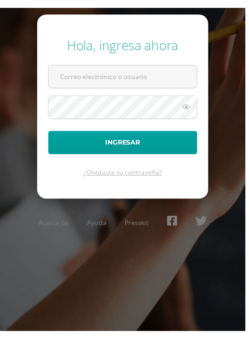
scroll to position [0, 0]
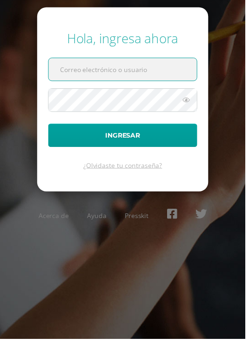
click at [126, 70] on input "text" at bounding box center [124, 70] width 150 height 23
type input "bercy.zelada@liceoguatemala.edu.gt"
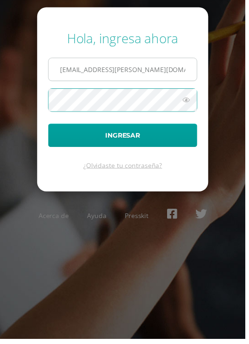
click at [124, 137] on button "Ingresar" at bounding box center [124, 138] width 151 height 24
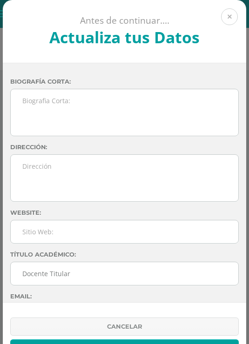
click at [227, 14] on button at bounding box center [229, 16] width 17 height 17
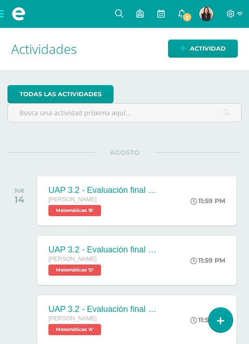
click at [183, 20] on span "2" at bounding box center [187, 17] width 10 height 10
click at [185, 16] on span "2" at bounding box center [187, 17] width 10 height 10
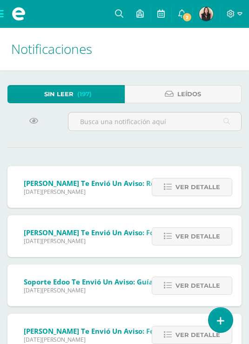
click at [32, 125] on icon at bounding box center [33, 121] width 9 height 8
click at [33, 122] on icon at bounding box center [33, 121] width 9 height 8
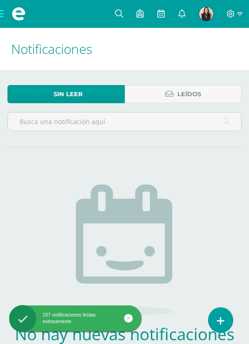
click at [7, 19] on span at bounding box center [18, 14] width 37 height 28
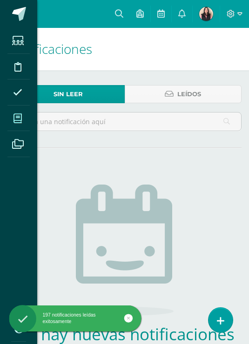
click at [18, 123] on icon at bounding box center [17, 118] width 8 height 9
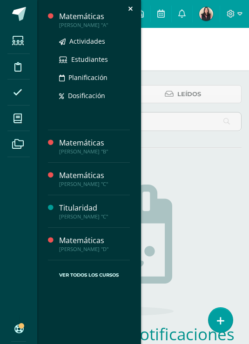
click at [75, 17] on div "Matemáticas" at bounding box center [94, 16] width 71 height 11
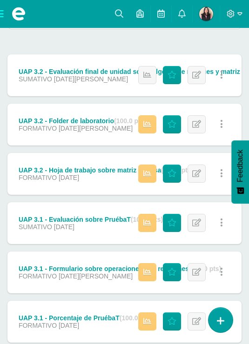
scroll to position [124, 0]
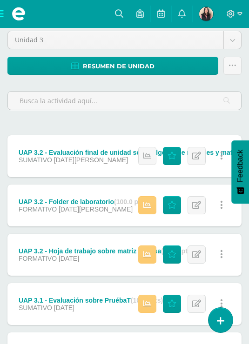
click at [112, 254] on div "UAP 3.2 - Hoja de trabajo sobre matriz inversa (100.0 pts)" at bounding box center [106, 250] width 175 height 7
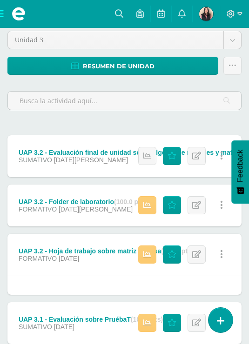
click at [112, 255] on div "UAP 3.2 - Hoja de trabajo sobre matriz inversa (100.0 pts)" at bounding box center [106, 250] width 175 height 7
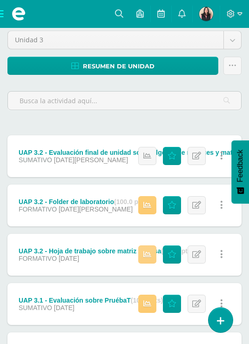
click at [150, 257] on icon at bounding box center [147, 255] width 8 height 8
click at [174, 259] on icon at bounding box center [171, 255] width 9 height 8
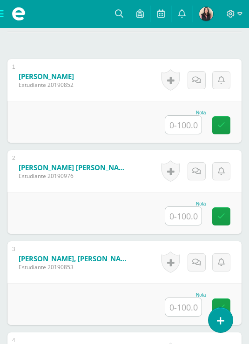
scroll to position [347, 0]
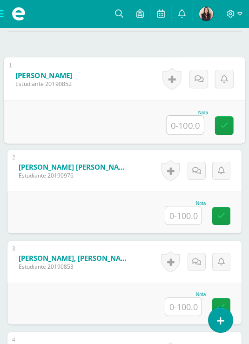
click at [189, 134] on input "text" at bounding box center [184, 125] width 37 height 19
click at [185, 225] on input "text" at bounding box center [183, 215] width 36 height 18
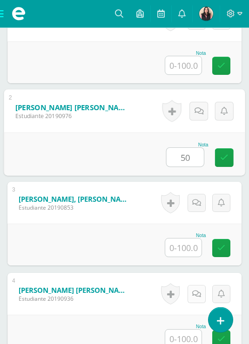
scroll to position [460, 0]
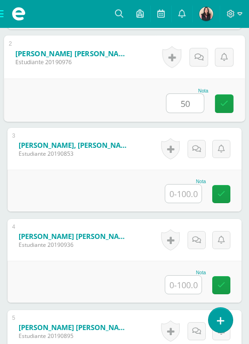
type input "50"
click at [182, 203] on input "text" at bounding box center [183, 194] width 36 height 18
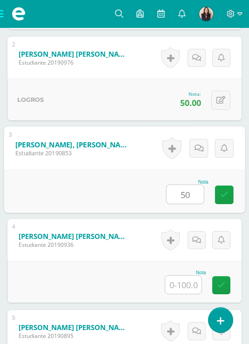
scroll to position [465, 0]
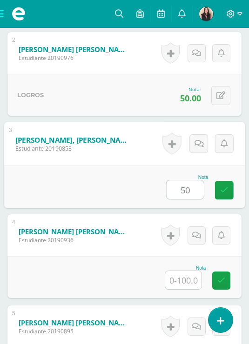
type input "50"
click at [188, 289] on input "text" at bounding box center [183, 280] width 36 height 18
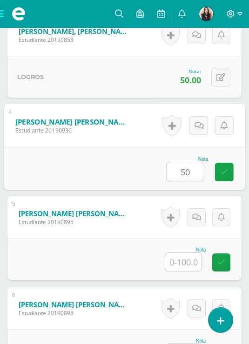
scroll to position [580, 0]
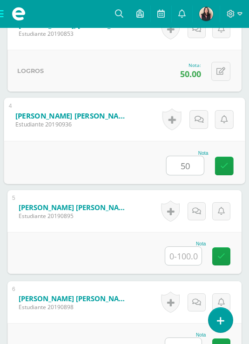
type input "50"
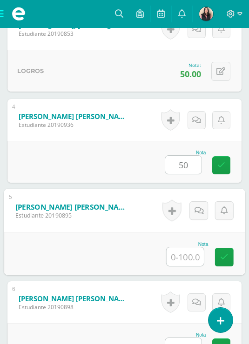
click at [179, 266] on input "text" at bounding box center [184, 256] width 37 height 19
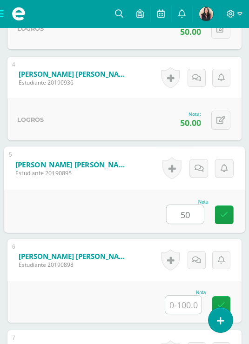
scroll to position [643, 0]
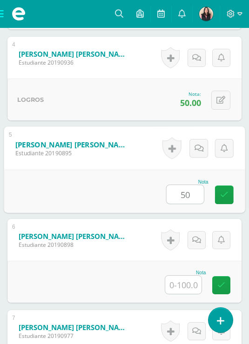
type input "50"
click at [185, 294] on input "text" at bounding box center [183, 285] width 36 height 18
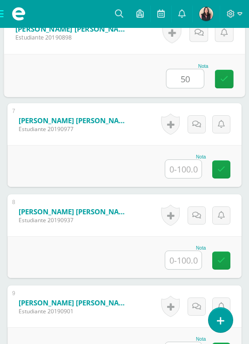
scroll to position [860, 0]
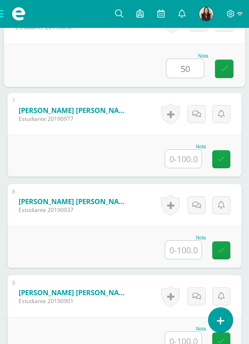
type input "50"
click at [179, 168] on input "text" at bounding box center [183, 159] width 36 height 18
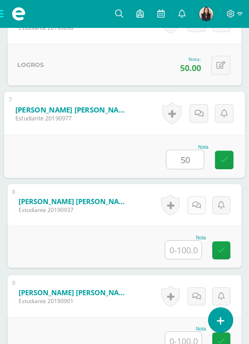
scroll to position [937, 0]
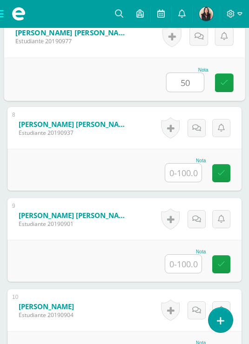
type input "50"
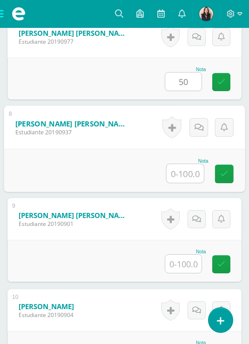
click at [182, 183] on input "text" at bounding box center [184, 173] width 37 height 19
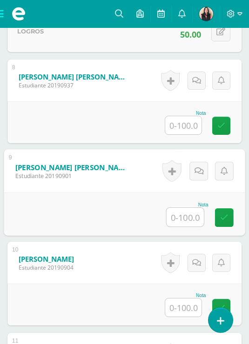
click at [189, 226] on input "text" at bounding box center [184, 217] width 37 height 19
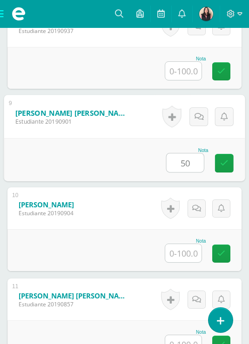
scroll to position [1050, 0]
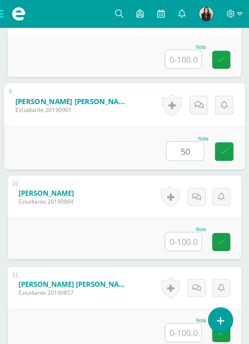
type input "50"
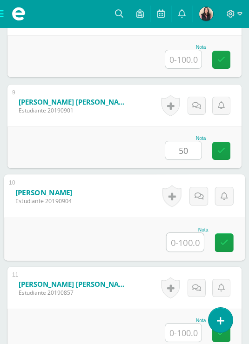
click at [185, 252] on input "text" at bounding box center [184, 242] width 37 height 19
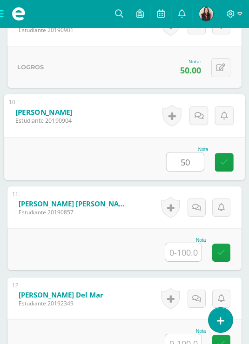
scroll to position [1202, 0]
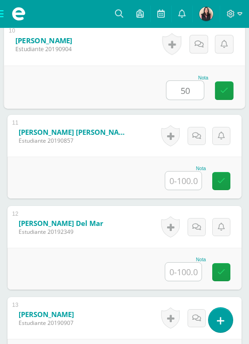
type input "50"
click at [180, 190] on input "text" at bounding box center [183, 181] width 36 height 18
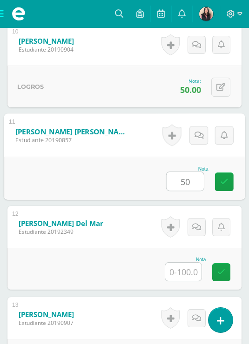
scroll to position [1276, 0]
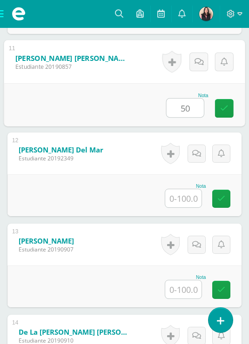
type input "50"
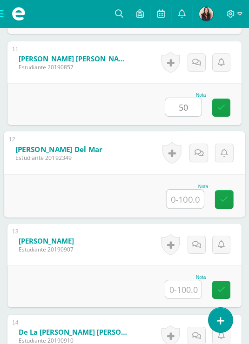
click at [180, 208] on input "text" at bounding box center [184, 199] width 37 height 19
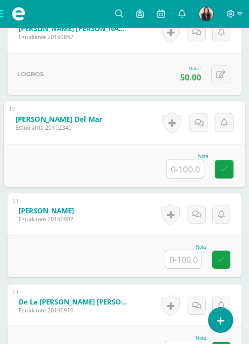
scroll to position [1319, 0]
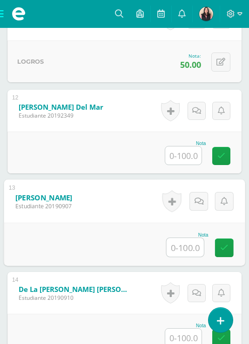
drag, startPoint x: 181, startPoint y: 268, endPoint x: 181, endPoint y: 263, distance: 5.1
click at [181, 257] on input "text" at bounding box center [184, 247] width 37 height 19
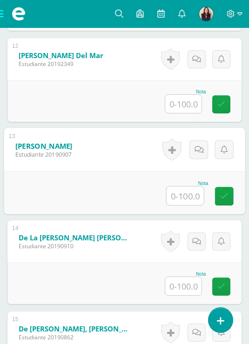
scroll to position [1450, 0]
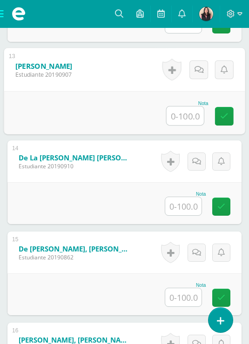
click at [184, 197] on div "Nota" at bounding box center [185, 194] width 41 height 5
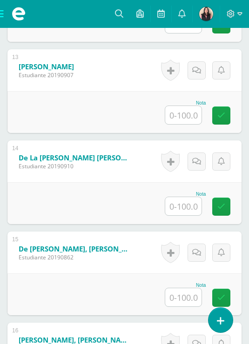
click at [186, 215] on input "text" at bounding box center [183, 206] width 36 height 18
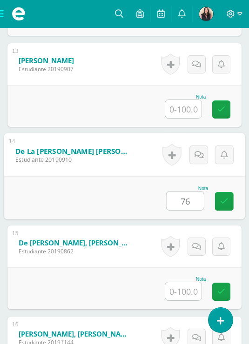
scroll to position [1520, 0]
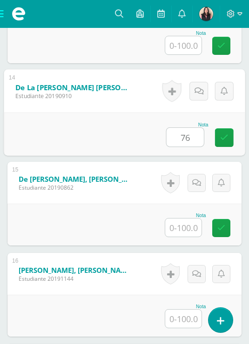
type input "76"
click at [190, 237] on input "text" at bounding box center [183, 228] width 36 height 18
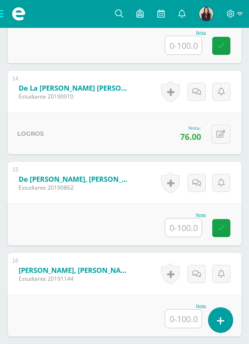
click at [185, 237] on input "text" at bounding box center [183, 228] width 36 height 18
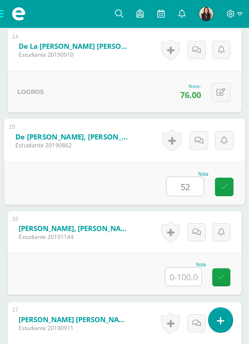
scroll to position [1596, 0]
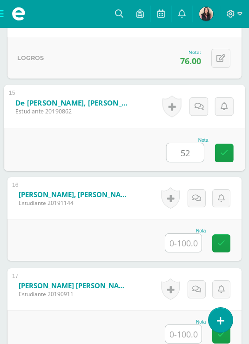
type input "52"
click at [184, 252] on input "text" at bounding box center [183, 243] width 36 height 18
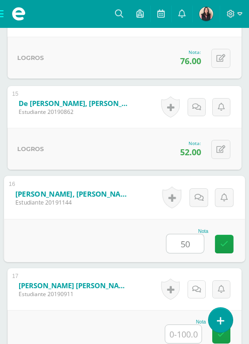
scroll to position [1674, 0]
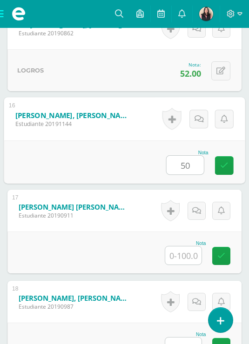
type input "50"
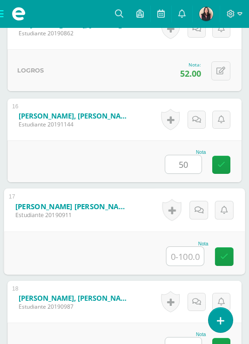
click at [188, 265] on input "text" at bounding box center [184, 256] width 37 height 19
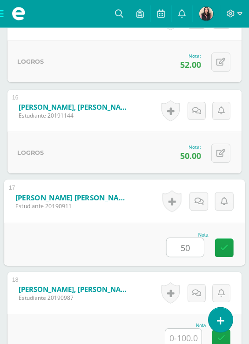
scroll to position [1720, 0]
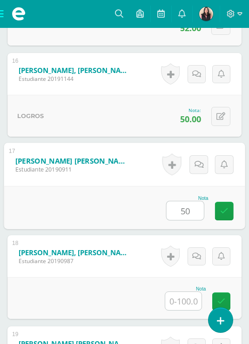
type input "50"
click at [185, 319] on div "Nota" at bounding box center [124, 298] width 234 height 42
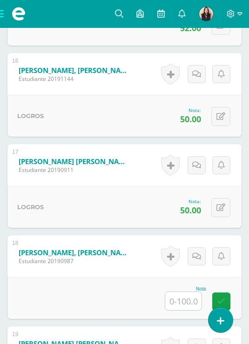
click at [185, 310] on input "text" at bounding box center [183, 301] width 36 height 18
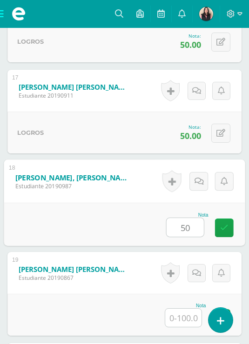
scroll to position [1902, 0]
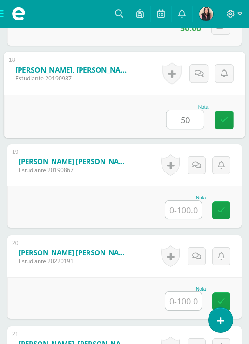
type input "50"
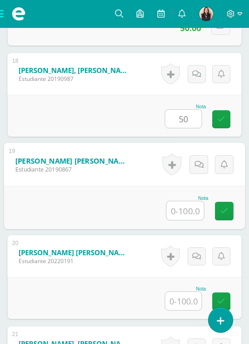
click at [186, 220] on input "text" at bounding box center [184, 210] width 37 height 19
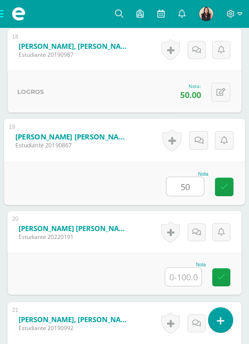
scroll to position [1976, 0]
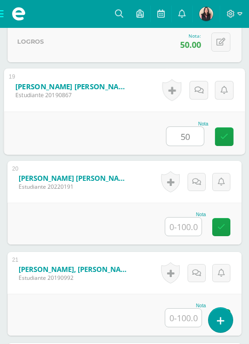
type input "50"
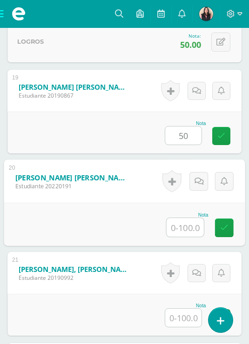
click at [184, 237] on input "text" at bounding box center [184, 227] width 37 height 19
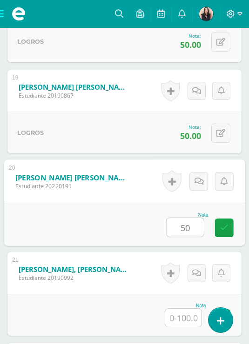
scroll to position [2085, 0]
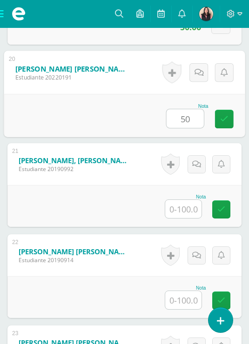
type input "50"
click at [185, 218] on input "text" at bounding box center [183, 209] width 36 height 18
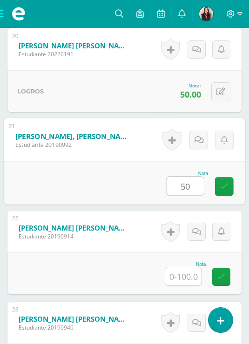
scroll to position [2159, 0]
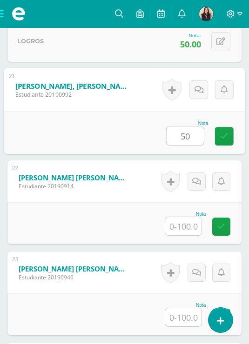
type input "50"
click at [188, 235] on input "text" at bounding box center [183, 226] width 36 height 18
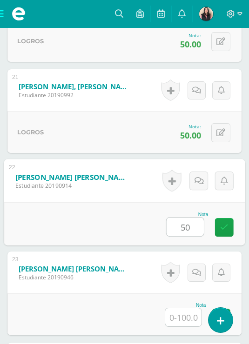
scroll to position [2181, 0]
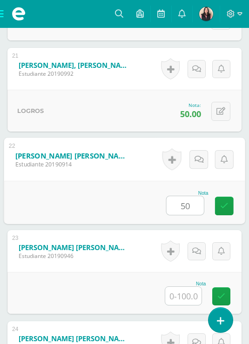
type input "50"
click at [189, 305] on input "text" at bounding box center [183, 296] width 36 height 18
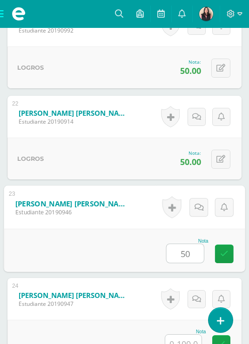
scroll to position [2279, 0]
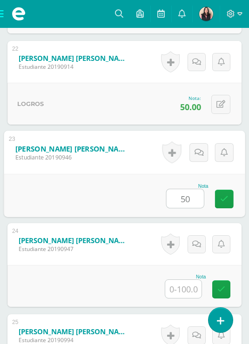
type input "50"
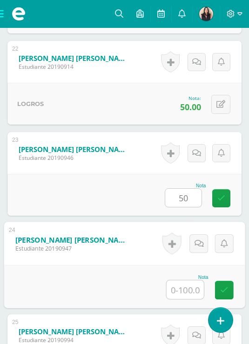
click at [182, 299] on input "text" at bounding box center [184, 289] width 37 height 19
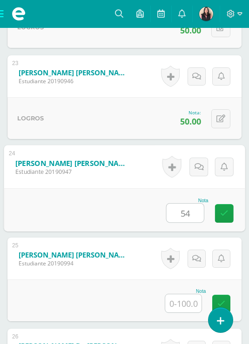
scroll to position [2406, 0]
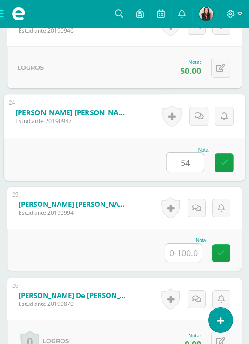
type input "54"
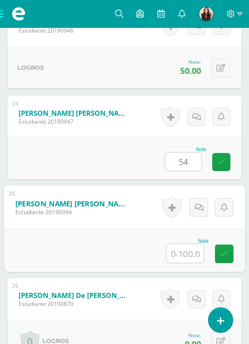
click at [192, 263] on input "text" at bounding box center [184, 253] width 37 height 19
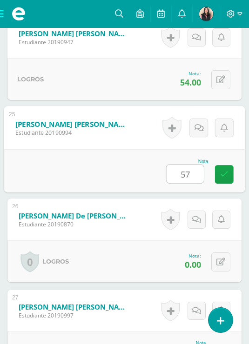
scroll to position [2508, 0]
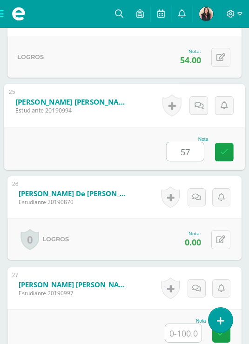
type input "57"
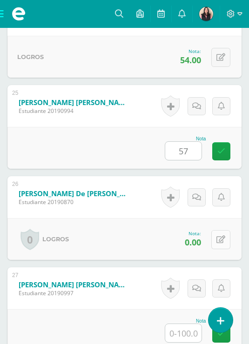
click at [223, 244] on icon at bounding box center [220, 240] width 9 height 8
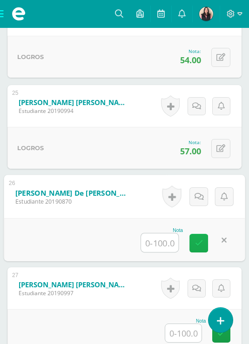
click at [194, 252] on link at bounding box center [198, 243] width 19 height 19
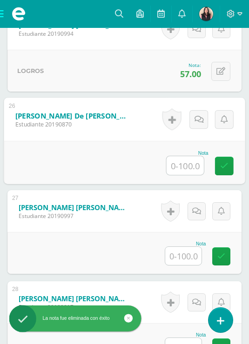
scroll to position [2608, 0]
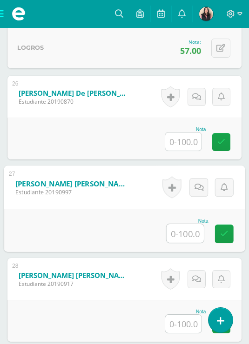
click at [184, 243] on input "text" at bounding box center [184, 233] width 37 height 19
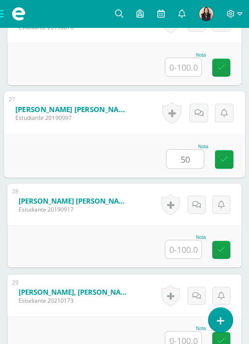
scroll to position [2704, 0]
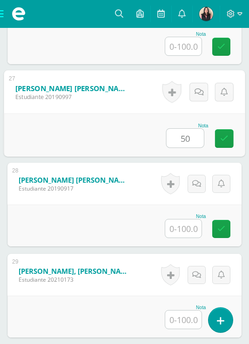
type input "50"
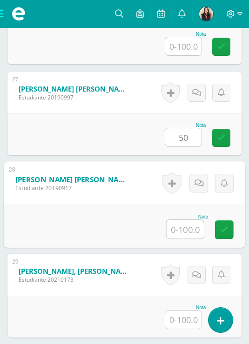
click at [189, 239] on input "text" at bounding box center [184, 229] width 37 height 19
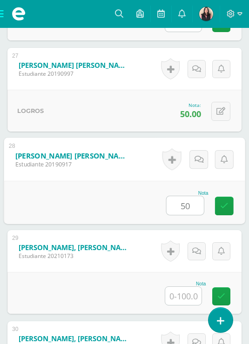
scroll to position [2777, 0]
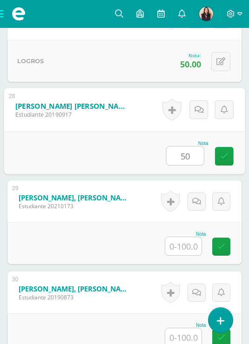
type input "50"
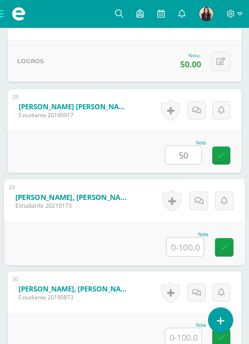
click at [192, 256] on input "text" at bounding box center [184, 247] width 37 height 19
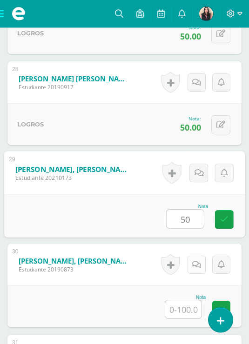
scroll to position [2824, 0]
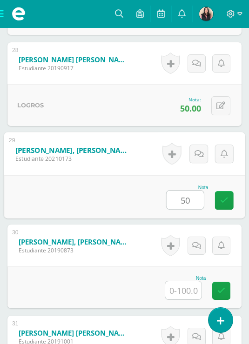
type input "50"
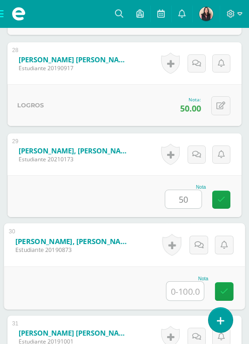
click at [185, 300] on input "text" at bounding box center [184, 291] width 37 height 19
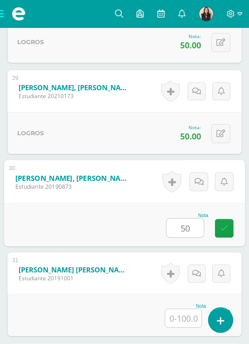
scroll to position [2937, 0]
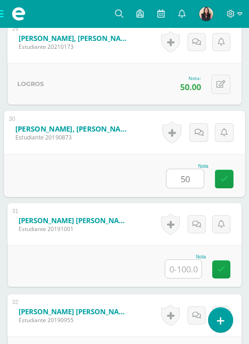
type input "50"
click at [187, 287] on div "Nota" at bounding box center [124, 266] width 234 height 42
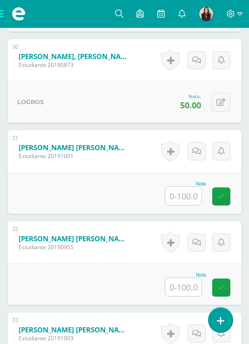
scroll to position [3016, 0]
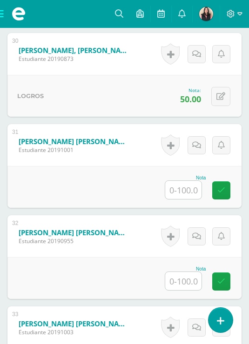
click at [178, 199] on input "text" at bounding box center [183, 190] width 36 height 18
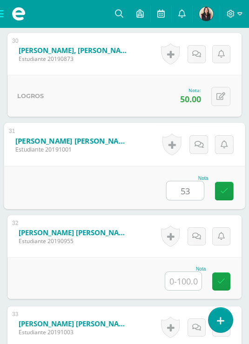
scroll to position [3038, 0]
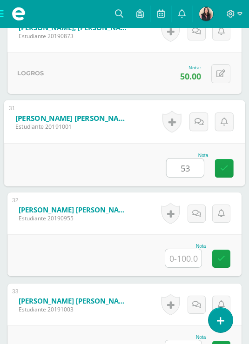
type input "53"
click at [183, 267] on input "text" at bounding box center [183, 258] width 36 height 18
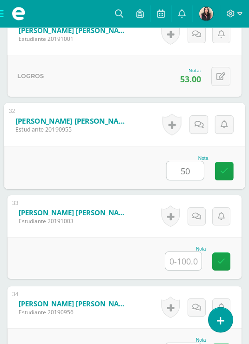
scroll to position [3137, 0]
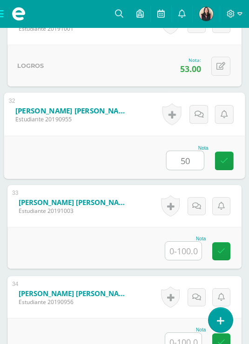
type input "50"
click at [183, 260] on input "text" at bounding box center [183, 251] width 36 height 18
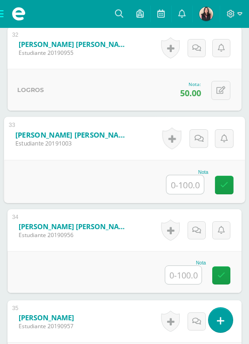
scroll to position [3216, 0]
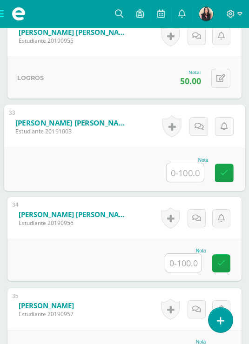
click at [186, 272] on input "text" at bounding box center [183, 263] width 36 height 18
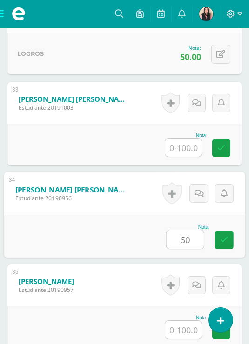
scroll to position [3296, 0]
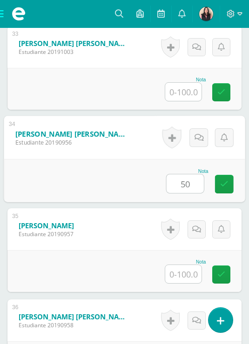
type input "50"
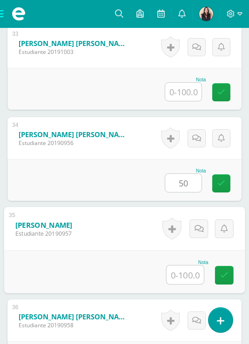
click at [190, 284] on input "text" at bounding box center [184, 274] width 37 height 19
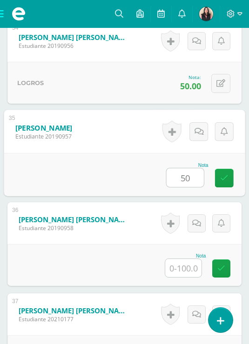
scroll to position [3447, 0]
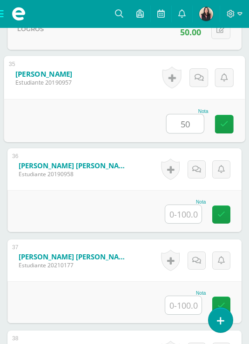
type input "50"
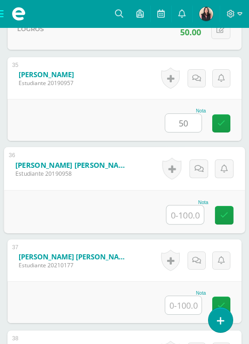
click at [183, 224] on input "text" at bounding box center [184, 215] width 37 height 19
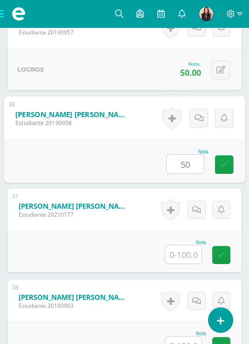
type input "50"
click at [177, 264] on input "text" at bounding box center [183, 254] width 36 height 18
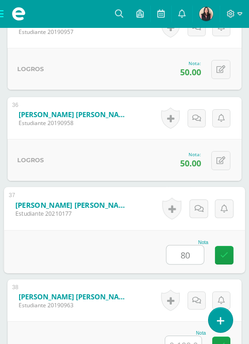
scroll to position [3570, 0]
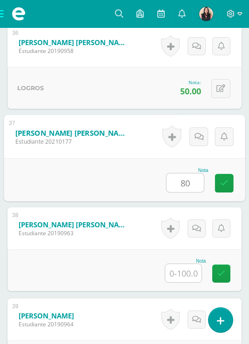
type input "80"
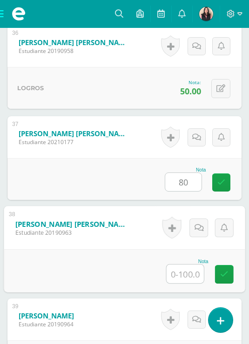
click at [189, 283] on input "text" at bounding box center [184, 274] width 37 height 19
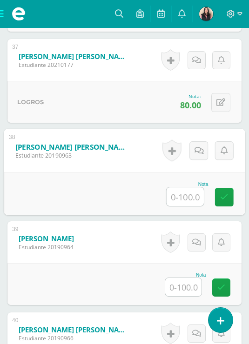
scroll to position [3672, 0]
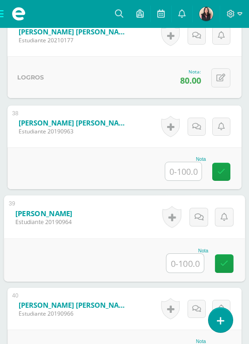
click at [186, 272] on input "text" at bounding box center [184, 263] width 37 height 19
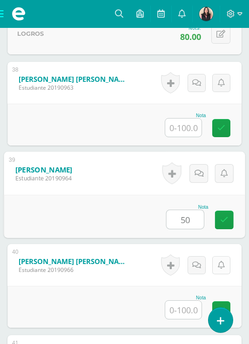
scroll to position [3746, 0]
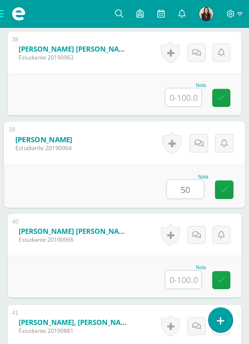
type input "50"
click at [184, 289] on input "text" at bounding box center [183, 280] width 36 height 18
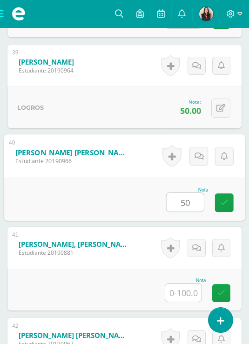
scroll to position [3847, 0]
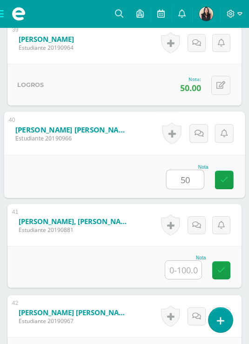
type input "50"
click at [186, 279] on input "text" at bounding box center [183, 270] width 36 height 18
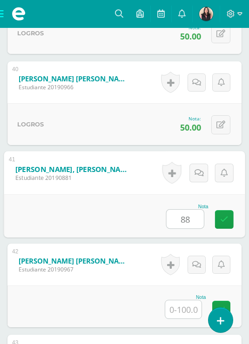
scroll to position [3941, 0]
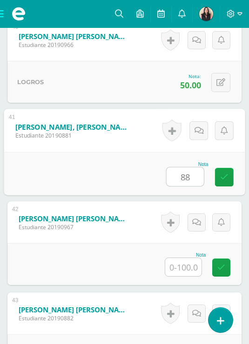
type input "88"
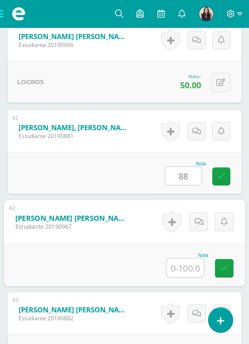
click at [171, 277] on input "text" at bounding box center [184, 268] width 37 height 19
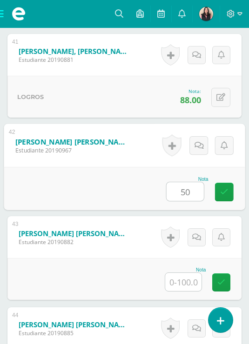
scroll to position [4095, 0]
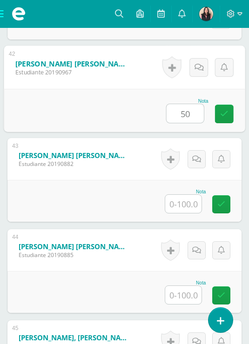
type input "50"
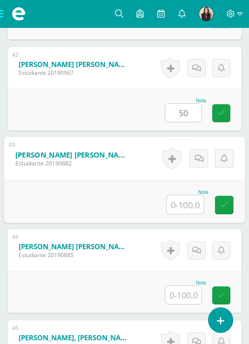
click at [191, 214] on input "text" at bounding box center [184, 204] width 37 height 19
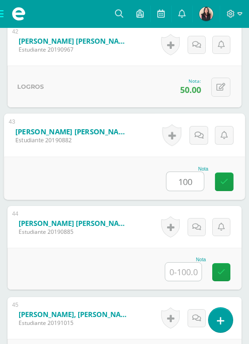
scroll to position [4142, 0]
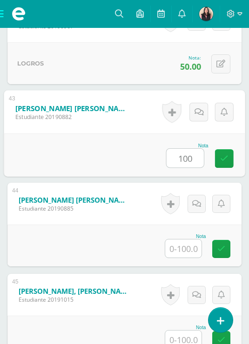
type input "100"
click at [176, 258] on input "text" at bounding box center [183, 248] width 36 height 18
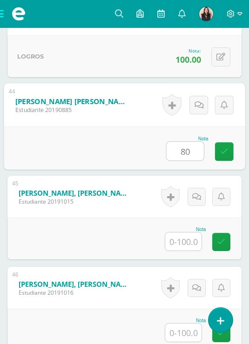
scroll to position [4256, 0]
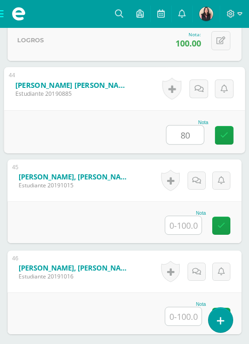
type input "80"
click at [185, 234] on input "text" at bounding box center [183, 225] width 36 height 18
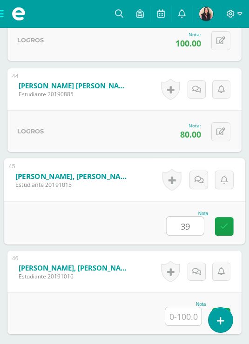
scroll to position [4328, 0]
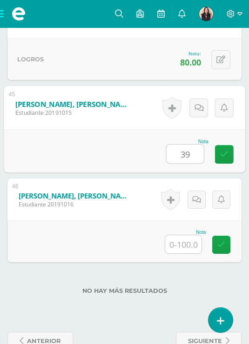
click at [190, 163] on input "39" at bounding box center [184, 154] width 37 height 19
type input "3"
type input "50"
click at [193, 253] on input "text" at bounding box center [183, 244] width 36 height 18
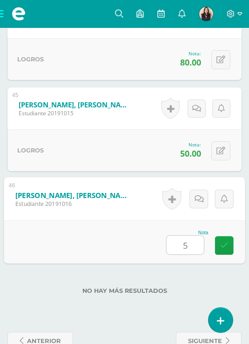
type input "52"
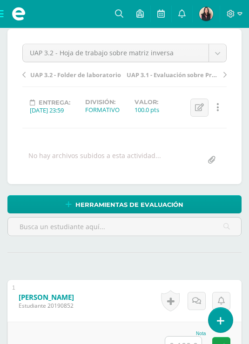
scroll to position [81, 0]
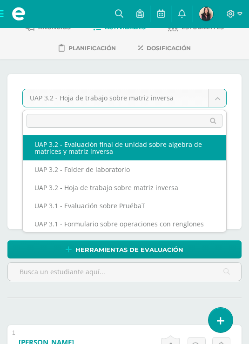
select select "/dashboard/teacher/grade-activity/222724/"
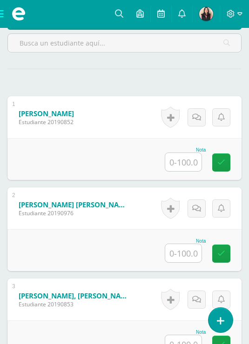
scroll to position [312, 0]
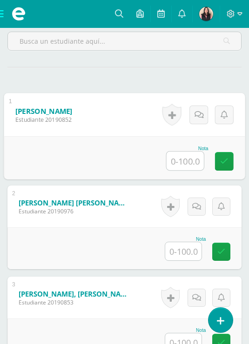
click at [181, 159] on input "text" at bounding box center [184, 161] width 37 height 19
type input "58.5"
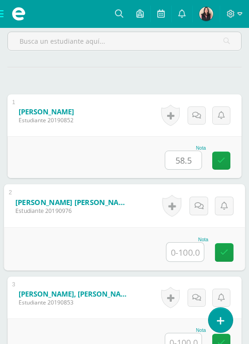
click at [189, 254] on input "text" at bounding box center [184, 252] width 37 height 19
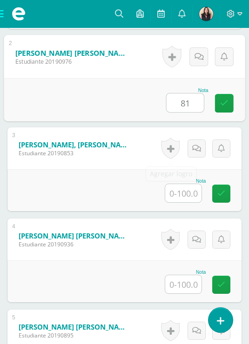
scroll to position [461, 0]
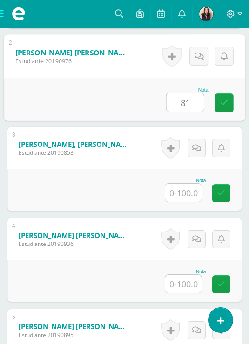
type input "81"
click at [173, 202] on input "text" at bounding box center [183, 193] width 36 height 18
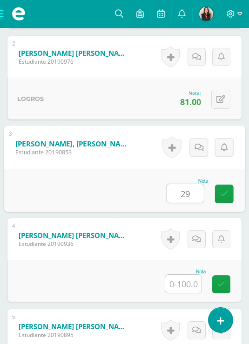
type input "29"
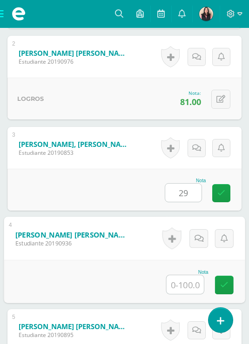
click at [188, 294] on input "text" at bounding box center [184, 284] width 37 height 19
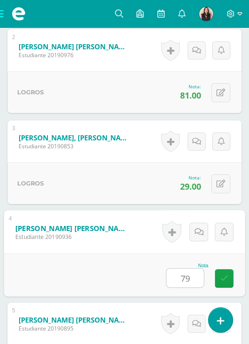
scroll to position [542, 0]
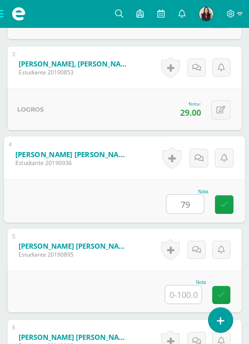
type input "79"
click at [191, 294] on input "text" at bounding box center [183, 294] width 36 height 18
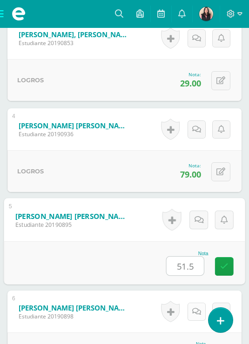
scroll to position [590, 0]
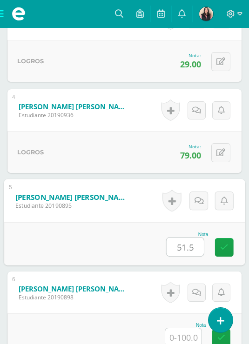
type input "51.5"
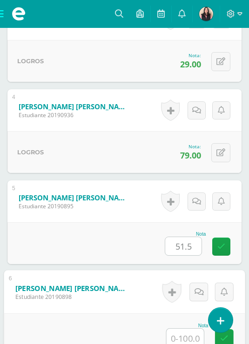
click at [186, 339] on input "text" at bounding box center [184, 338] width 37 height 19
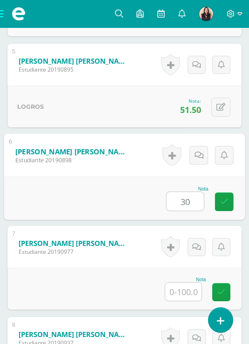
scroll to position [727, 0]
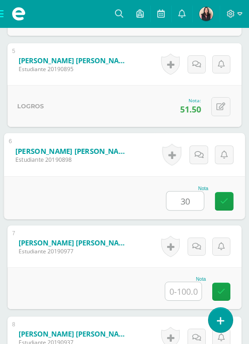
type input "30"
click at [182, 290] on input "text" at bounding box center [183, 291] width 36 height 18
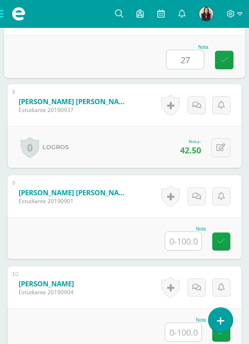
scroll to position [1004, 0]
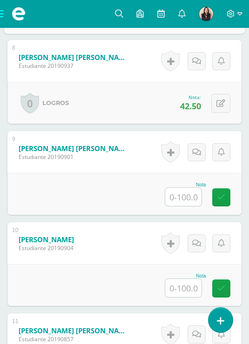
type input "27"
click at [181, 302] on div "Nota" at bounding box center [124, 285] width 234 height 42
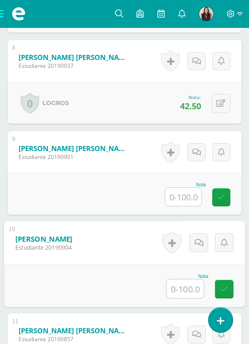
click at [183, 297] on input "text" at bounding box center [184, 288] width 37 height 19
click at [184, 293] on input "text" at bounding box center [184, 288] width 37 height 19
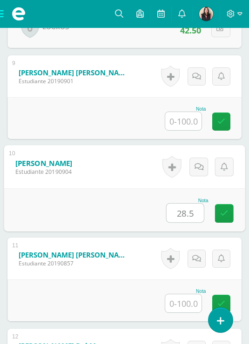
type input "28.5"
click at [192, 310] on input "text" at bounding box center [183, 303] width 36 height 18
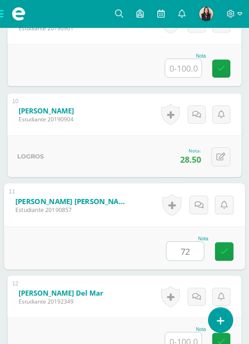
scroll to position [1155, 0]
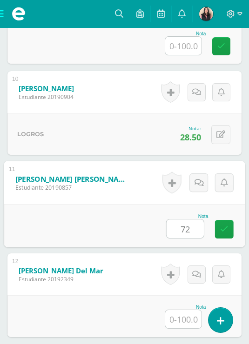
type input "72"
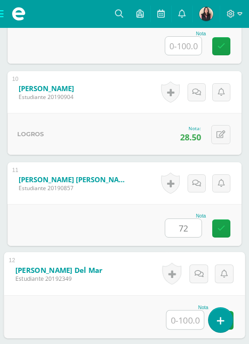
click at [180, 320] on input "text" at bounding box center [184, 320] width 37 height 19
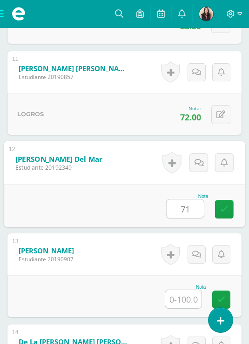
scroll to position [1287, 0]
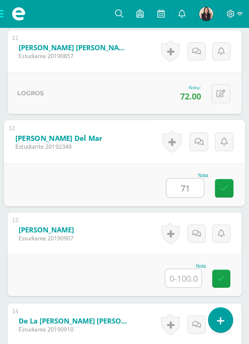
type input "71"
click at [176, 279] on input "text" at bounding box center [183, 278] width 36 height 18
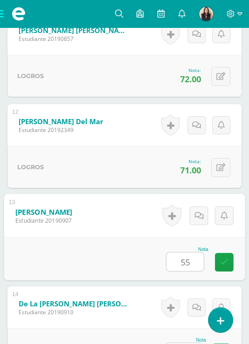
scroll to position [1327, 0]
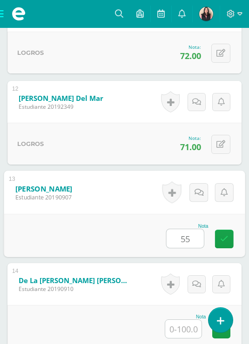
type input "55"
click at [184, 331] on input "text" at bounding box center [183, 329] width 36 height 18
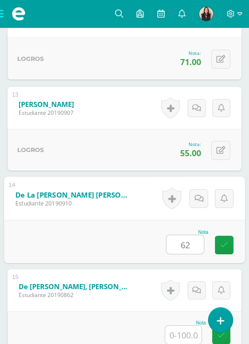
scroll to position [1457, 0]
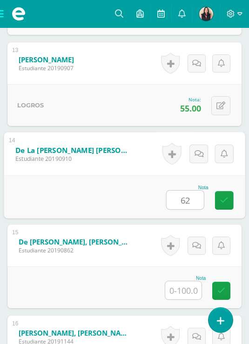
type input "62"
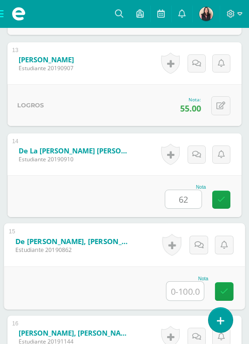
click at [188, 300] on input "text" at bounding box center [184, 291] width 37 height 19
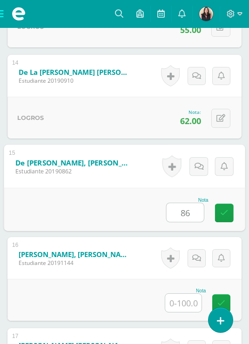
scroll to position [1583, 0]
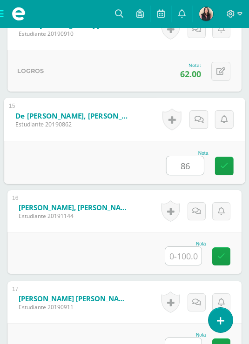
type input "86"
click at [180, 264] on input "text" at bounding box center [183, 256] width 36 height 18
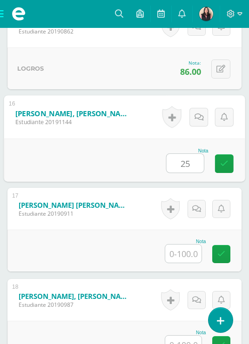
scroll to position [1685, 0]
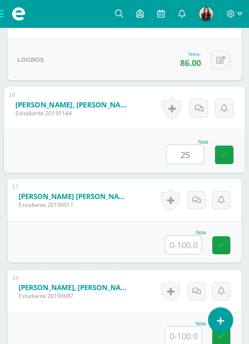
type input "25"
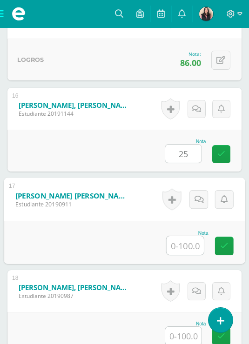
click at [181, 246] on input "text" at bounding box center [184, 245] width 37 height 19
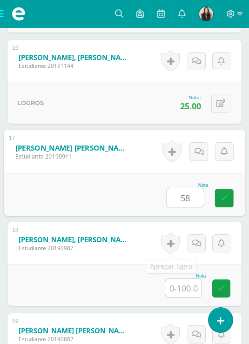
scroll to position [1740, 0]
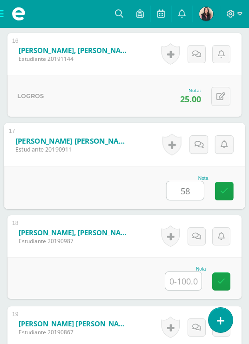
type input "58"
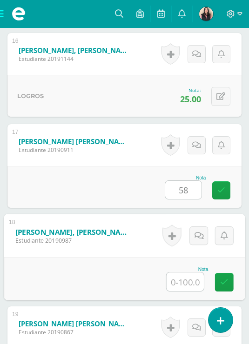
click at [193, 283] on input "text" at bounding box center [184, 281] width 37 height 19
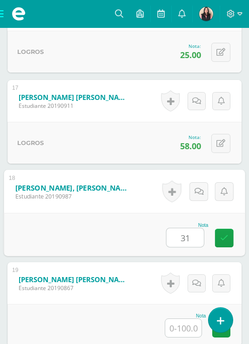
scroll to position [1803, 0]
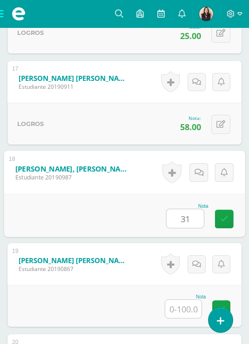
type input "31"
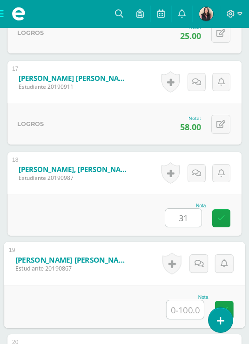
click at [177, 312] on input "text" at bounding box center [184, 309] width 37 height 19
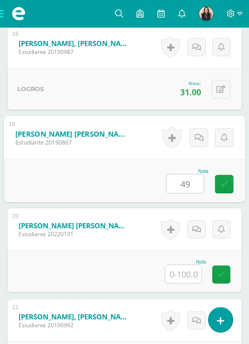
scroll to position [1959, 0]
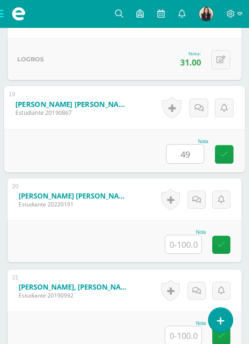
type input "49"
click at [182, 252] on input "text" at bounding box center [183, 244] width 36 height 18
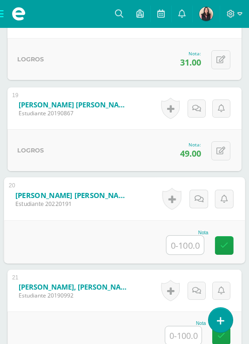
click at [173, 246] on input "text" at bounding box center [184, 245] width 37 height 19
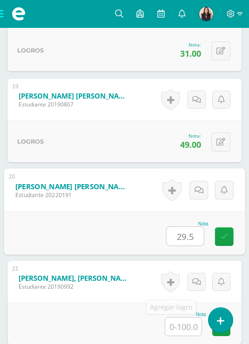
scroll to position [2033, 0]
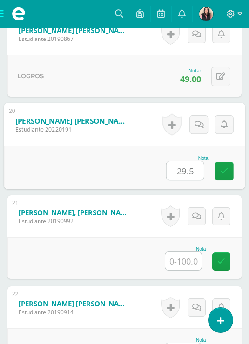
type input "29.5"
click at [194, 253] on div "Nota" at bounding box center [185, 258] width 41 height 24
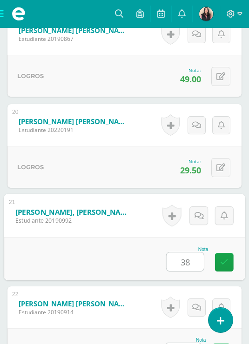
scroll to position [2097, 0]
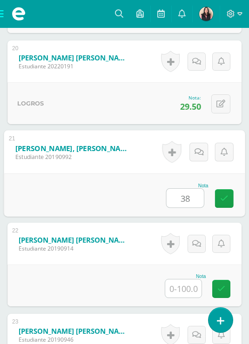
type input "38"
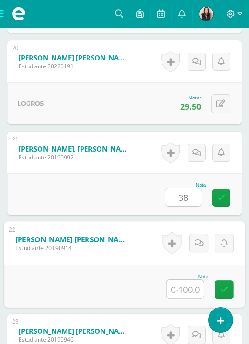
click at [178, 290] on input "text" at bounding box center [184, 289] width 37 height 19
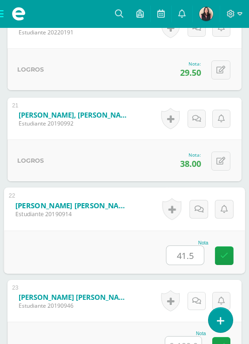
scroll to position [2154, 0]
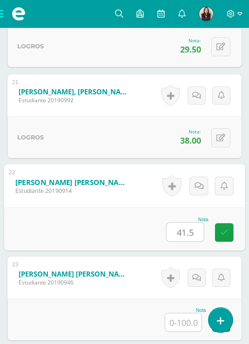
type input "41.5"
click at [185, 322] on input "text" at bounding box center [183, 322] width 36 height 18
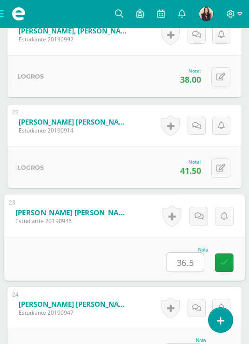
scroll to position [2248, 0]
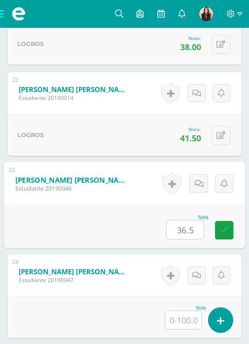
type input "36.5"
click at [179, 322] on input "text" at bounding box center [183, 320] width 36 height 18
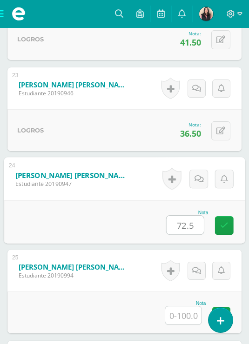
scroll to position [2351, 0]
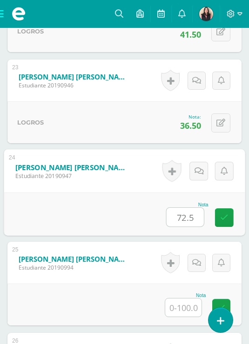
type input "72.5"
click at [173, 316] on input "text" at bounding box center [183, 307] width 36 height 18
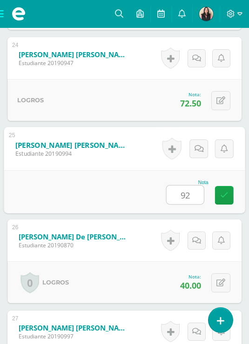
scroll to position [2467, 0]
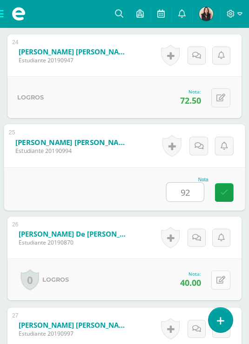
type input "92"
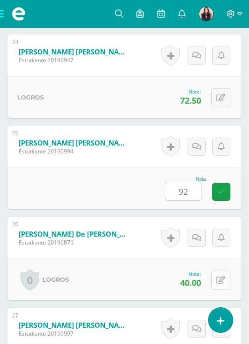
click at [216, 281] on button at bounding box center [220, 280] width 19 height 19
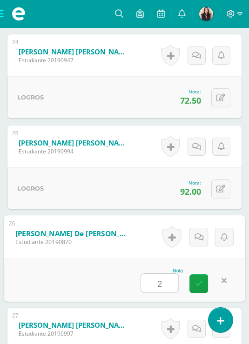
type input "23"
click at [201, 285] on icon at bounding box center [199, 283] width 8 height 8
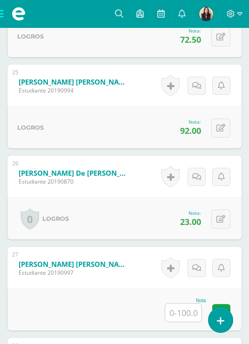
scroll to position [2551, 0]
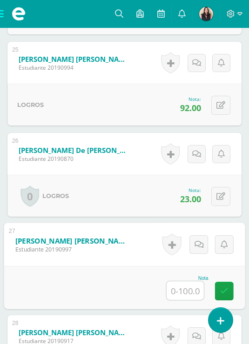
click at [189, 291] on input "text" at bounding box center [184, 290] width 37 height 19
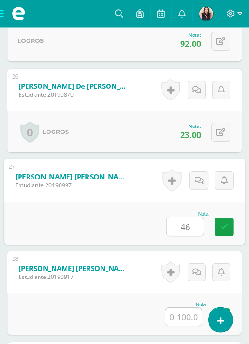
scroll to position [2640, 0]
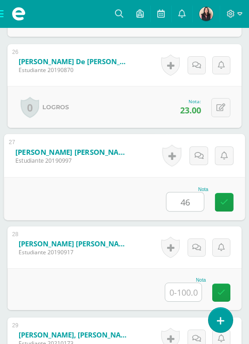
type input "46"
click at [178, 293] on input "text" at bounding box center [183, 292] width 36 height 18
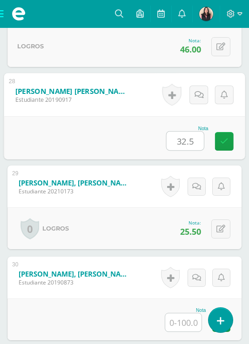
scroll to position [2812, 0]
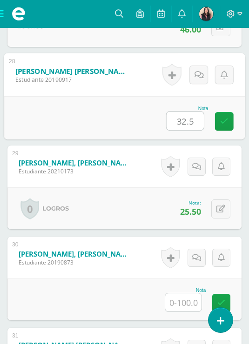
type input "32.5"
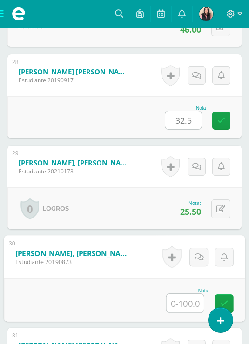
click at [187, 304] on input "text" at bounding box center [184, 303] width 37 height 19
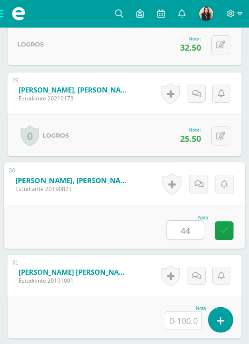
scroll to position [2902, 0]
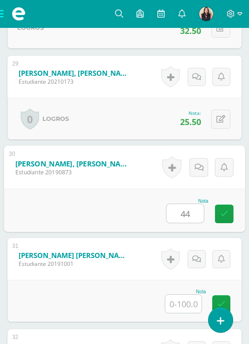
type input "44"
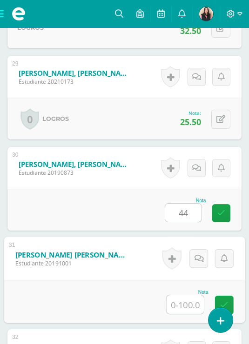
click at [186, 303] on input "text" at bounding box center [184, 304] width 37 height 19
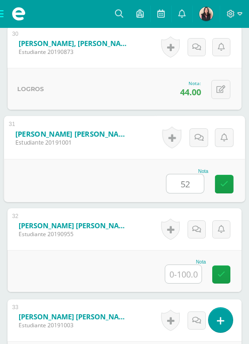
scroll to position [3059, 0]
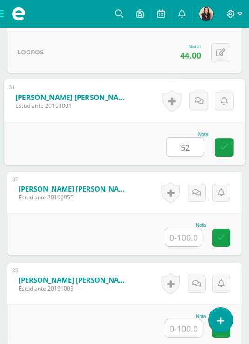
type input "52"
click at [185, 231] on input "text" at bounding box center [183, 237] width 36 height 18
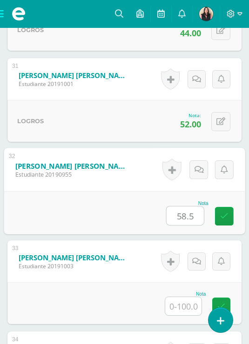
scroll to position [3100, 0]
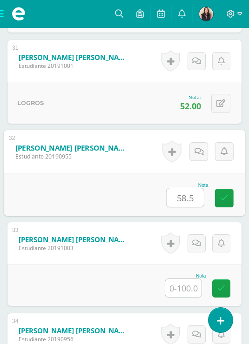
type input "58.5"
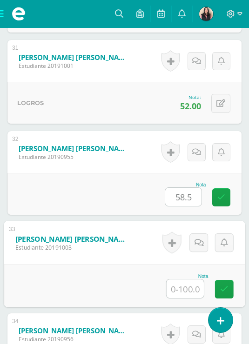
click at [189, 289] on input "text" at bounding box center [184, 288] width 37 height 19
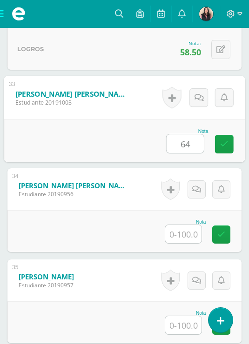
scroll to position [3279, 0]
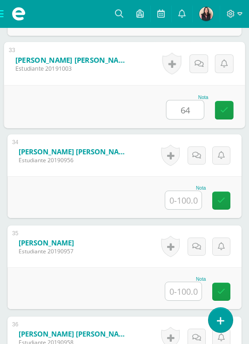
type input "64"
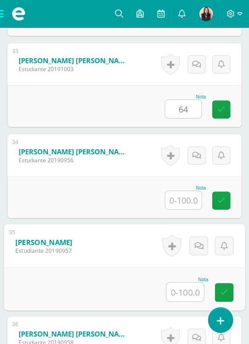
click at [187, 293] on input "text" at bounding box center [184, 292] width 37 height 19
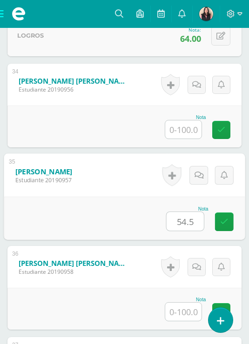
scroll to position [3376, 0]
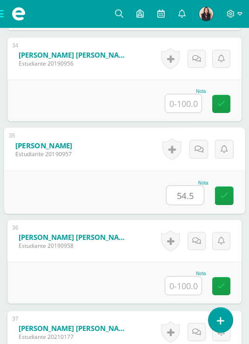
type input "54.5"
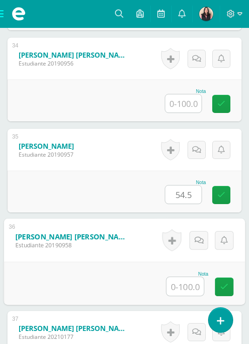
click at [183, 287] on input "text" at bounding box center [184, 286] width 37 height 19
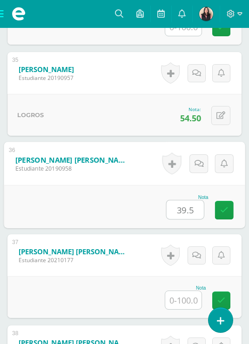
scroll to position [3458, 0]
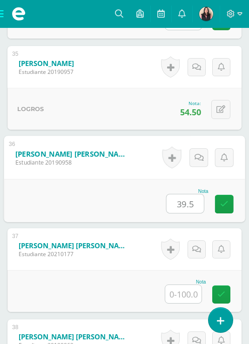
type input "39.5"
click at [183, 296] on input "text" at bounding box center [183, 294] width 36 height 18
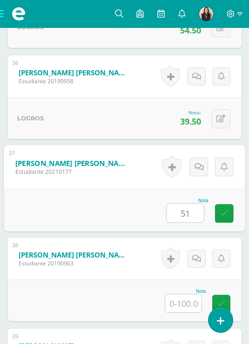
scroll to position [3548, 0]
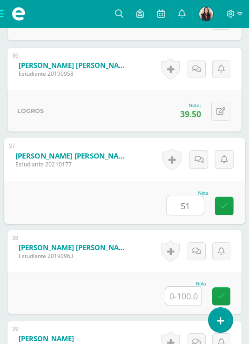
type input "51"
click at [190, 297] on input "text" at bounding box center [183, 296] width 36 height 18
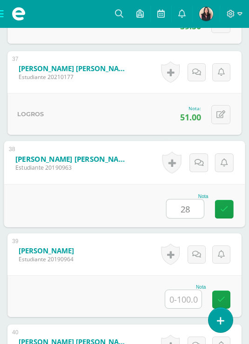
scroll to position [3646, 0]
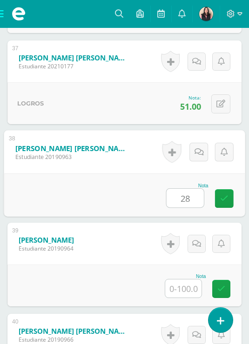
type input "28"
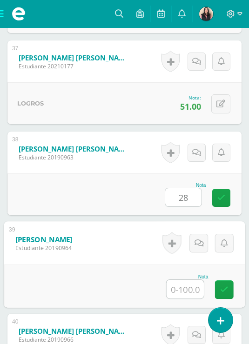
click at [181, 290] on input "text" at bounding box center [184, 289] width 37 height 19
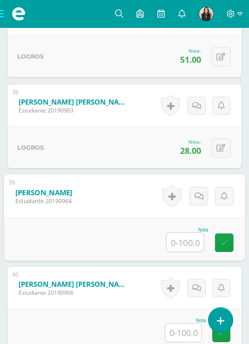
scroll to position [3741, 0]
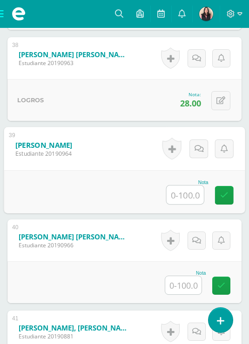
click at [181, 290] on input "text" at bounding box center [183, 285] width 36 height 18
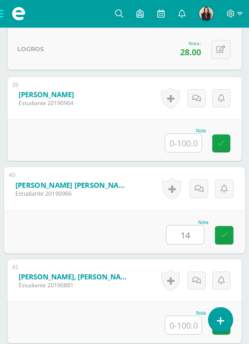
scroll to position [3816, 0]
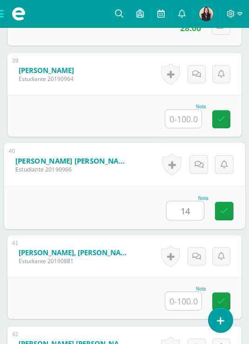
type input "14"
click at [191, 310] on input "text" at bounding box center [183, 301] width 36 height 18
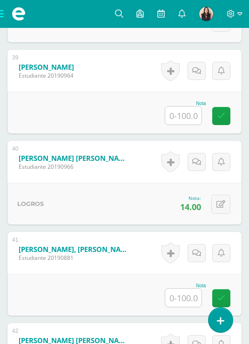
scroll to position [3867, 0]
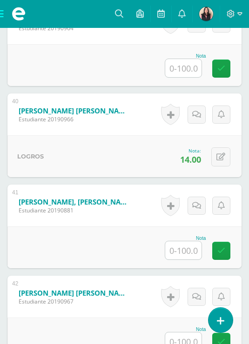
click at [190, 256] on input "text" at bounding box center [183, 250] width 36 height 18
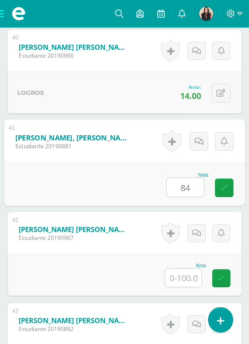
scroll to position [3930, 0]
type input "84"
click at [187, 277] on input "text" at bounding box center [183, 278] width 36 height 18
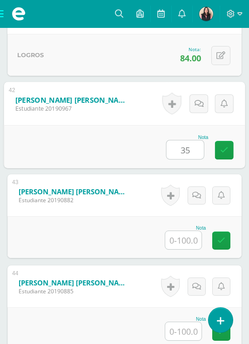
scroll to position [4107, 0]
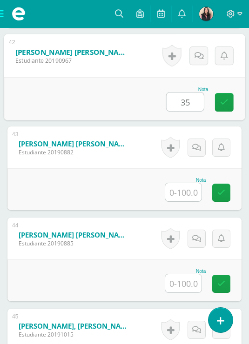
type input "35"
click at [184, 285] on input "text" at bounding box center [183, 283] width 36 height 18
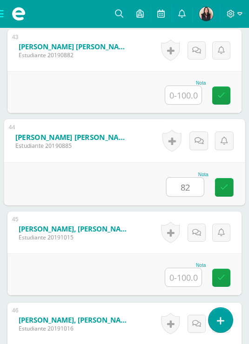
scroll to position [4216, 0]
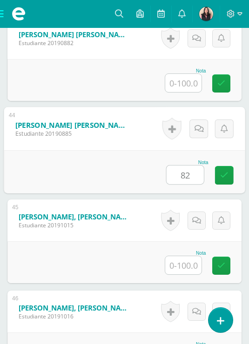
type input "82"
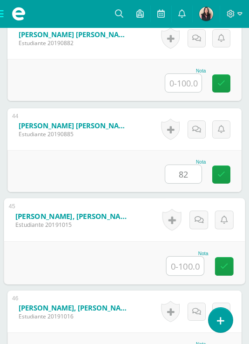
click at [184, 270] on input "text" at bounding box center [184, 266] width 37 height 19
type input "3"
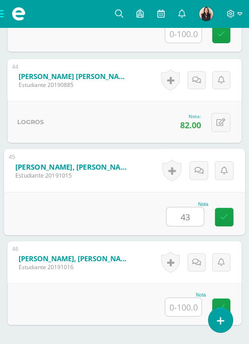
scroll to position [4291, 0]
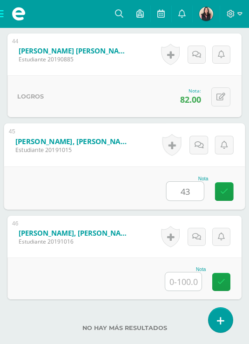
type input "43"
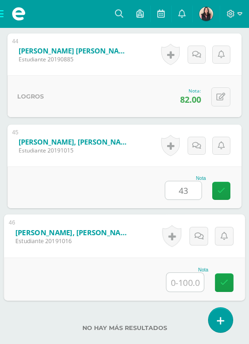
click at [185, 280] on input "text" at bounding box center [184, 282] width 37 height 19
type input "76.5"
click at [154, 309] on div "No hay más resultados" at bounding box center [124, 320] width 234 height 43
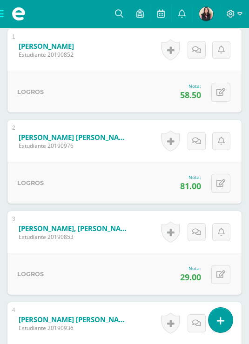
scroll to position [175, 0]
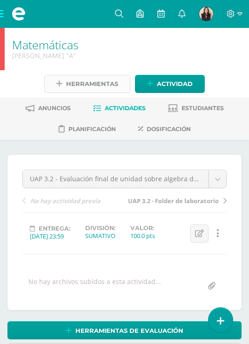
click at [87, 89] on span "Herramientas" at bounding box center [92, 83] width 52 height 17
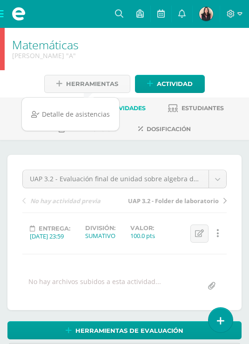
click at [99, 48] on h1 "Matemáticas" at bounding box center [126, 44] width 229 height 13
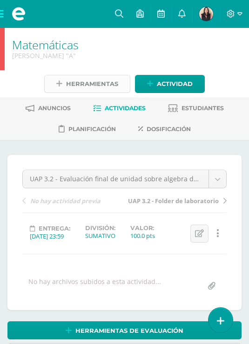
click at [80, 84] on span "Herramientas" at bounding box center [92, 83] width 52 height 17
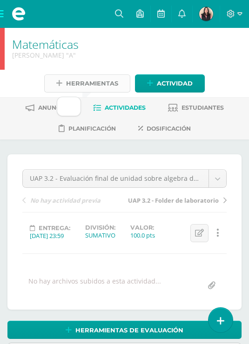
click at [80, 84] on span "Herramientas" at bounding box center [92, 83] width 52 height 17
click at [205, 60] on div "Matemáticas [PERSON_NAME] "A"" at bounding box center [127, 48] width 244 height 42
drag, startPoint x: 186, startPoint y: 102, endPoint x: 152, endPoint y: 283, distance: 184.2
click at [143, 57] on div "[PERSON_NAME] "A"" at bounding box center [126, 55] width 229 height 9
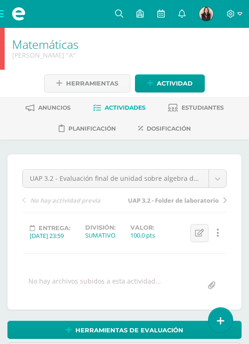
scroll to position [1, 0]
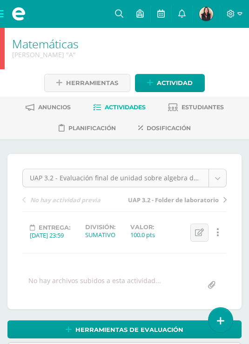
drag, startPoint x: 120, startPoint y: 47, endPoint x: 116, endPoint y: 171, distance: 123.7
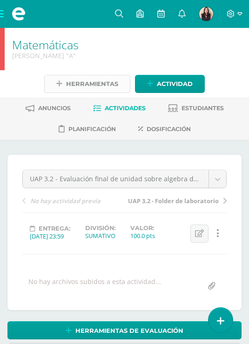
click at [104, 87] on span "Herramientas" at bounding box center [92, 83] width 52 height 17
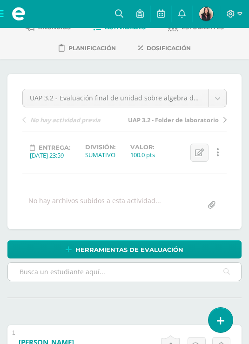
scroll to position [112, 0]
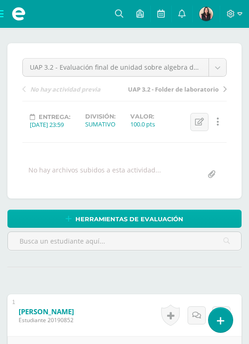
click at [177, 220] on span "Herramientas de evaluación" at bounding box center [129, 219] width 108 height 17
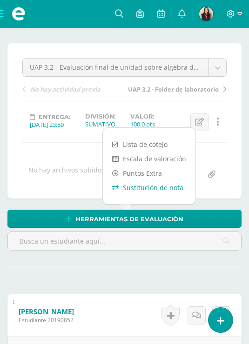
scroll to position [112, 0]
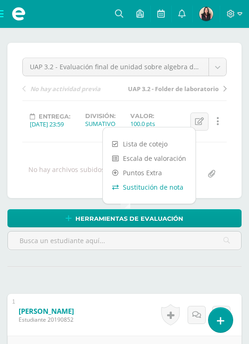
click at [166, 191] on link "Sustitución de nota" at bounding box center [149, 187] width 93 height 14
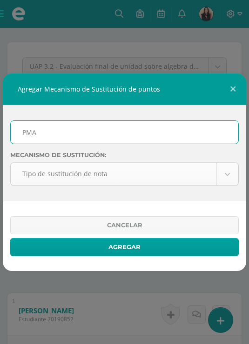
scroll to position [113, 0]
type input "PMA"
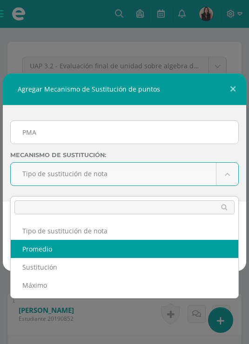
select select "average"
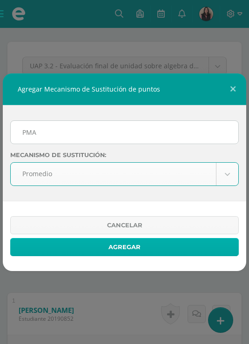
click at [139, 252] on button "Agregar" at bounding box center [124, 247] width 228 height 18
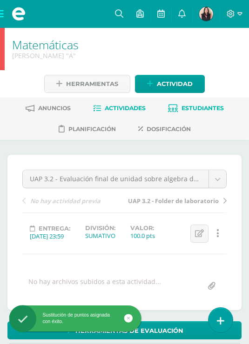
click at [203, 114] on link "Estudiantes" at bounding box center [196, 108] width 56 height 15
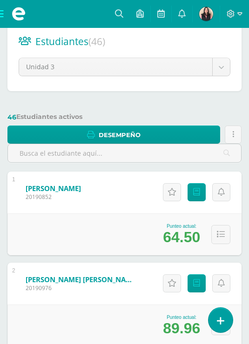
scroll to position [152, 0]
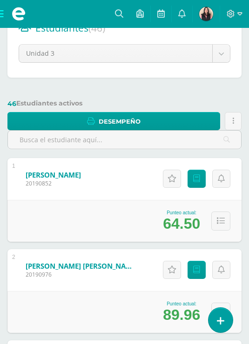
click at [8, 20] on span at bounding box center [18, 14] width 37 height 28
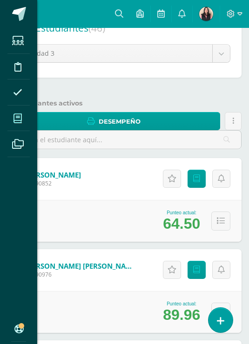
click at [16, 123] on icon at bounding box center [17, 118] width 8 height 9
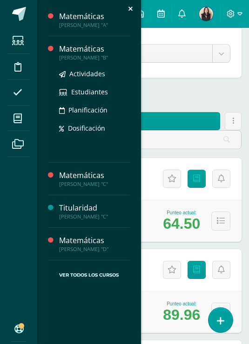
click at [63, 51] on div "Matemáticas" at bounding box center [94, 49] width 71 height 11
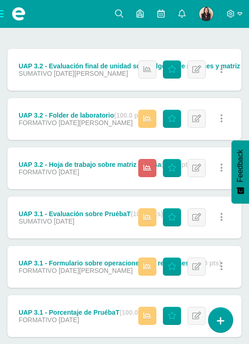
scroll to position [206, 0]
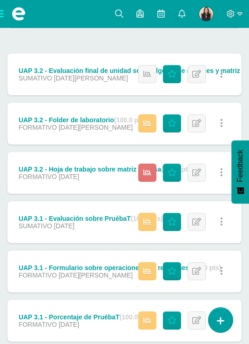
click at [152, 173] on link at bounding box center [147, 173] width 18 height 18
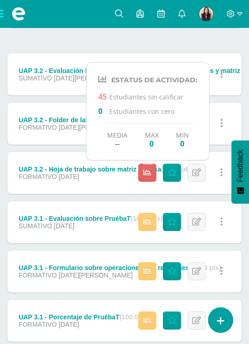
click at [53, 153] on div "UAP 3.2 - Hoja de trabajo sobre matriz inversa (100.0 pts) FORMATIVO 28 de Julio" at bounding box center [105, 173] width 197 height 42
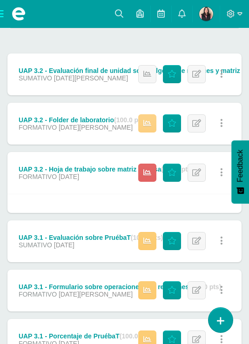
click at [152, 125] on link at bounding box center [147, 123] width 18 height 18
click at [173, 174] on icon at bounding box center [171, 173] width 9 height 8
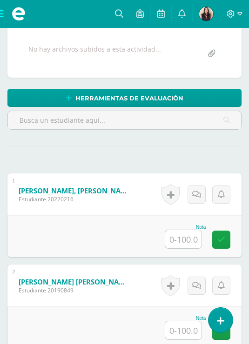
scroll to position [284, 0]
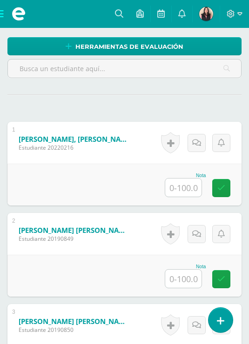
click at [174, 197] on input "text" at bounding box center [183, 188] width 36 height 18
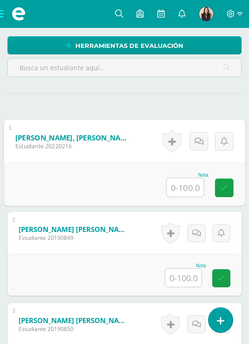
scroll to position [285, 0]
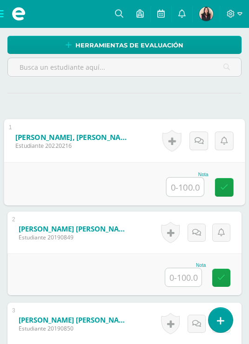
click at [192, 196] on input "text" at bounding box center [184, 187] width 37 height 19
type input "50"
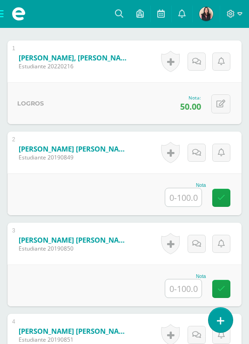
scroll to position [367, 0]
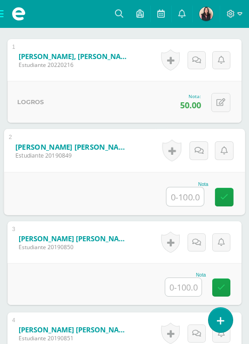
click at [185, 206] on input "text" at bounding box center [184, 196] width 37 height 19
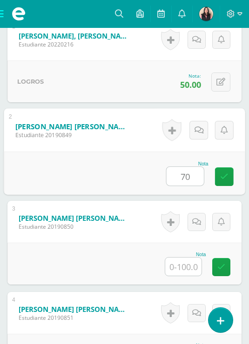
type input "70"
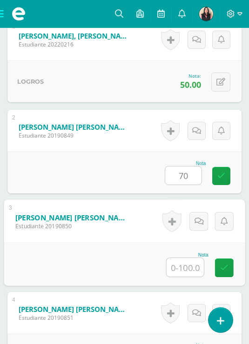
click at [190, 277] on input "text" at bounding box center [184, 267] width 37 height 19
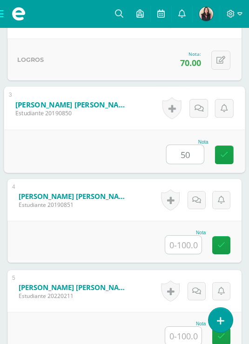
scroll to position [501, 0]
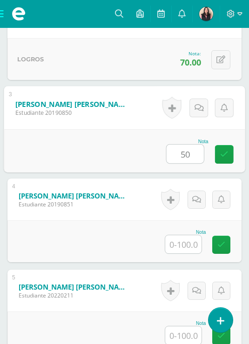
type input "50"
click at [182, 253] on input "text" at bounding box center [183, 244] width 36 height 18
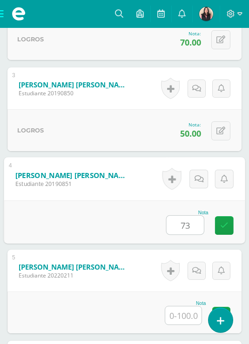
scroll to position [547, 0]
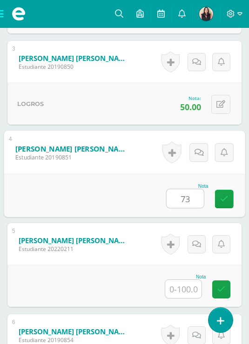
type input "73"
click at [188, 298] on input "text" at bounding box center [183, 289] width 36 height 18
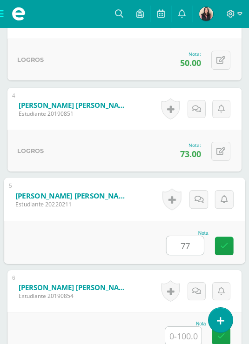
scroll to position [642, 0]
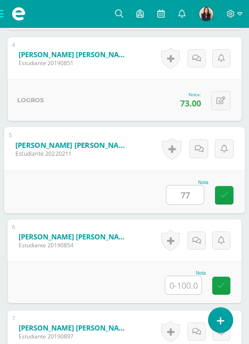
type input "77"
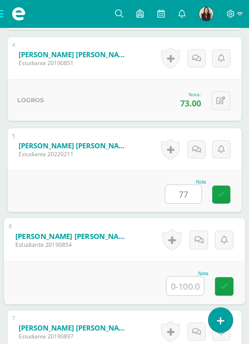
click at [188, 295] on input "text" at bounding box center [184, 286] width 37 height 19
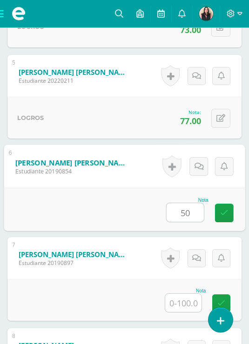
scroll to position [753, 0]
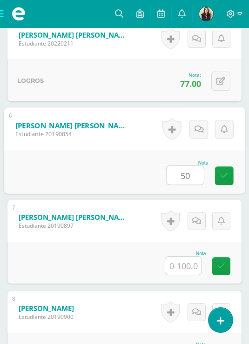
type input "50"
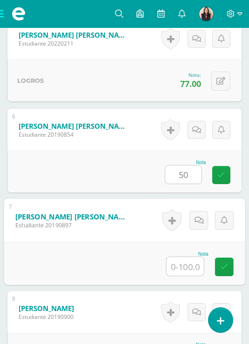
click at [186, 276] on input "text" at bounding box center [184, 266] width 37 height 19
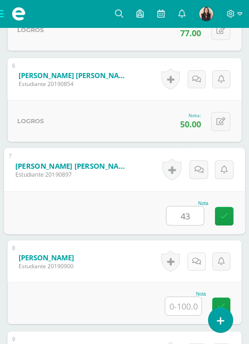
scroll to position [827, 0]
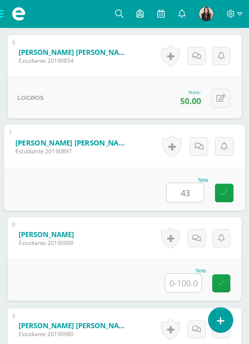
type input "43"
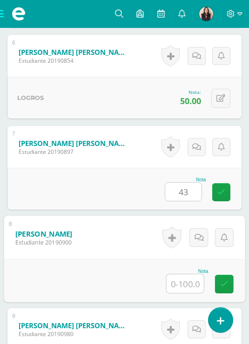
click at [190, 293] on input "text" at bounding box center [184, 283] width 37 height 19
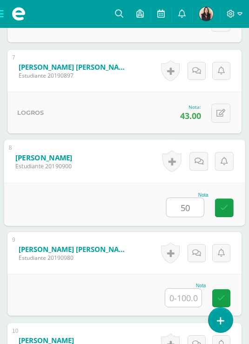
type input "50"
click at [188, 307] on input "text" at bounding box center [183, 298] width 36 height 18
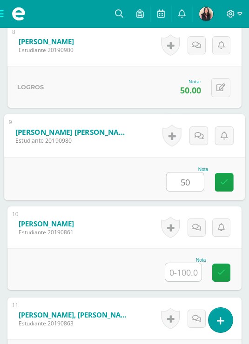
scroll to position [1027, 0]
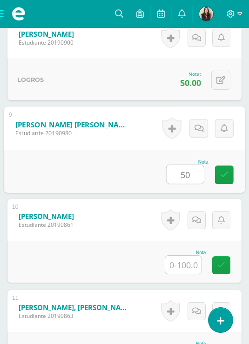
type input "50"
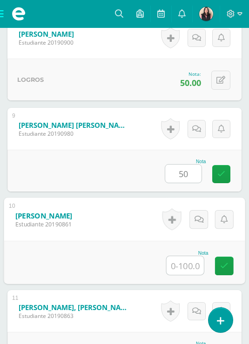
click at [175, 275] on input "text" at bounding box center [184, 265] width 37 height 19
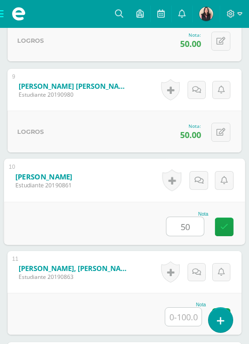
scroll to position [1083, 0]
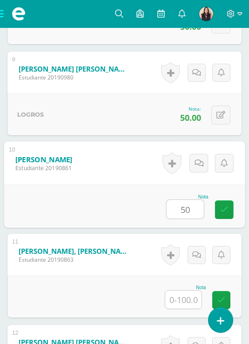
type input "50"
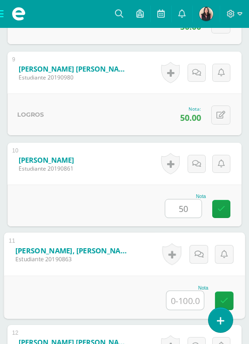
click at [185, 310] on input "text" at bounding box center [184, 300] width 37 height 19
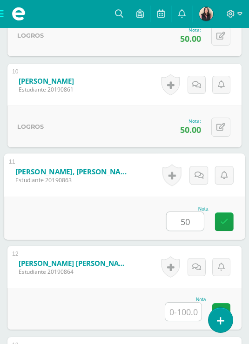
scroll to position [1185, 0]
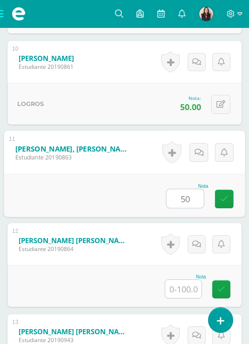
type input "50"
click at [191, 298] on input "text" at bounding box center [183, 289] width 36 height 18
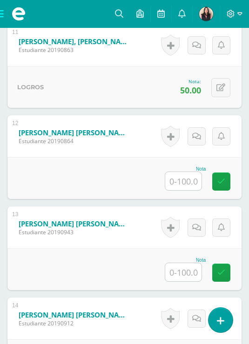
scroll to position [1344, 0]
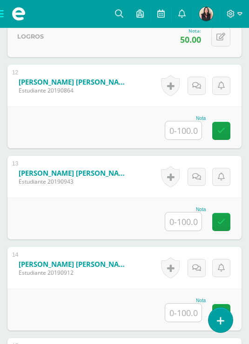
click at [184, 231] on div at bounding box center [183, 221] width 37 height 19
click at [185, 231] on input "text" at bounding box center [183, 221] width 36 height 18
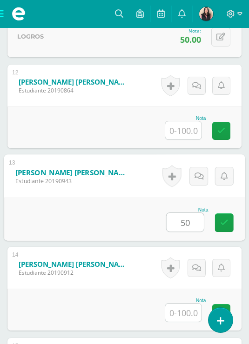
scroll to position [1407, 0]
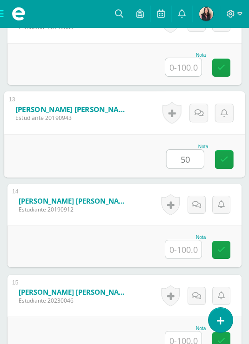
type input "50"
click at [182, 259] on div at bounding box center [183, 249] width 37 height 19
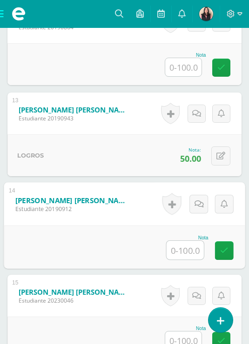
drag, startPoint x: 182, startPoint y: 270, endPoint x: 182, endPoint y: 265, distance: 4.7
click at [182, 259] on input "text" at bounding box center [184, 250] width 37 height 19
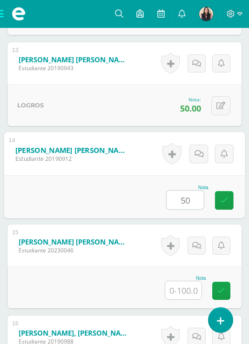
type input "50"
click at [180, 299] on input "text" at bounding box center [183, 290] width 36 height 18
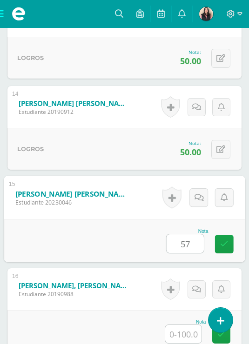
scroll to position [1553, 0]
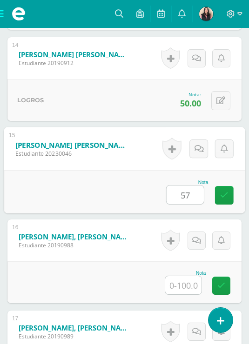
type input "57"
click at [190, 294] on input "text" at bounding box center [183, 285] width 36 height 18
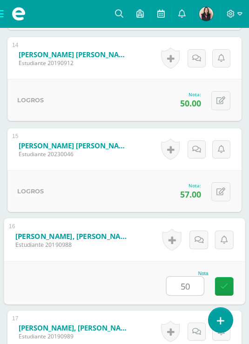
scroll to position [1629, 0]
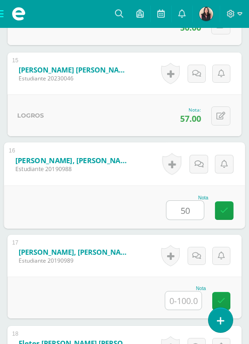
type input "50"
click at [186, 310] on input "text" at bounding box center [183, 301] width 36 height 18
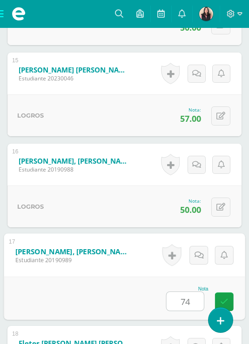
scroll to position [1708, 0]
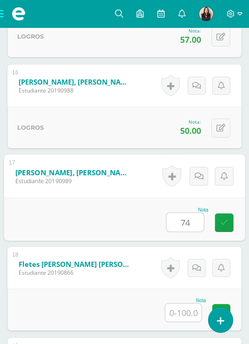
type input "74"
click at [182, 322] on input "text" at bounding box center [183, 313] width 36 height 18
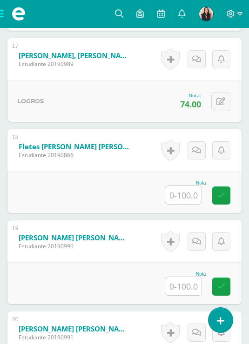
scroll to position [1828, 0]
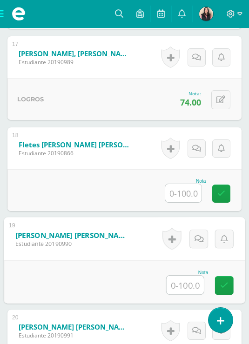
click at [177, 293] on input "text" at bounding box center [184, 285] width 37 height 19
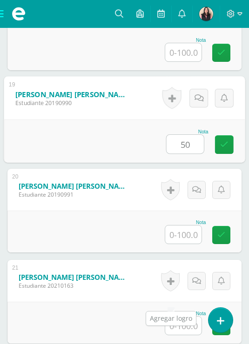
scroll to position [2023, 0]
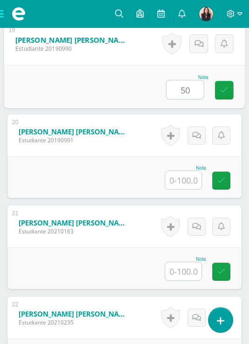
type input "50"
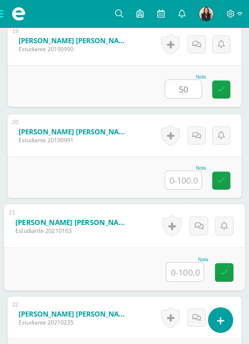
click at [180, 281] on input "text" at bounding box center [184, 272] width 37 height 19
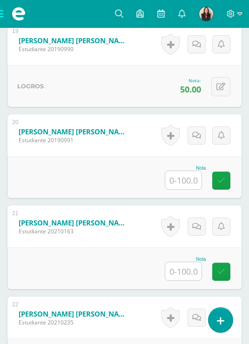
click at [184, 280] on input "text" at bounding box center [183, 271] width 36 height 18
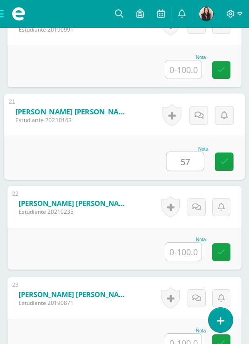
scroll to position [2162, 0]
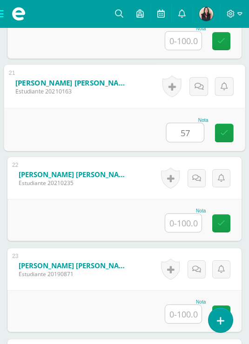
type input "57"
click at [186, 232] on input "text" at bounding box center [183, 223] width 36 height 18
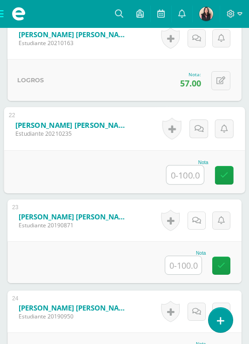
scroll to position [2236, 0]
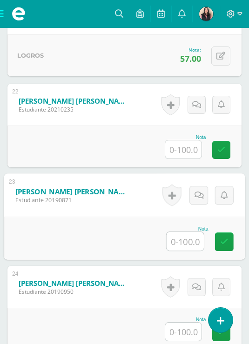
click at [186, 251] on input "text" at bounding box center [184, 241] width 37 height 19
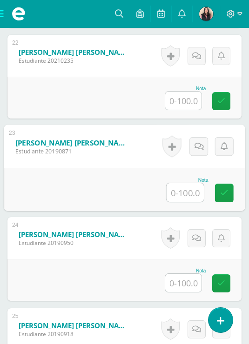
scroll to position [2308, 0]
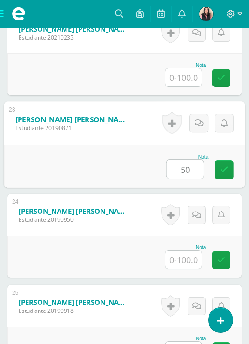
type input "50"
click at [183, 269] on input "text" at bounding box center [183, 260] width 36 height 18
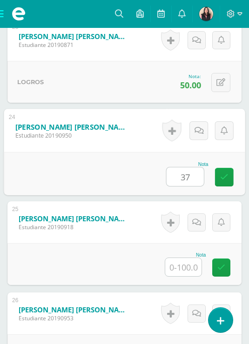
scroll to position [2395, 0]
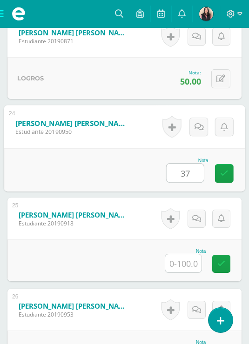
type input "37"
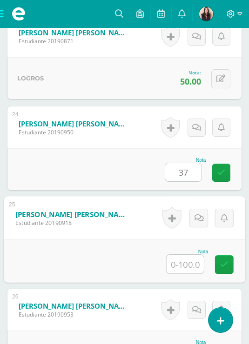
click at [176, 273] on input "text" at bounding box center [184, 264] width 37 height 19
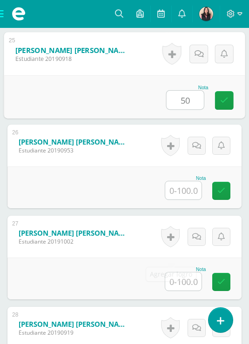
scroll to position [2564, 0]
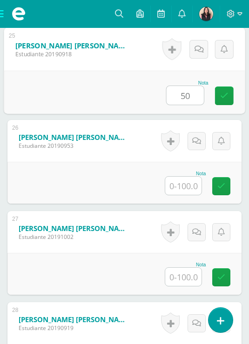
type input "50"
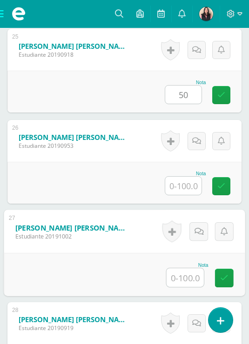
click at [186, 287] on input "text" at bounding box center [184, 277] width 37 height 19
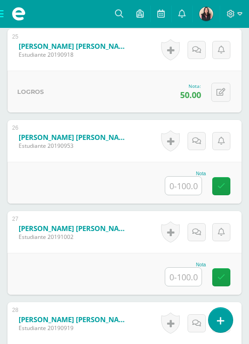
click at [191, 286] on input "text" at bounding box center [183, 277] width 36 height 18
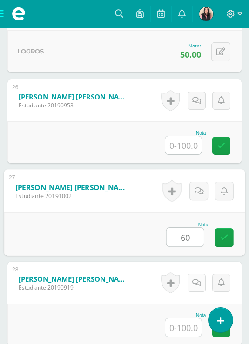
scroll to position [2613, 0]
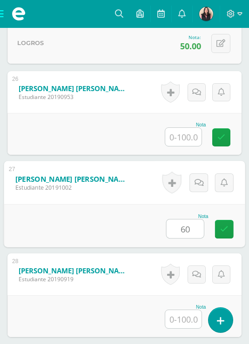
type input "60"
click at [182, 328] on input "text" at bounding box center [183, 319] width 36 height 18
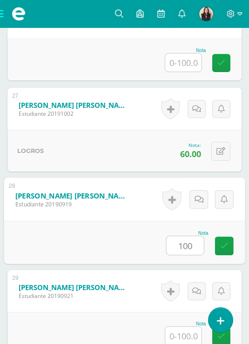
scroll to position [2710, 0]
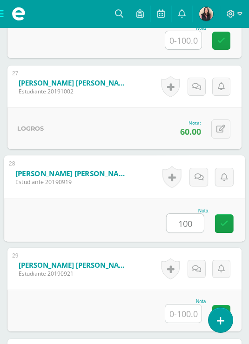
type input "100"
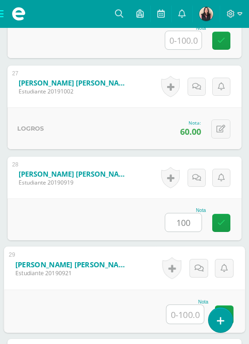
click at [175, 324] on input "text" at bounding box center [184, 314] width 37 height 19
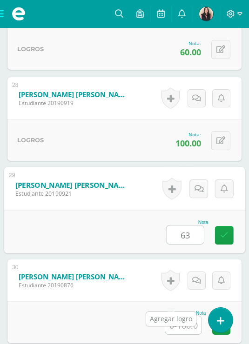
scroll to position [2809, 0]
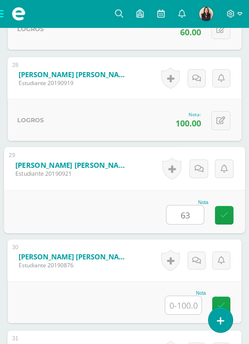
type input "63"
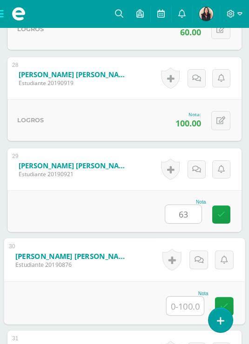
click at [187, 315] on input "text" at bounding box center [184, 306] width 37 height 19
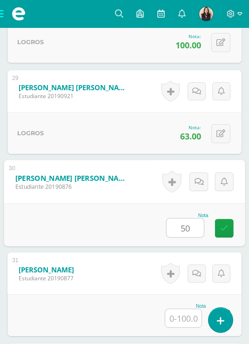
scroll to position [2909, 0]
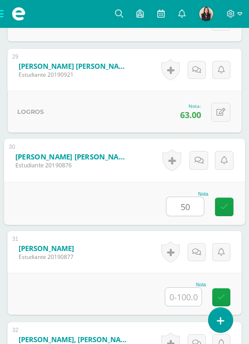
type input "50"
click at [187, 306] on input "text" at bounding box center [183, 297] width 36 height 18
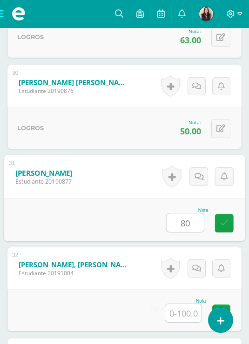
scroll to position [2985, 0]
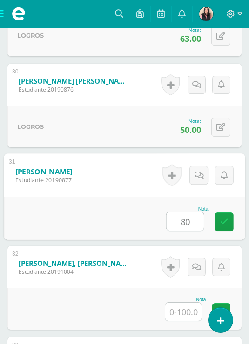
type input "80"
click at [190, 321] on input "text" at bounding box center [183, 312] width 36 height 18
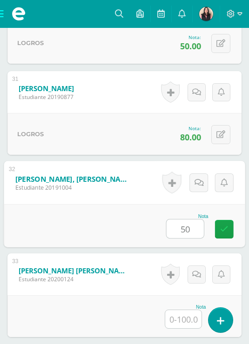
scroll to position [3120, 0]
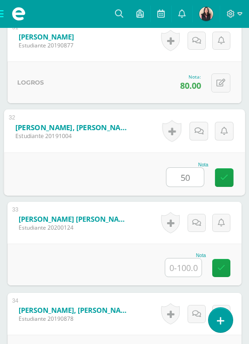
type input "50"
click at [189, 277] on input "text" at bounding box center [183, 268] width 36 height 18
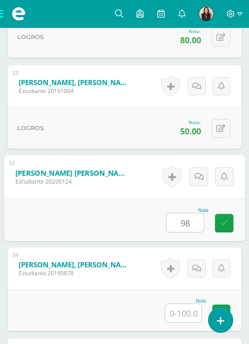
scroll to position [3185, 0]
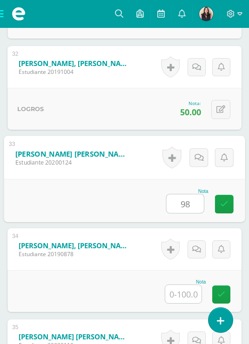
type input "98"
click at [187, 303] on input "text" at bounding box center [183, 294] width 36 height 18
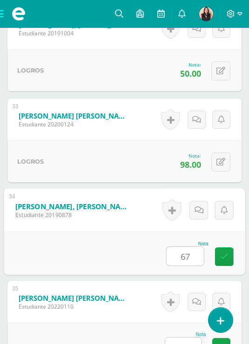
scroll to position [3273, 0]
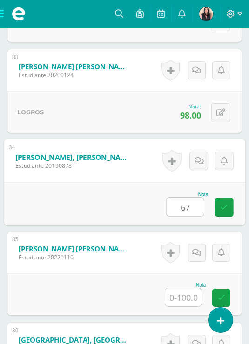
type input "67"
click at [194, 306] on input "text" at bounding box center [183, 297] width 36 height 18
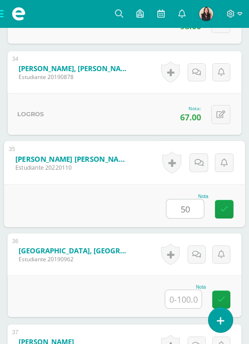
scroll to position [3385, 0]
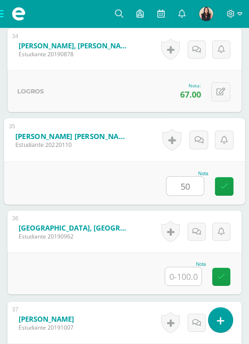
type input "50"
click at [192, 285] on input "text" at bounding box center [183, 276] width 36 height 18
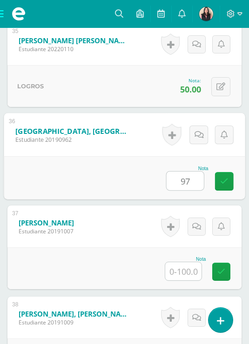
scroll to position [3531, 0]
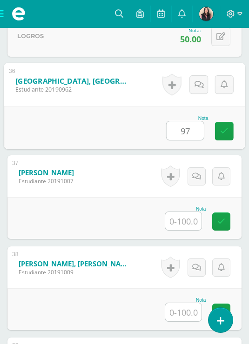
type input "97"
click at [195, 230] on input "text" at bounding box center [183, 221] width 36 height 18
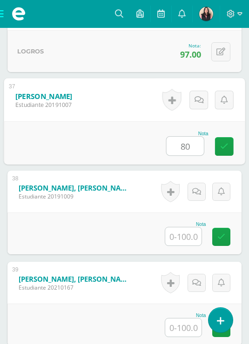
scroll to position [3630, 0]
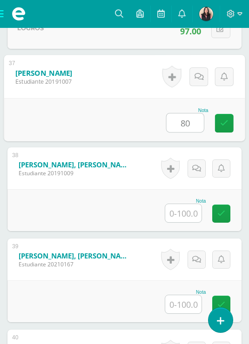
type input "80"
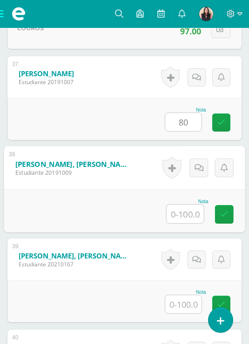
click at [187, 223] on input "text" at bounding box center [184, 214] width 37 height 19
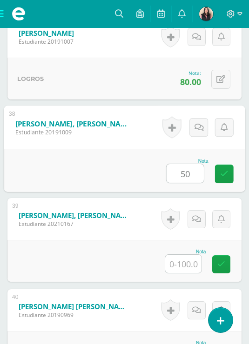
scroll to position [3720, 0]
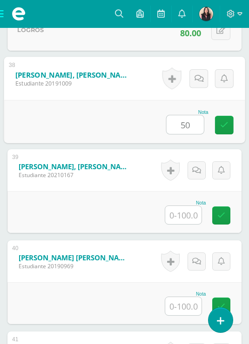
type input "50"
click at [192, 224] on input "text" at bounding box center [183, 215] width 36 height 18
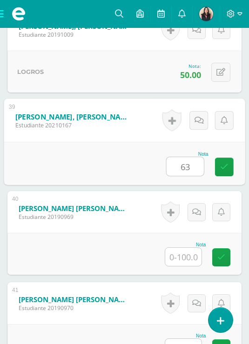
scroll to position [3770, 0]
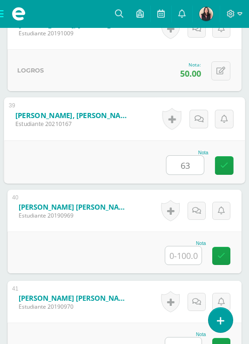
type input "63"
click at [185, 265] on div at bounding box center [183, 255] width 37 height 19
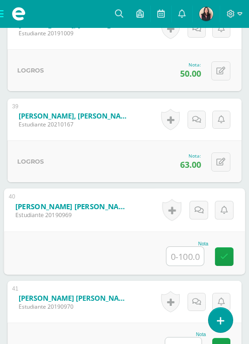
click at [193, 265] on input "text" at bounding box center [184, 256] width 37 height 19
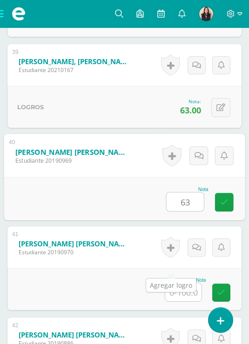
scroll to position [3834, 0]
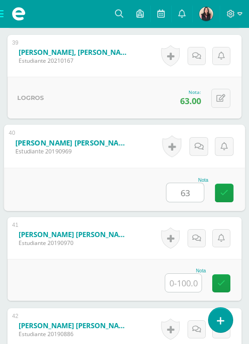
type input "63"
click at [185, 292] on input "text" at bounding box center [183, 283] width 36 height 18
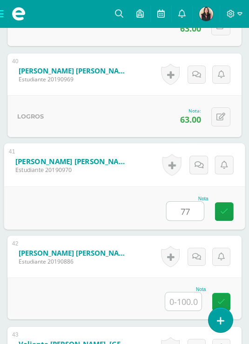
scroll to position [3939, 0]
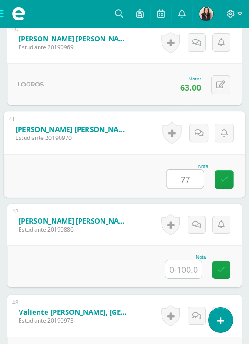
type input "77"
click at [189, 279] on input "text" at bounding box center [183, 269] width 36 height 18
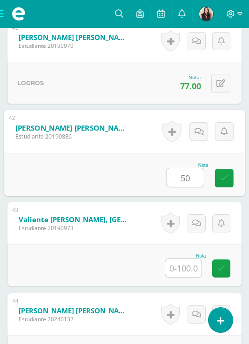
scroll to position [4033, 0]
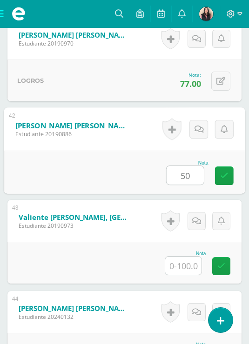
type input "50"
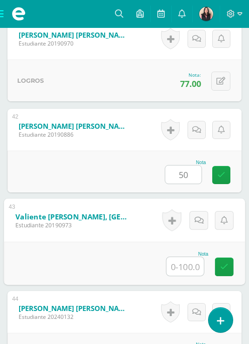
click at [195, 276] on input "text" at bounding box center [184, 266] width 37 height 19
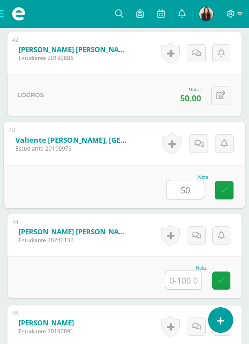
type input "50"
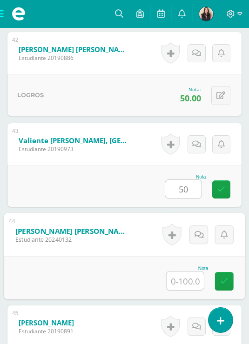
click at [188, 290] on input "text" at bounding box center [184, 281] width 37 height 19
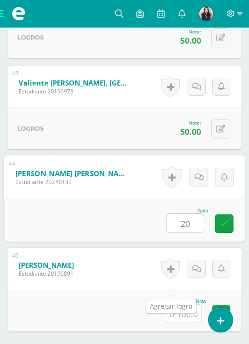
scroll to position [4206, 0]
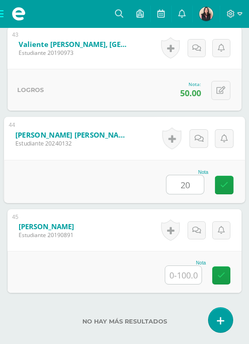
type input "20"
click at [178, 284] on input "text" at bounding box center [183, 275] width 36 height 18
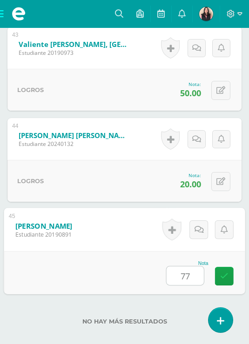
type input "77"
click at [182, 325] on div "No hay más resultados" at bounding box center [124, 314] width 234 height 43
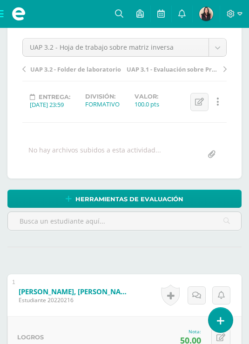
scroll to position [43, 0]
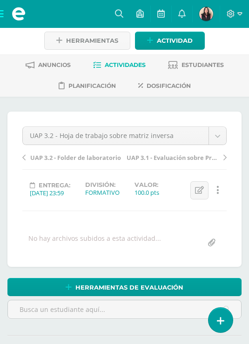
click at [118, 68] on span "Actividades" at bounding box center [125, 64] width 41 height 7
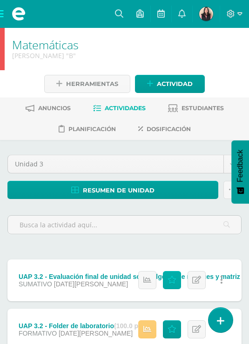
click at [169, 286] on link "Punteos" at bounding box center [172, 280] width 18 height 18
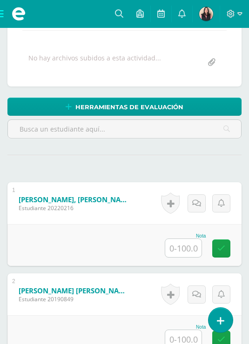
scroll to position [269, 0]
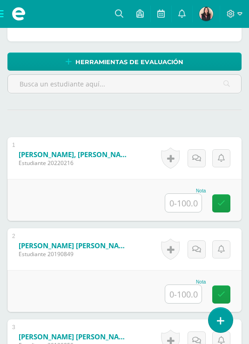
click at [179, 216] on div "Nota" at bounding box center [124, 200] width 234 height 42
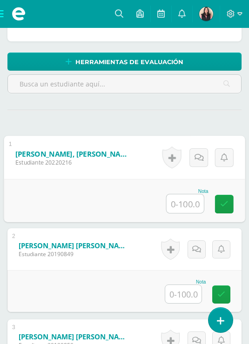
click at [185, 205] on input "text" at bounding box center [184, 203] width 37 height 19
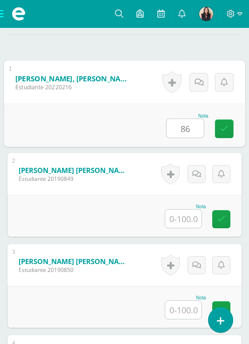
type input "86"
click at [186, 221] on input "text" at bounding box center [183, 219] width 36 height 18
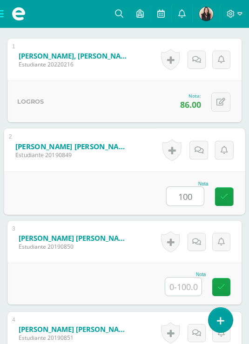
scroll to position [383, 0]
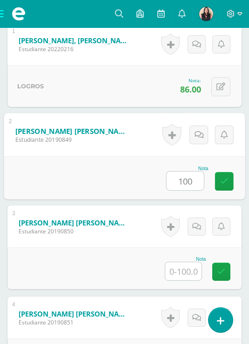
type input "100"
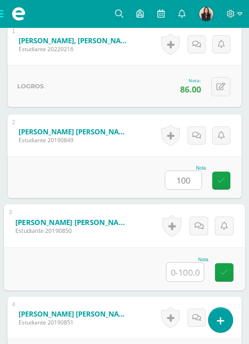
click at [188, 272] on input "text" at bounding box center [184, 272] width 37 height 19
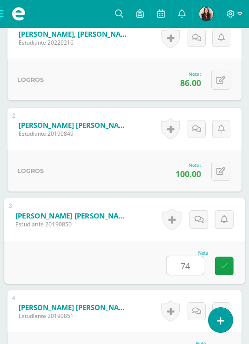
scroll to position [460, 0]
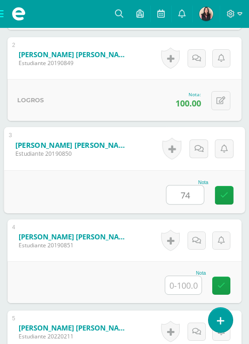
type input "74"
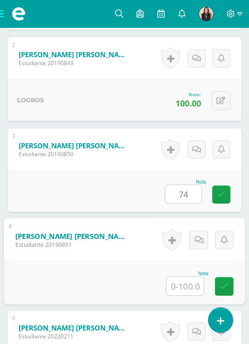
click at [189, 287] on input "text" at bounding box center [184, 286] width 37 height 19
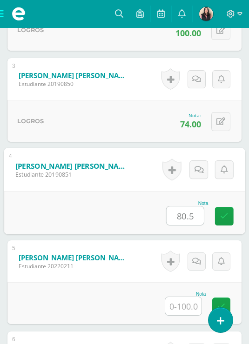
scroll to position [535, 0]
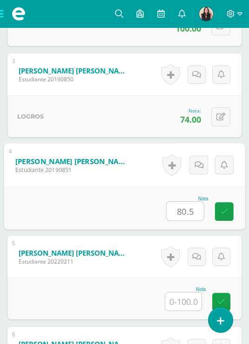
type input "80.5"
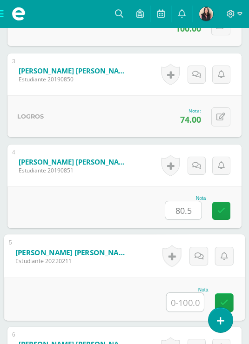
click at [190, 303] on input "text" at bounding box center [184, 302] width 37 height 19
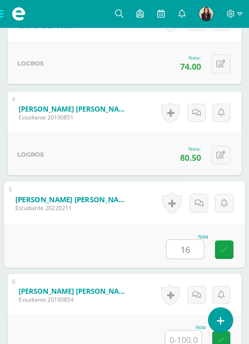
scroll to position [628, 0]
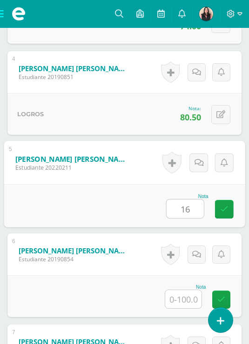
type input "16"
click at [181, 308] on input "text" at bounding box center [183, 299] width 36 height 18
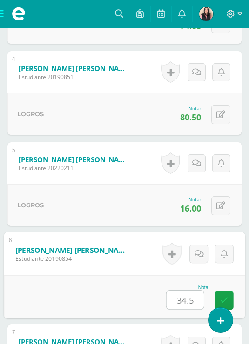
scroll to position [709, 0]
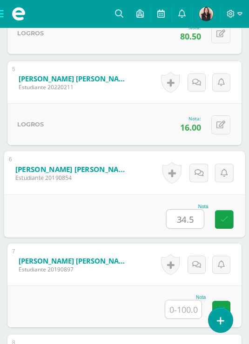
type input "34.5"
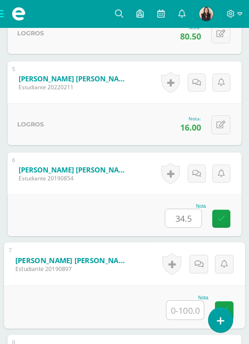
click at [182, 311] on input "text" at bounding box center [184, 310] width 37 height 19
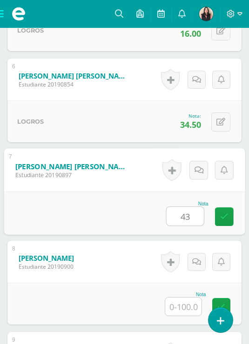
scroll to position [823, 0]
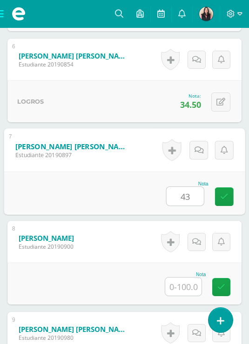
type input "43"
click at [184, 296] on input "text" at bounding box center [183, 287] width 36 height 18
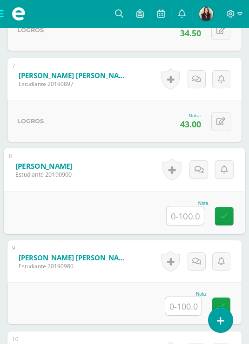
scroll to position [900, 0]
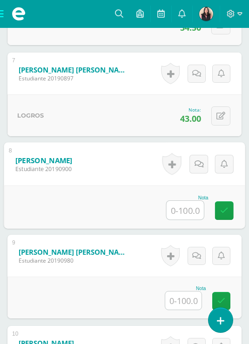
click at [182, 310] on input "text" at bounding box center [183, 301] width 36 height 18
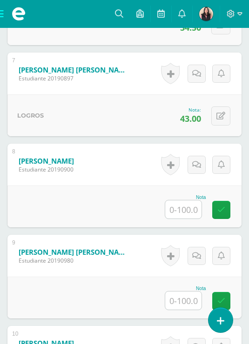
scroll to position [951, 0]
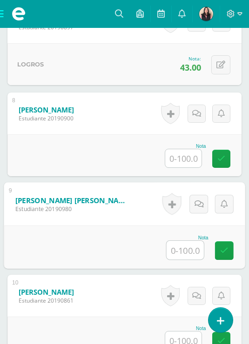
click at [191, 251] on input "text" at bounding box center [184, 250] width 37 height 19
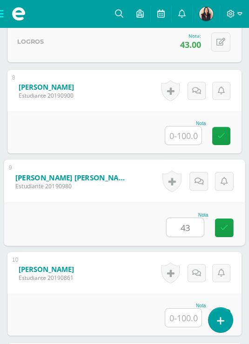
type input "43"
click at [182, 320] on input "text" at bounding box center [183, 318] width 36 height 18
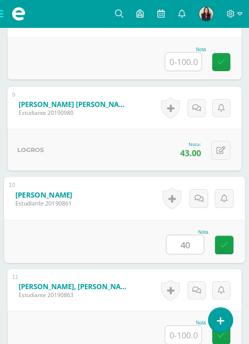
scroll to position [1093, 0]
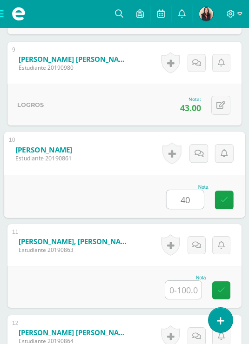
type input "40"
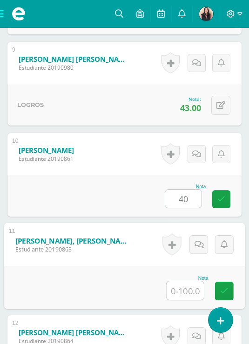
click at [194, 293] on input "text" at bounding box center [184, 290] width 37 height 19
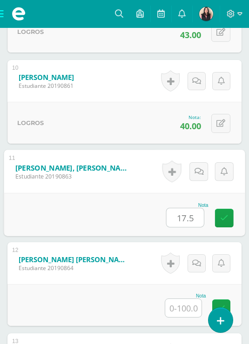
scroll to position [1204, 0]
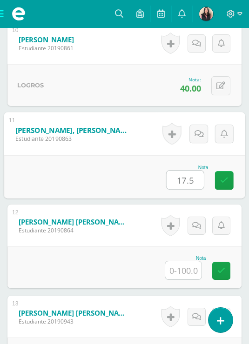
type input "17.5"
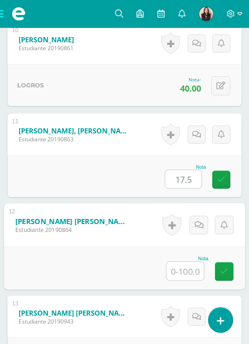
click at [187, 272] on input "text" at bounding box center [184, 271] width 37 height 19
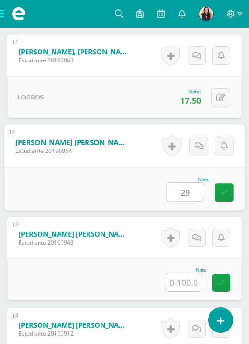
type input "29"
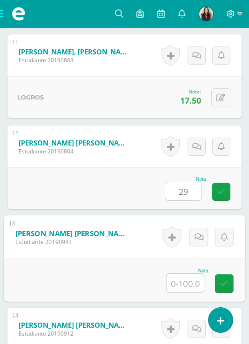
click at [187, 284] on input "text" at bounding box center [184, 283] width 37 height 19
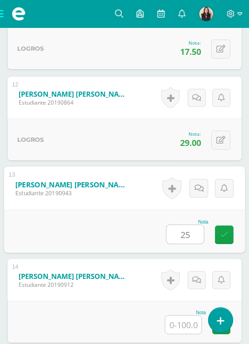
scroll to position [1393, 0]
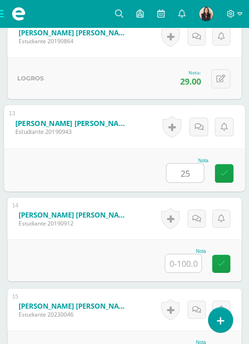
type input "25"
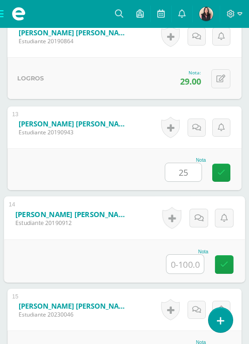
click at [183, 265] on input "text" at bounding box center [184, 264] width 37 height 19
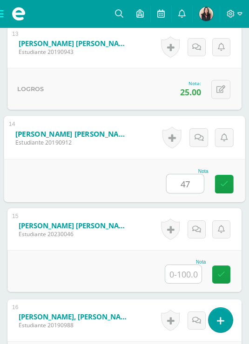
type input "47"
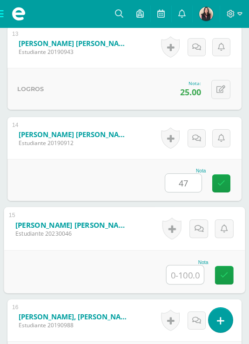
click at [183, 276] on input "text" at bounding box center [184, 274] width 37 height 19
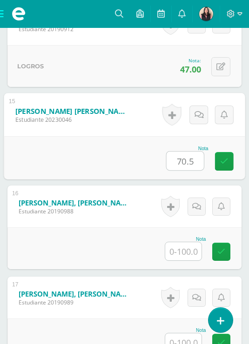
type input "70.5"
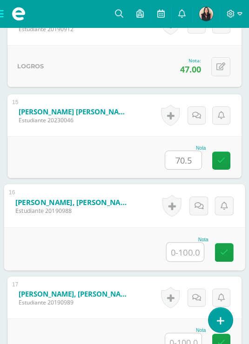
click at [175, 261] on input "text" at bounding box center [184, 252] width 37 height 19
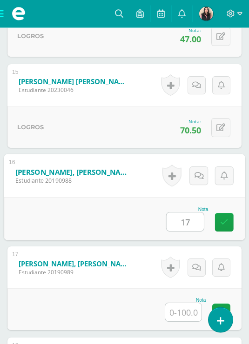
scroll to position [1650, 0]
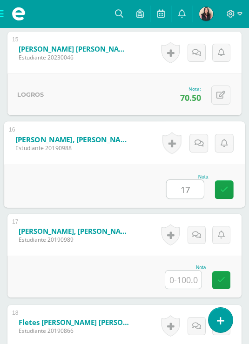
type input "17"
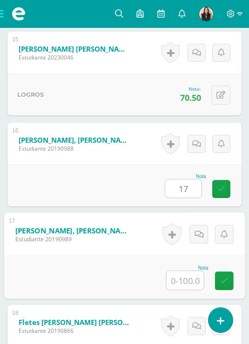
click at [180, 281] on input "text" at bounding box center [184, 280] width 37 height 19
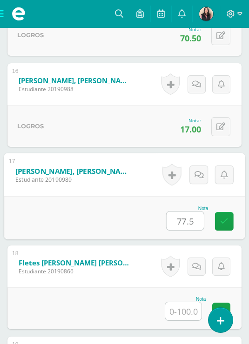
scroll to position [1718, 0]
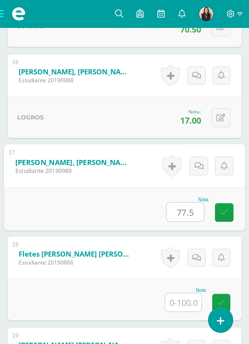
type input "77.5"
click at [190, 303] on input "text" at bounding box center [183, 302] width 36 height 18
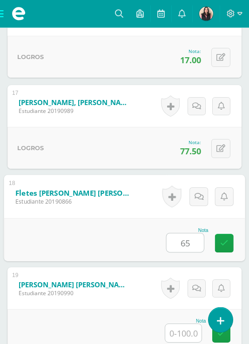
scroll to position [1793, 0]
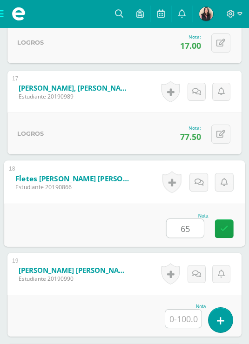
type input "65"
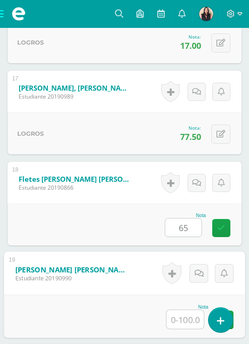
click at [187, 317] on input "text" at bounding box center [184, 319] width 37 height 19
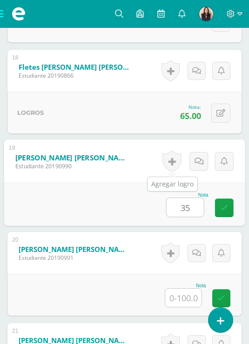
scroll to position [1906, 0]
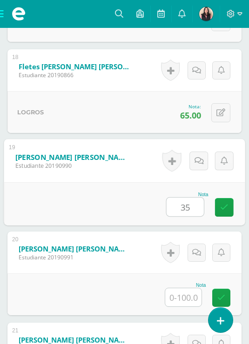
type input "35"
click at [195, 297] on input "text" at bounding box center [183, 297] width 36 height 18
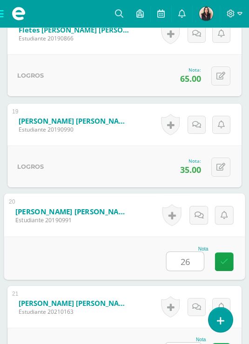
scroll to position [1984, 0]
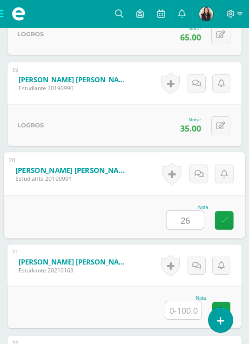
type input "26"
click at [195, 313] on input "text" at bounding box center [183, 310] width 36 height 18
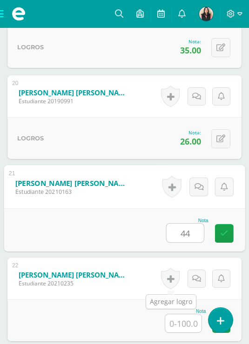
scroll to position [2087, 0]
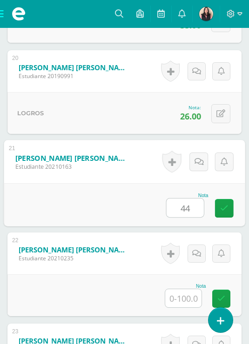
type input "44"
click at [182, 300] on input "text" at bounding box center [183, 298] width 36 height 18
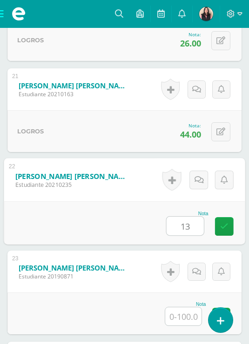
scroll to position [2177, 0]
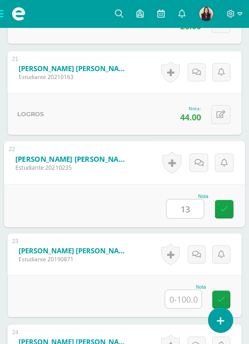
type input "13"
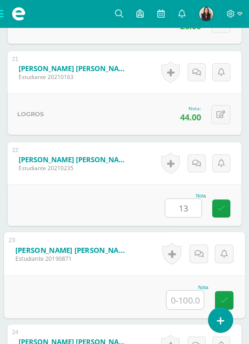
click at [179, 303] on input "text" at bounding box center [184, 300] width 37 height 19
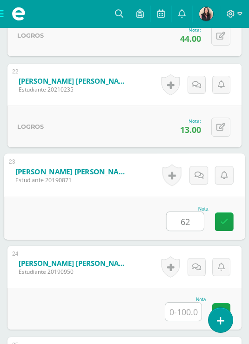
scroll to position [2302, 0]
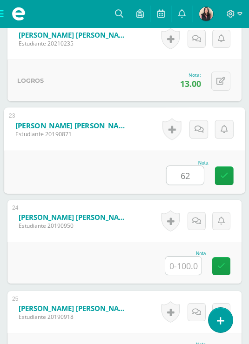
type input "62"
click at [189, 267] on input "text" at bounding box center [183, 266] width 36 height 18
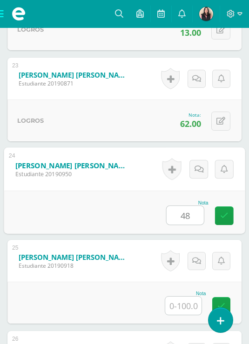
scroll to position [2378, 0]
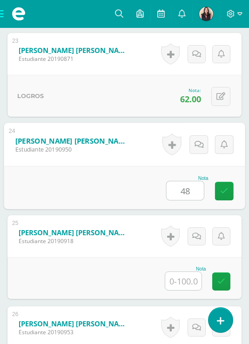
type input "48"
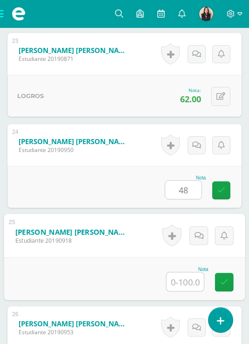
click at [171, 283] on input "text" at bounding box center [184, 281] width 37 height 19
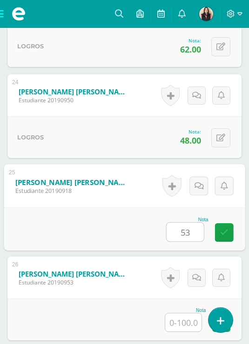
scroll to position [2485, 0]
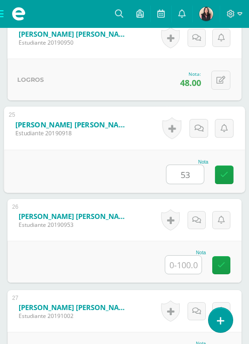
type input "53"
click at [194, 273] on input "text" at bounding box center [183, 265] width 36 height 18
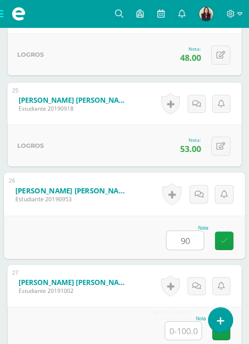
scroll to position [2551, 0]
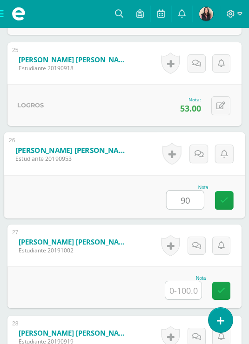
type input "90"
click at [173, 292] on input "text" at bounding box center [183, 290] width 36 height 18
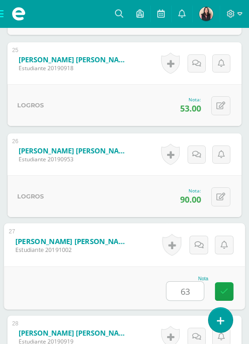
scroll to position [2630, 0]
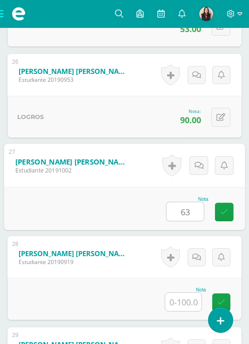
type input "63"
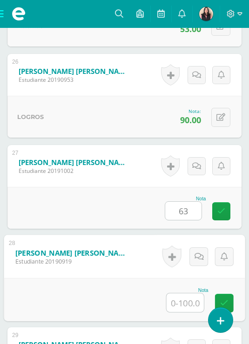
click at [183, 304] on input "text" at bounding box center [184, 302] width 37 height 19
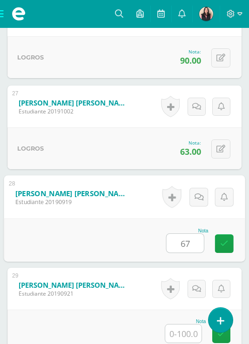
scroll to position [2694, 0]
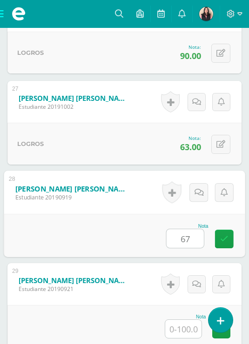
type input "67"
click at [188, 331] on input "text" at bounding box center [183, 329] width 36 height 18
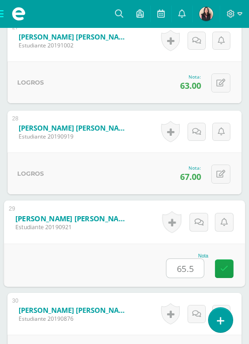
scroll to position [2777, 0]
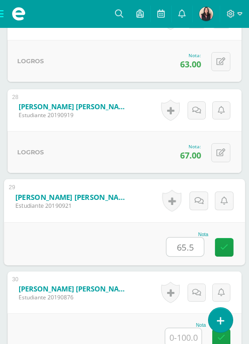
type input "65.5"
click at [186, 336] on input "text" at bounding box center [183, 337] width 36 height 18
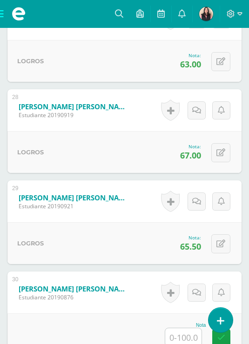
scroll to position [2857, 0]
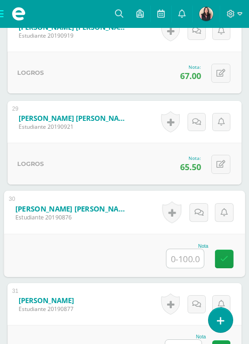
click at [179, 267] on input "text" at bounding box center [184, 258] width 37 height 19
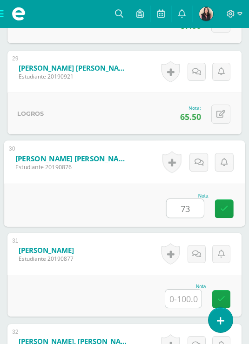
type input "73"
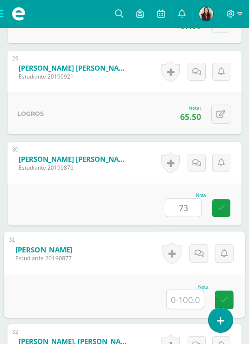
click at [185, 300] on input "text" at bounding box center [184, 299] width 37 height 19
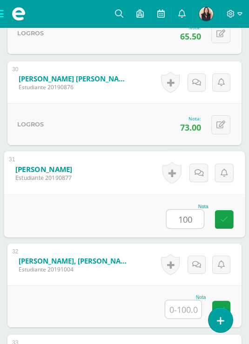
type input "100"
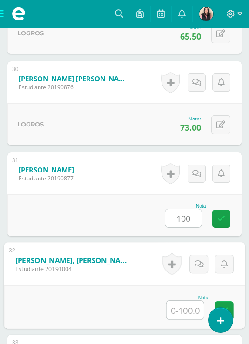
click at [193, 311] on input "text" at bounding box center [184, 310] width 37 height 19
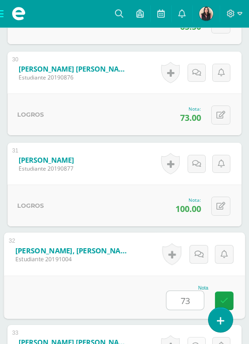
scroll to position [3090, 0]
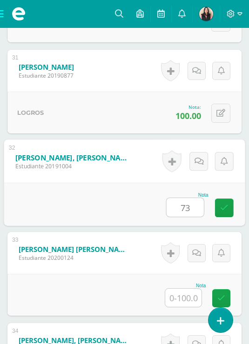
click at [185, 305] on input "text" at bounding box center [183, 298] width 36 height 18
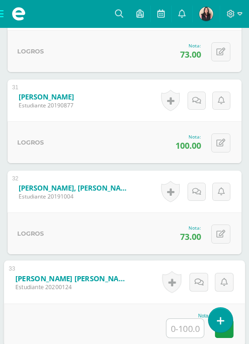
scroll to position [3108, 0]
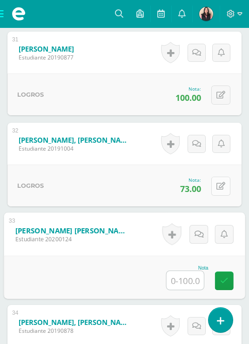
click at [222, 182] on button at bounding box center [220, 186] width 19 height 19
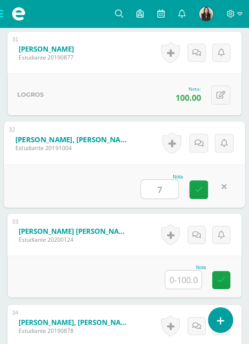
type input "76"
click at [199, 193] on icon at bounding box center [199, 190] width 8 height 8
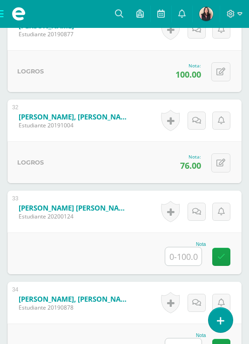
scroll to position [3147, 0]
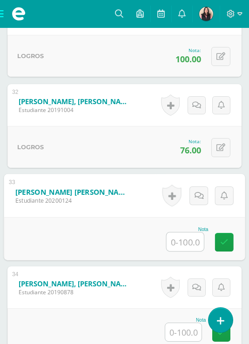
click at [193, 251] on input "text" at bounding box center [184, 241] width 37 height 19
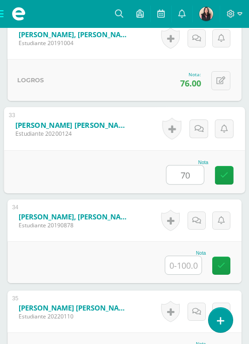
scroll to position [3226, 0]
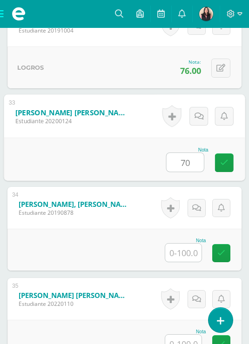
type input "70"
click at [187, 261] on input "text" at bounding box center [183, 253] width 36 height 18
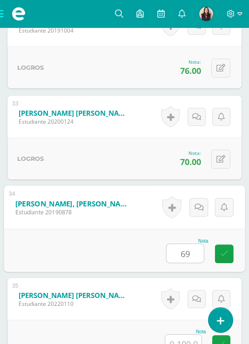
scroll to position [3267, 0]
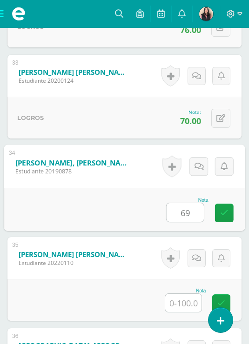
type input "69"
click at [185, 305] on input "text" at bounding box center [183, 303] width 36 height 18
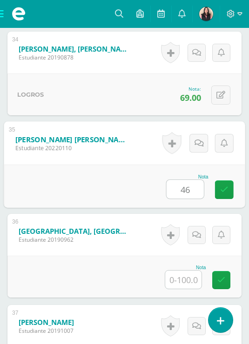
scroll to position [3388, 0]
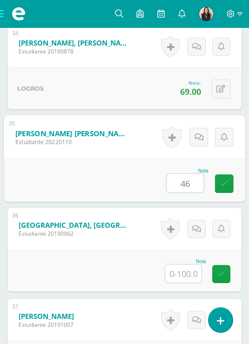
type input "46"
click at [177, 275] on input "text" at bounding box center [183, 274] width 36 height 18
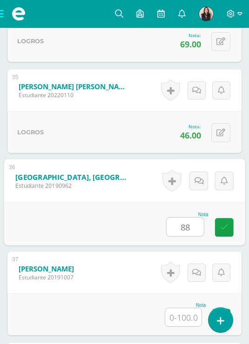
scroll to position [3462, 0]
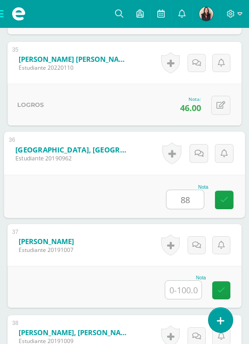
type input "88"
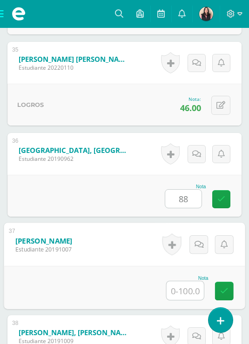
click at [186, 292] on input "text" at bounding box center [184, 290] width 37 height 19
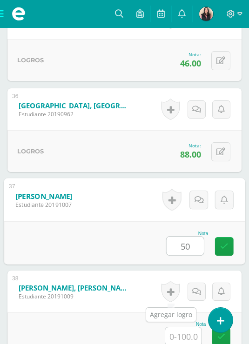
scroll to position [3538, 0]
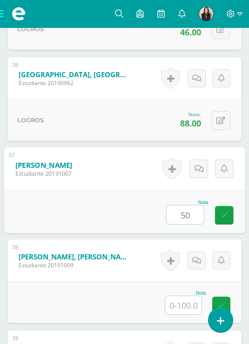
type input "50"
click at [184, 307] on input "text" at bounding box center [183, 305] width 36 height 18
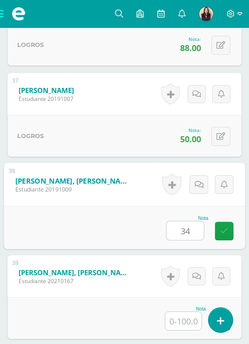
scroll to position [3633, 0]
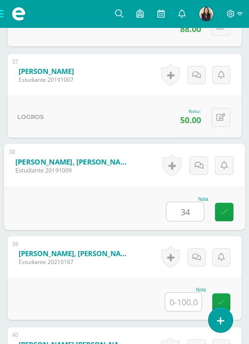
type input "34"
click at [189, 302] on input "text" at bounding box center [183, 302] width 36 height 18
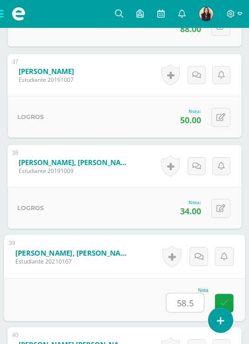
scroll to position [3740, 0]
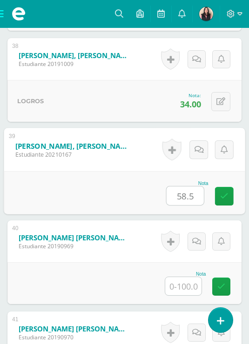
type input "58.5"
click at [188, 287] on input "text" at bounding box center [183, 286] width 36 height 18
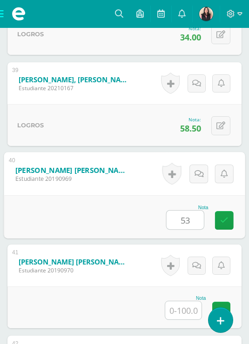
scroll to position [3818, 0]
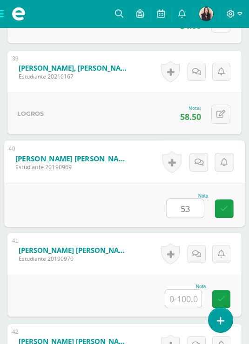
type input "53"
click at [186, 300] on input "text" at bounding box center [183, 299] width 36 height 18
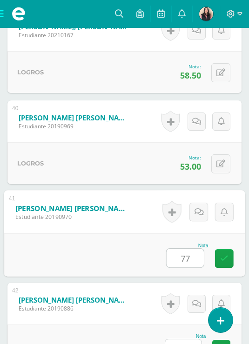
scroll to position [3896, 0]
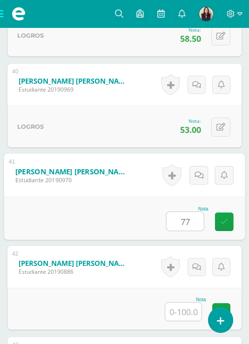
type input "77"
click at [186, 310] on input "text" at bounding box center [183, 312] width 36 height 18
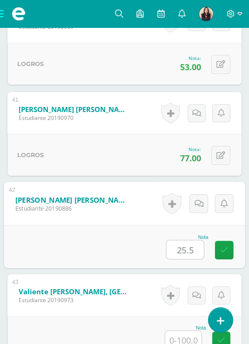
scroll to position [3979, 0]
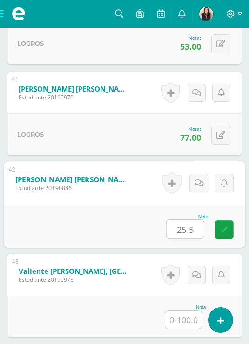
type input "25.5"
click at [186, 318] on input "text" at bounding box center [183, 320] width 36 height 18
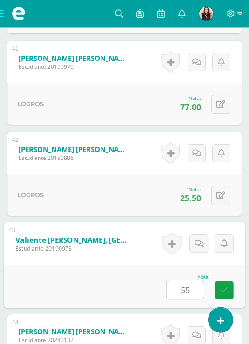
scroll to position [4058, 0]
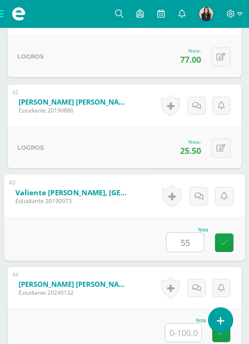
type input "55"
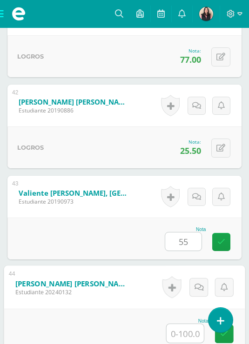
click at [186, 334] on input "text" at bounding box center [184, 333] width 37 height 19
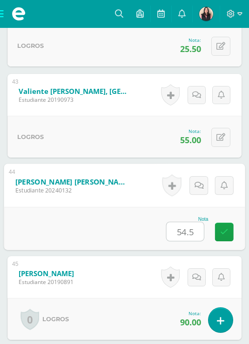
scroll to position [4237, 0]
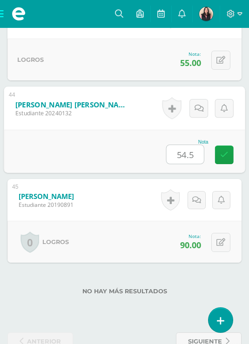
type input "54.5"
click at [179, 277] on div "No hay más resultados" at bounding box center [124, 284] width 234 height 43
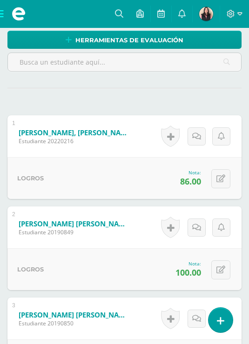
scroll to position [209, 0]
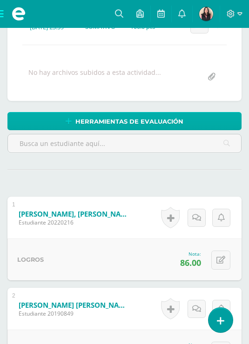
click at [146, 121] on span "Herramientas de evaluación" at bounding box center [129, 121] width 108 height 17
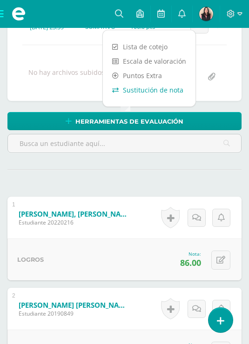
click at [149, 95] on link "Sustitución de nota" at bounding box center [149, 90] width 93 height 14
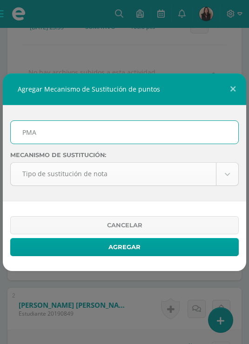
type input "PMA"
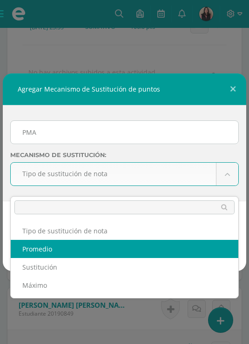
select select "average"
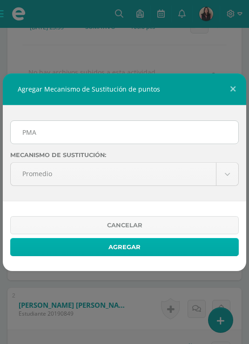
click at [110, 256] on button "Agregar" at bounding box center [124, 247] width 228 height 18
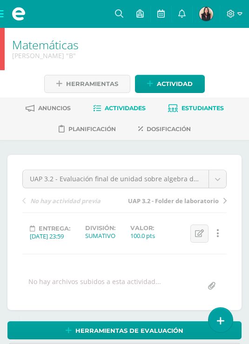
click at [178, 112] on icon at bounding box center [173, 109] width 10 height 8
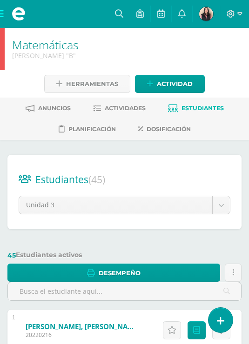
click at [3, 20] on span at bounding box center [18, 14] width 37 height 28
click at [6, 16] on span at bounding box center [18, 14] width 37 height 28
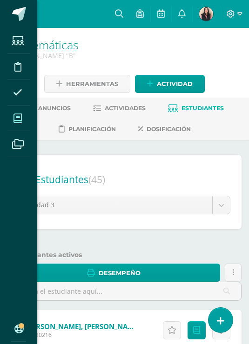
click at [15, 128] on span at bounding box center [17, 118] width 21 height 21
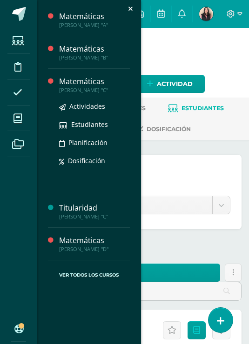
click at [72, 86] on div "Matemáticas" at bounding box center [94, 81] width 71 height 11
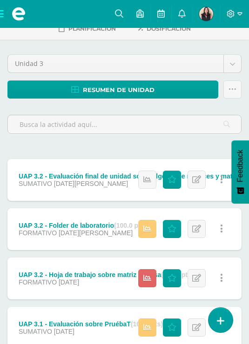
scroll to position [140, 0]
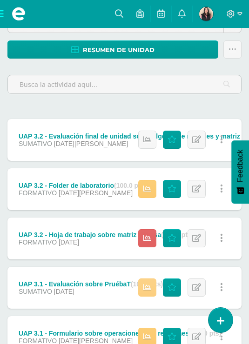
click at [152, 289] on link at bounding box center [147, 288] width 18 height 18
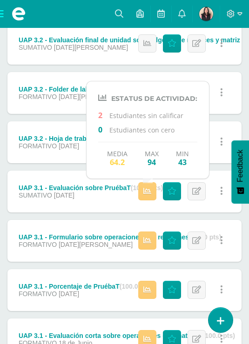
scroll to position [267, 0]
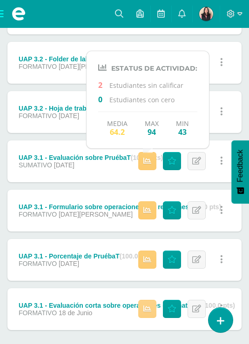
click at [148, 313] on icon at bounding box center [147, 309] width 8 height 8
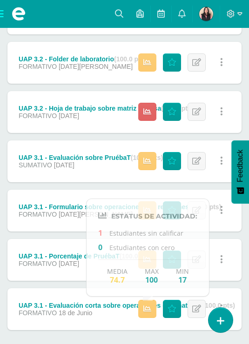
click at [147, 330] on div "Punteos Editar Historial de actividad Eliminar Historial de actividad ¿Estás se…" at bounding box center [182, 309] width 117 height 42
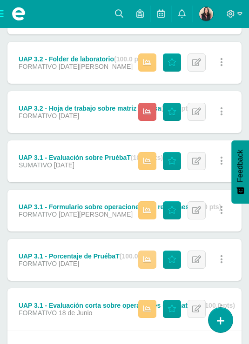
click at [147, 257] on icon at bounding box center [147, 260] width 8 height 8
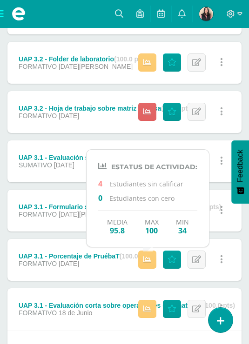
click at [68, 239] on div "UAP 3.2 - Evaluación final de unidad sobre algebra de matrices y matriz inversa…" at bounding box center [124, 171] width 234 height 357
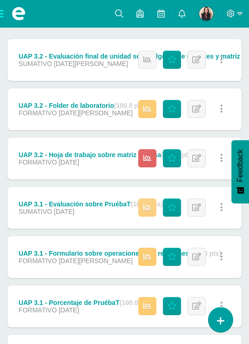
scroll to position [220, 0]
click at [168, 161] on icon at bounding box center [171, 158] width 9 height 8
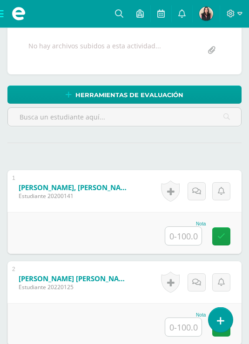
scroll to position [257, 0]
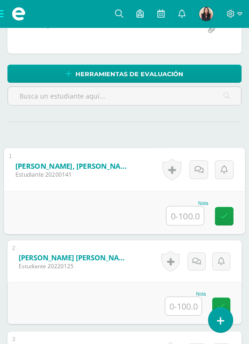
drag, startPoint x: 175, startPoint y: 224, endPoint x: 181, endPoint y: 216, distance: 9.6
click at [175, 224] on input "text" at bounding box center [184, 215] width 37 height 19
click at [181, 217] on input "text" at bounding box center [184, 215] width 37 height 19
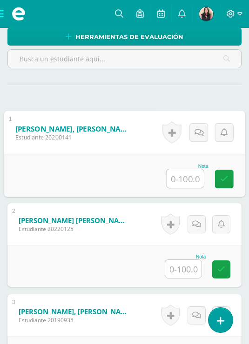
scroll to position [367, 0]
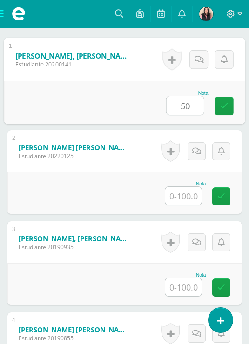
type input "50"
click at [191, 205] on input "text" at bounding box center [183, 196] width 36 height 18
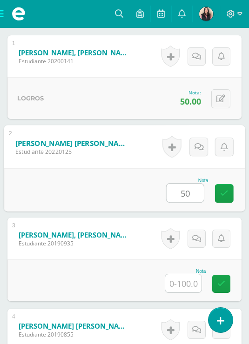
scroll to position [410, 0]
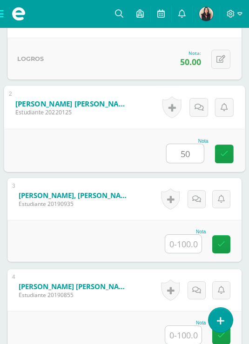
type input "50"
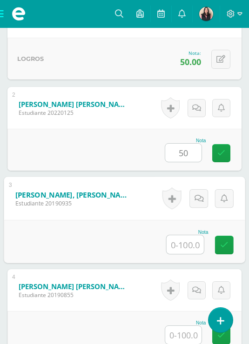
click at [192, 254] on input "text" at bounding box center [184, 244] width 37 height 19
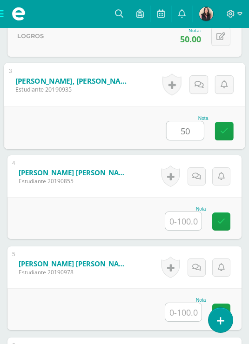
type input "50"
click at [190, 231] on div at bounding box center [183, 221] width 37 height 19
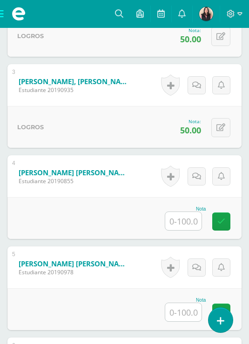
click at [185, 230] on input "text" at bounding box center [183, 221] width 36 height 18
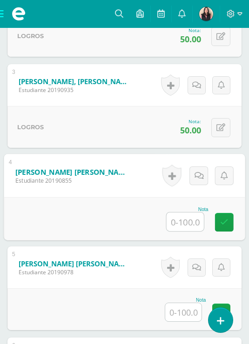
type input "5"
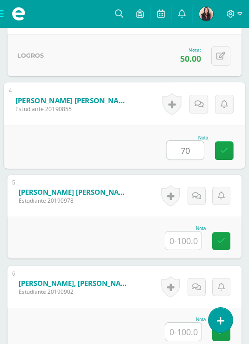
scroll to position [596, 0]
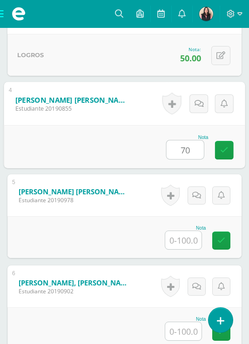
type input "70"
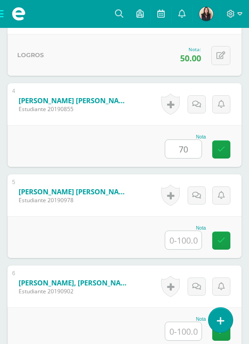
drag, startPoint x: 245, startPoint y: 6, endPoint x: 728, endPoint y: -32, distance: 484.1
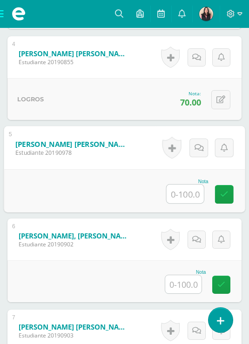
click at [172, 203] on input "text" at bounding box center [184, 194] width 37 height 19
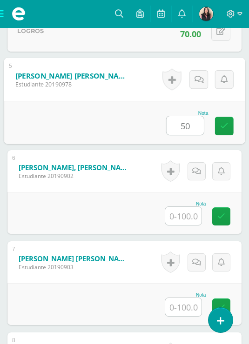
scroll to position [721, 0]
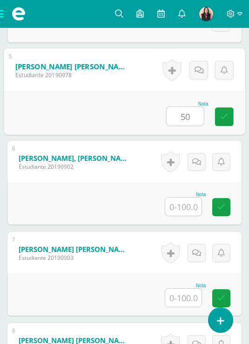
type input "50"
click at [176, 216] on input "text" at bounding box center [183, 207] width 36 height 18
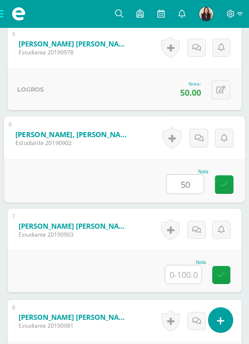
scroll to position [768, 0]
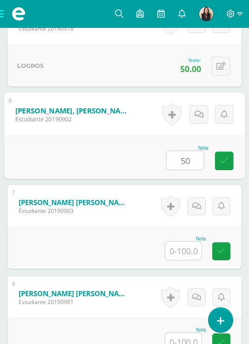
type input "50"
click at [180, 260] on input "text" at bounding box center [183, 251] width 36 height 18
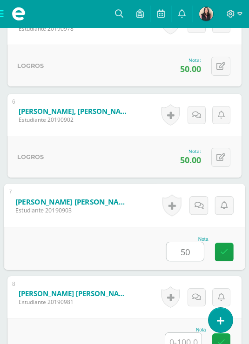
scroll to position [845, 0]
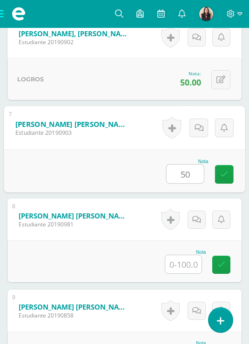
type input "50"
click at [185, 273] on input "text" at bounding box center [183, 264] width 36 height 18
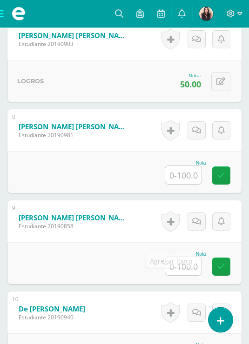
scroll to position [935, 0]
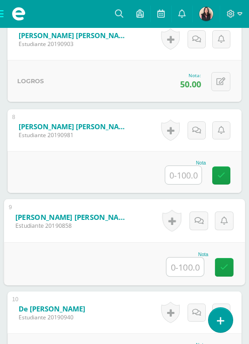
click at [184, 276] on input "text" at bounding box center [184, 267] width 37 height 19
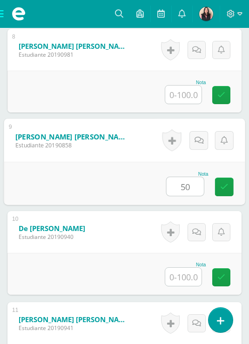
type input "50"
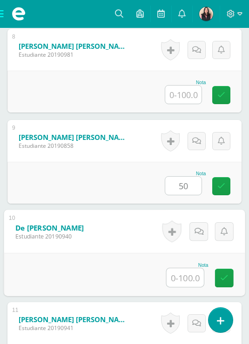
click at [183, 284] on div "Nota" at bounding box center [187, 275] width 42 height 25
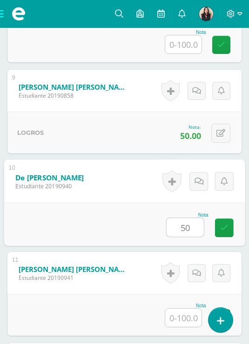
type input "50"
click at [181, 327] on input "text" at bounding box center [183, 318] width 36 height 18
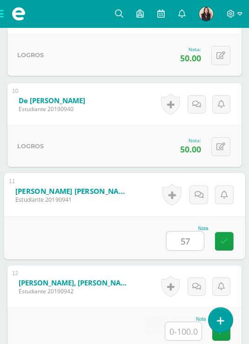
scroll to position [1193, 0]
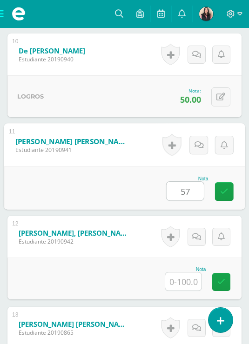
type input "57"
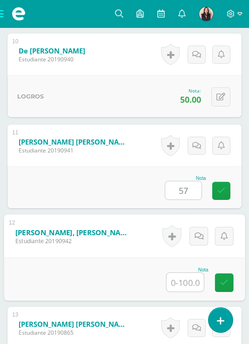
click at [182, 292] on input "text" at bounding box center [184, 282] width 37 height 19
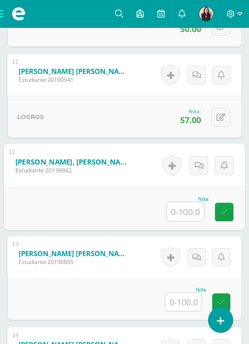
scroll to position [1314, 0]
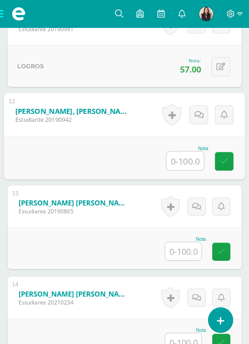
click at [186, 260] on input "text" at bounding box center [183, 251] width 36 height 18
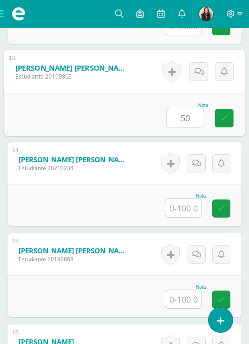
scroll to position [1453, 0]
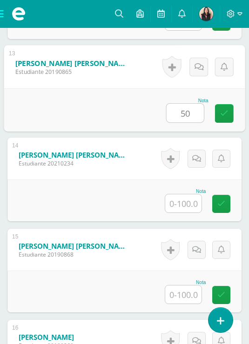
type input "50"
click at [186, 304] on input "text" at bounding box center [183, 294] width 36 height 18
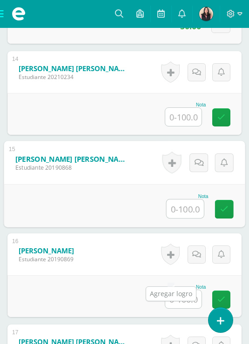
scroll to position [1540, 0]
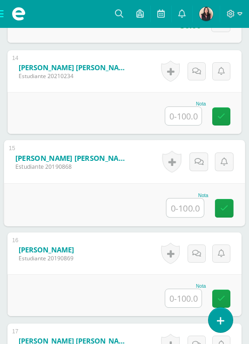
click at [181, 217] on input "text" at bounding box center [184, 208] width 37 height 19
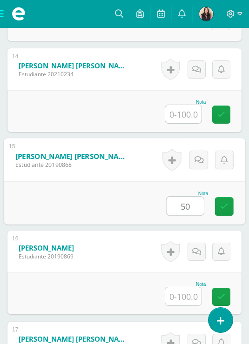
scroll to position [1560, 0]
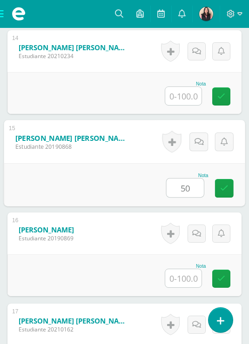
type input "50"
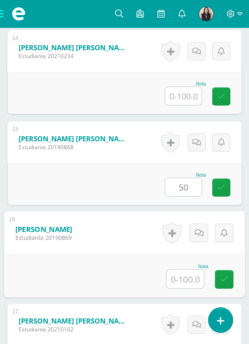
click at [187, 288] on input "text" at bounding box center [184, 279] width 37 height 19
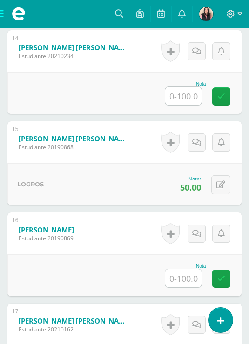
click at [186, 296] on div "Nota" at bounding box center [124, 275] width 234 height 42
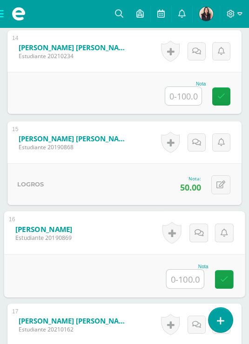
click at [190, 288] on input "text" at bounding box center [184, 279] width 37 height 19
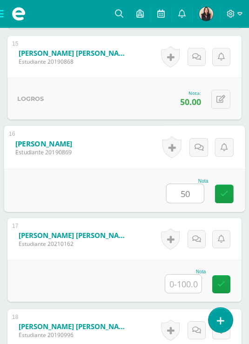
scroll to position [1697, 0]
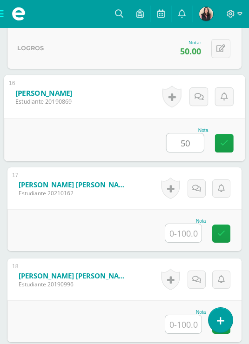
type input "50"
click at [185, 242] on input "text" at bounding box center [183, 233] width 36 height 18
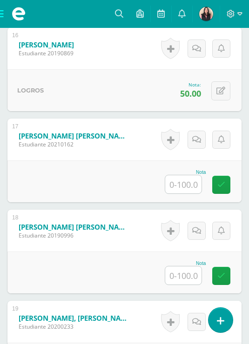
scroll to position [1796, 0]
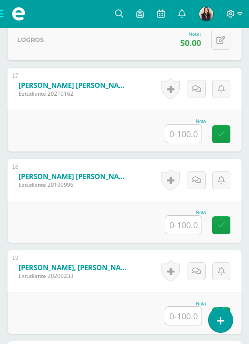
click at [192, 234] on input "text" at bounding box center [183, 225] width 36 height 18
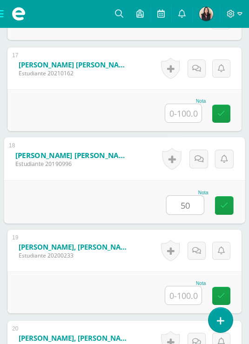
scroll to position [1896, 0]
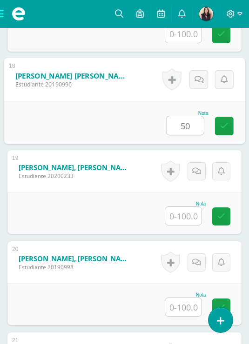
type input "50"
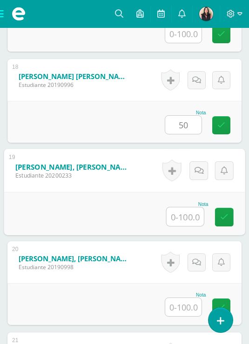
click at [180, 226] on input "text" at bounding box center [184, 216] width 37 height 19
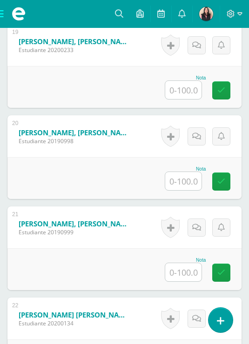
scroll to position [2035, 0]
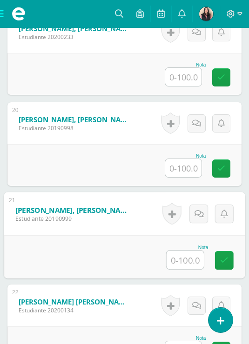
drag, startPoint x: 184, startPoint y: 270, endPoint x: 184, endPoint y: 275, distance: 5.1
click at [184, 269] on input "text" at bounding box center [184, 260] width 37 height 19
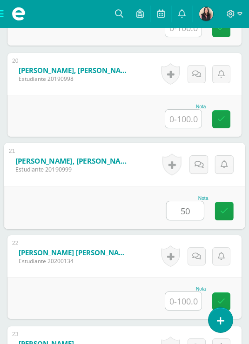
scroll to position [2136, 0]
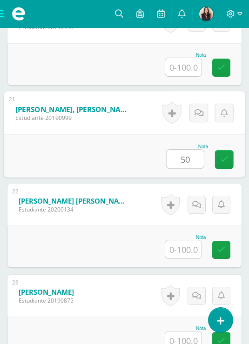
type input "50"
click at [183, 259] on input "text" at bounding box center [183, 249] width 36 height 18
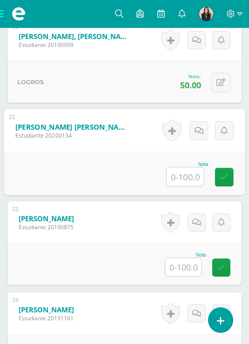
scroll to position [2228, 0]
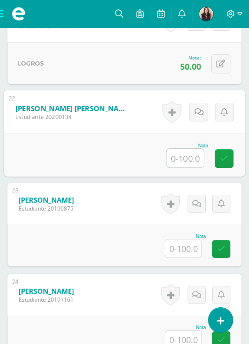
click at [186, 258] on input "text" at bounding box center [183, 248] width 36 height 18
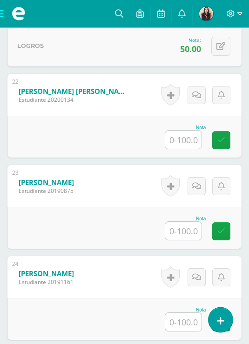
scroll to position [2268, 0]
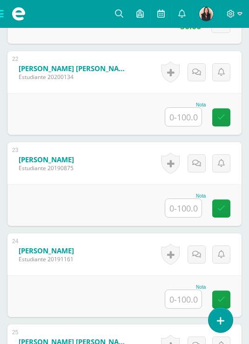
click at [181, 217] on input "text" at bounding box center [183, 208] width 36 height 18
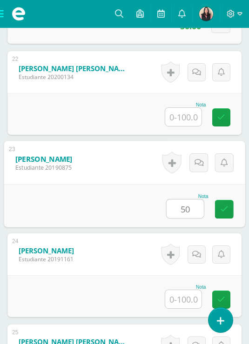
scroll to position [2315, 0]
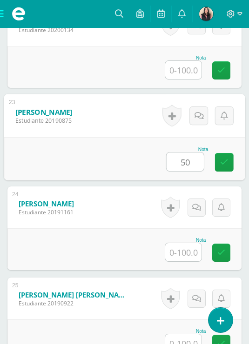
type input "50"
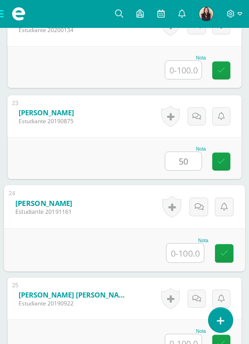
click at [184, 262] on input "text" at bounding box center [184, 253] width 37 height 19
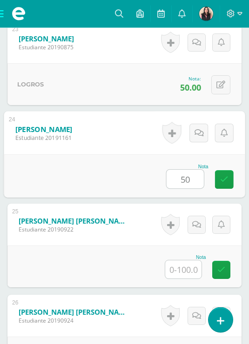
scroll to position [2407, 0]
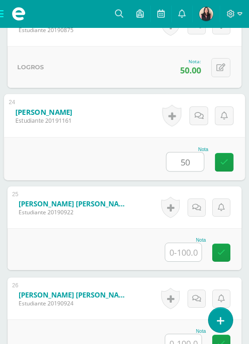
type input "50"
click at [184, 261] on input "text" at bounding box center [183, 252] width 36 height 18
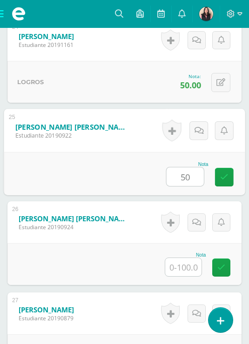
scroll to position [2533, 0]
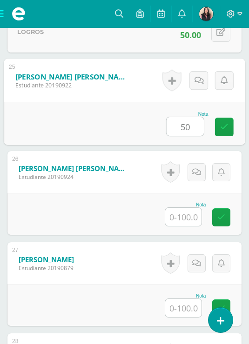
type input "50"
click at [183, 226] on input "text" at bounding box center [183, 217] width 36 height 18
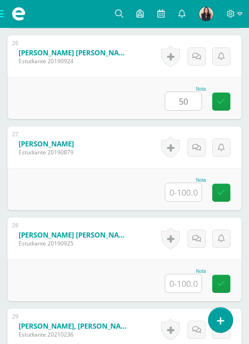
scroll to position [2654, 0]
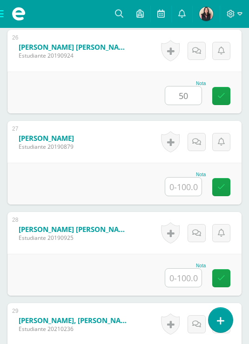
type input "50"
click at [181, 287] on input "text" at bounding box center [183, 278] width 36 height 18
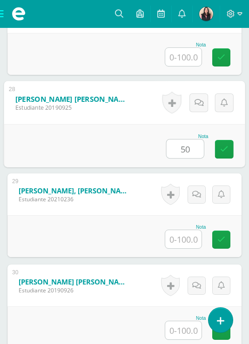
scroll to position [2809, 0]
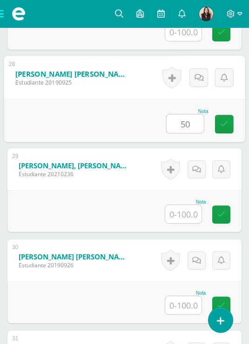
type input "50"
click at [185, 314] on input "text" at bounding box center [183, 305] width 36 height 18
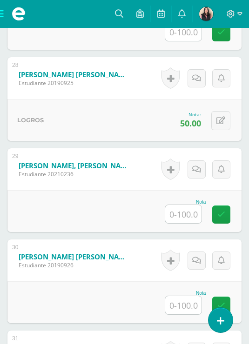
scroll to position [2859, 0]
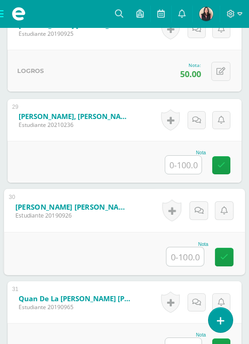
click at [191, 266] on input "text" at bounding box center [184, 256] width 37 height 19
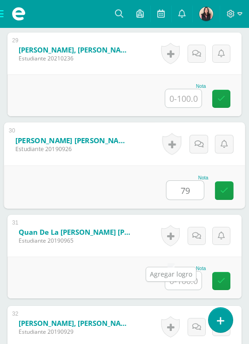
scroll to position [2948, 0]
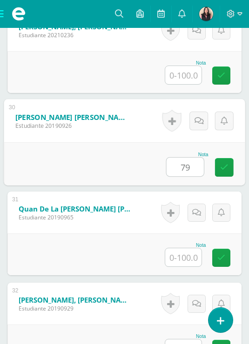
type input "79"
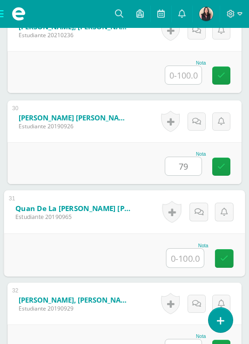
click at [180, 267] on input "text" at bounding box center [184, 258] width 37 height 19
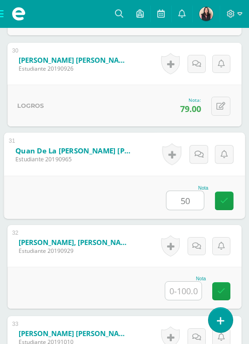
scroll to position [3027, 0]
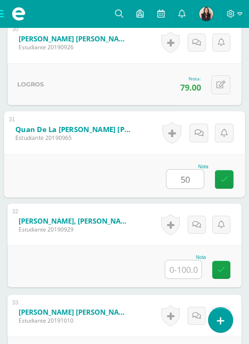
type input "50"
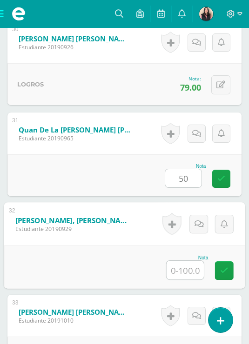
click at [187, 279] on input "text" at bounding box center [184, 270] width 37 height 19
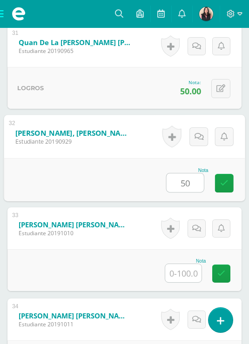
scroll to position [3123, 0]
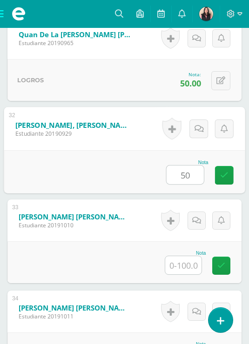
type input "50"
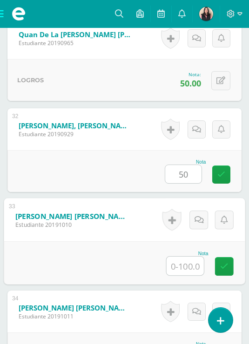
click at [185, 275] on input "text" at bounding box center [184, 266] width 37 height 19
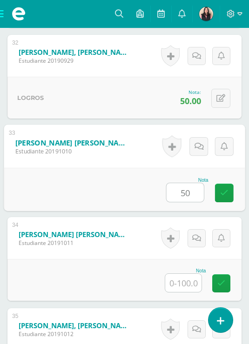
scroll to position [3202, 0]
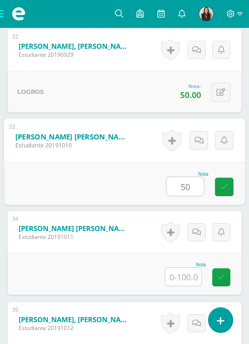
type input "50"
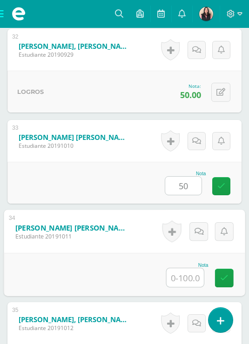
click at [186, 287] on input "text" at bounding box center [184, 277] width 37 height 19
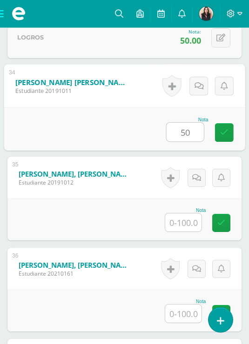
scroll to position [3368, 0]
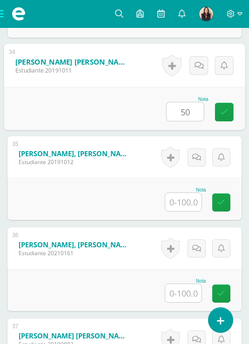
type input "50"
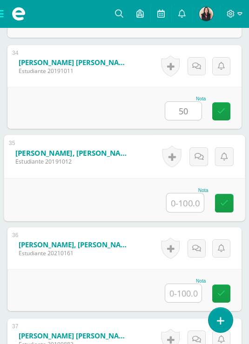
click at [178, 212] on input "text" at bounding box center [184, 202] width 37 height 19
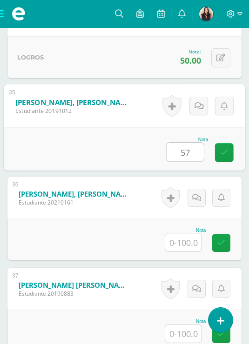
scroll to position [3499, 0]
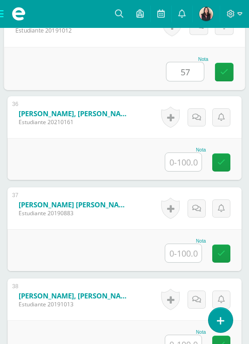
type input "57"
click at [179, 171] on input "text" at bounding box center [183, 162] width 36 height 18
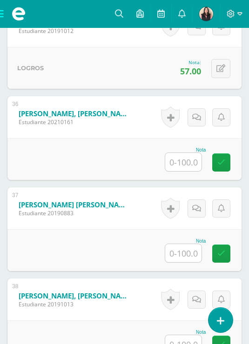
click at [195, 172] on div at bounding box center [183, 162] width 37 height 19
click at [194, 171] on input "text" at bounding box center [183, 162] width 36 height 18
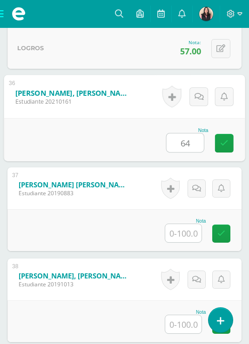
scroll to position [3601, 0]
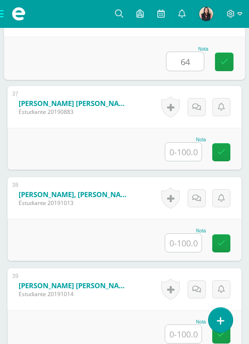
type input "64"
click at [183, 161] on input "text" at bounding box center [183, 152] width 36 height 18
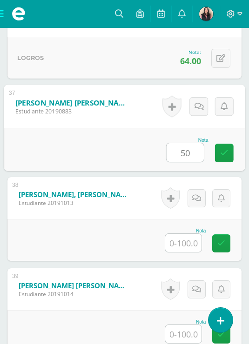
scroll to position [3648, 0]
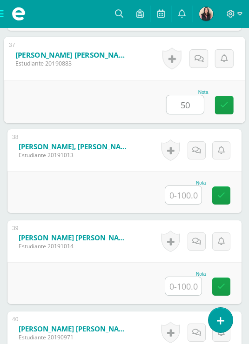
type input "50"
click at [182, 204] on input "text" at bounding box center [183, 195] width 36 height 18
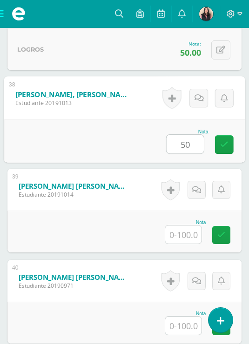
scroll to position [3721, 0]
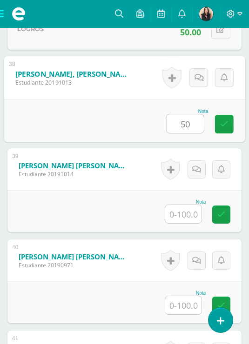
type input "50"
click at [182, 223] on input "text" at bounding box center [183, 214] width 36 height 18
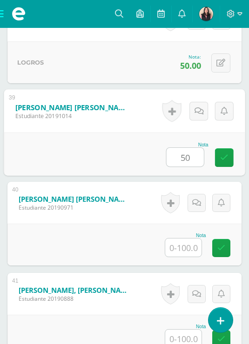
scroll to position [3784, 0]
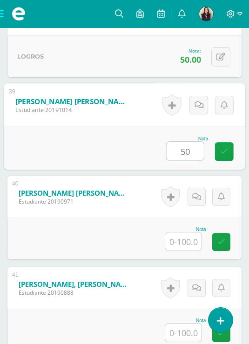
type input "50"
click at [186, 251] on input "text" at bounding box center [183, 241] width 36 height 18
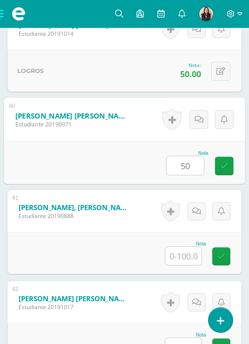
scroll to position [3910, 0]
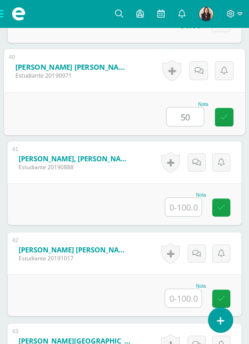
type input "50"
click at [180, 216] on input "text" at bounding box center [183, 207] width 36 height 18
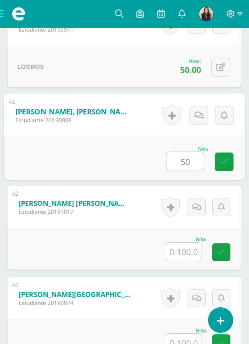
scroll to position [3980, 0]
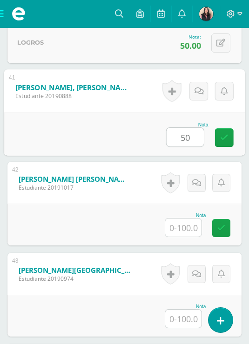
type input "50"
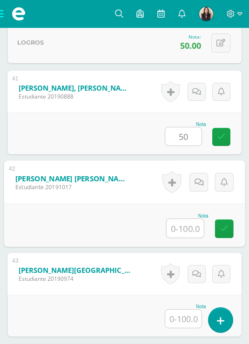
click at [187, 238] on input "text" at bounding box center [184, 228] width 37 height 19
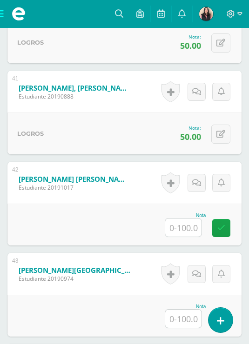
click at [190, 237] on input "text" at bounding box center [183, 228] width 36 height 18
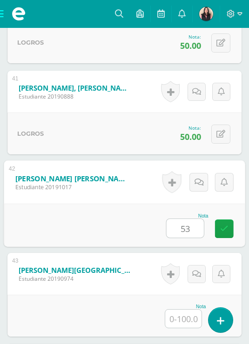
scroll to position [4061, 0]
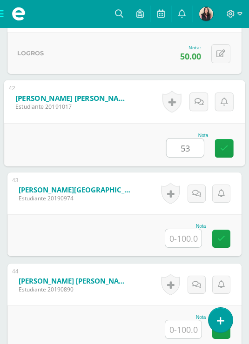
type input "53"
click at [186, 247] on input "text" at bounding box center [183, 238] width 36 height 18
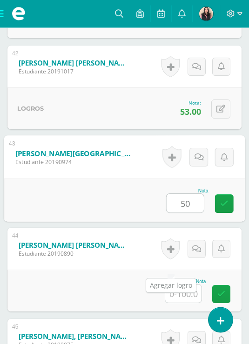
scroll to position [4100, 0]
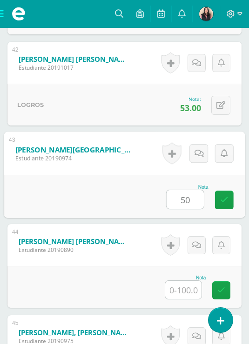
type input "50"
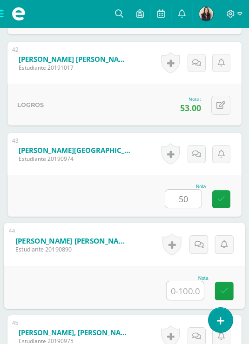
click at [181, 300] on input "text" at bounding box center [184, 290] width 37 height 19
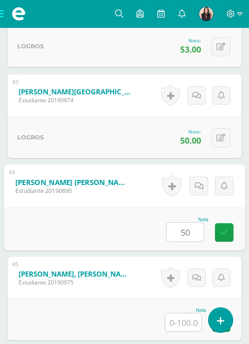
scroll to position [4181, 0]
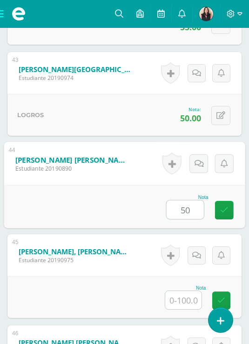
type input "50"
click at [186, 309] on input "text" at bounding box center [183, 300] width 36 height 18
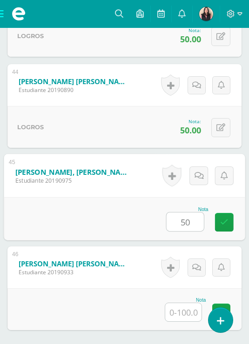
scroll to position [4311, 0]
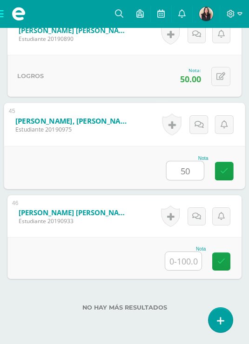
type input "50"
click at [189, 270] on input "text" at bounding box center [183, 261] width 36 height 18
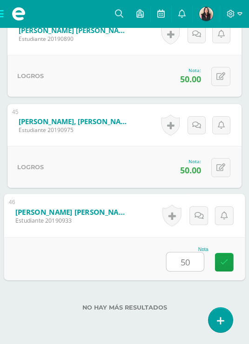
type input "50"
click at [178, 280] on div "Nota 50" at bounding box center [124, 258] width 241 height 43
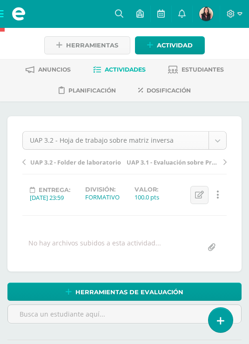
scroll to position [0, 0]
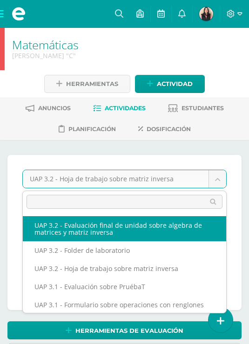
select select "/dashboard/teacher/grade-activity/222725/"
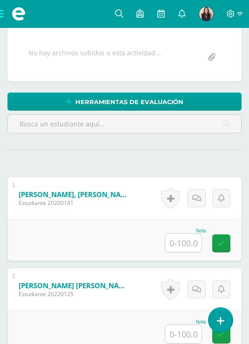
scroll to position [263, 0]
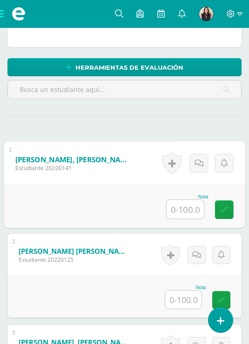
click at [181, 216] on input "text" at bounding box center [184, 209] width 37 height 19
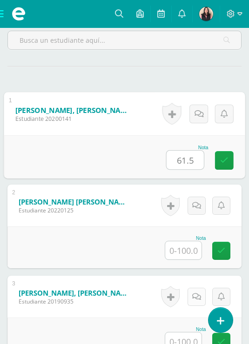
scroll to position [342, 0]
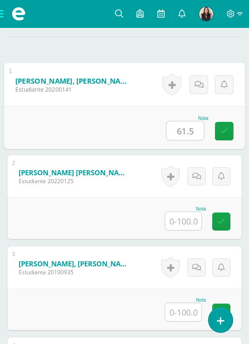
type input "61.5"
click at [179, 217] on input "text" at bounding box center [183, 221] width 36 height 18
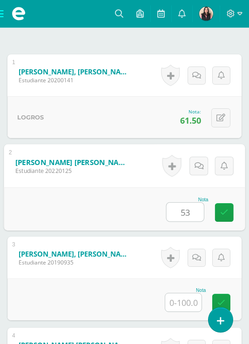
scroll to position [381, 0]
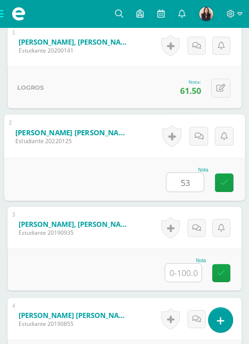
type input "53"
click at [196, 273] on input "text" at bounding box center [183, 273] width 36 height 18
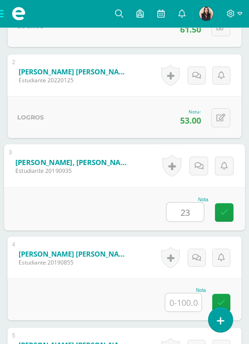
scroll to position [472, 0]
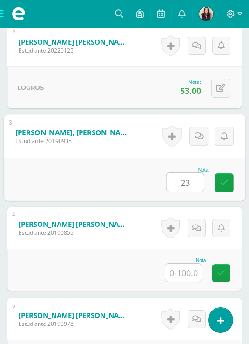
type input "23"
click at [195, 275] on input "text" at bounding box center [183, 273] width 36 height 18
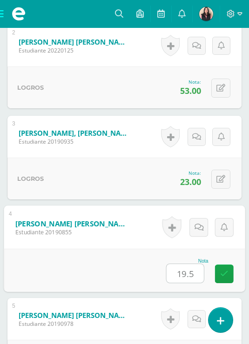
scroll to position [554, 0]
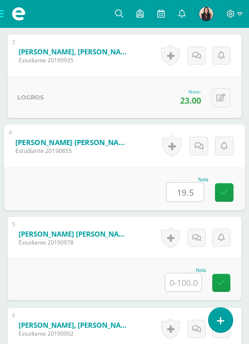
type input "19.5"
click at [186, 284] on input "text" at bounding box center [183, 282] width 36 height 18
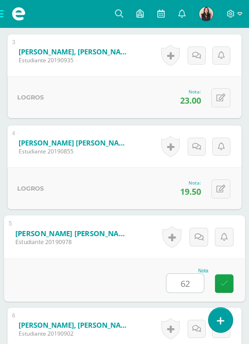
scroll to position [633, 0]
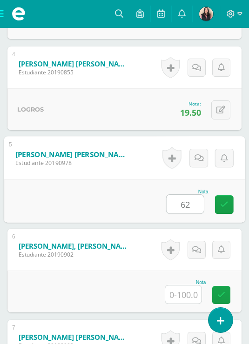
type input "62"
click at [193, 297] on input "text" at bounding box center [183, 294] width 36 height 18
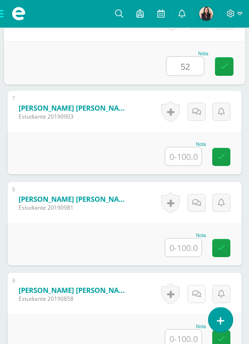
scroll to position [871, 0]
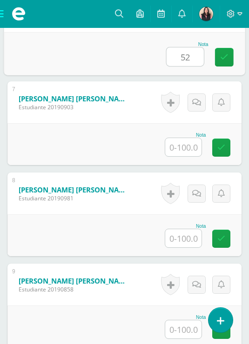
type input "52"
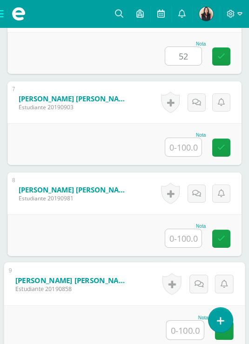
click at [182, 332] on input "text" at bounding box center [184, 330] width 37 height 19
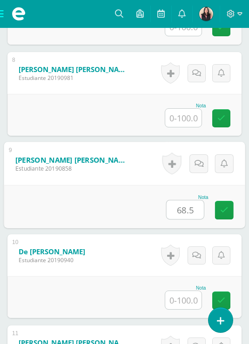
scroll to position [1022, 0]
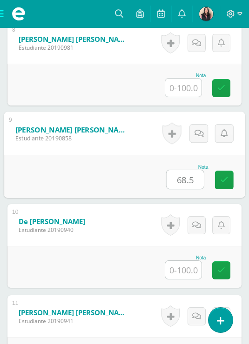
type input "68.5"
click at [180, 270] on input "text" at bounding box center [183, 270] width 36 height 18
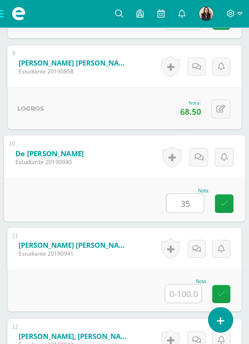
scroll to position [1089, 0]
type input "35"
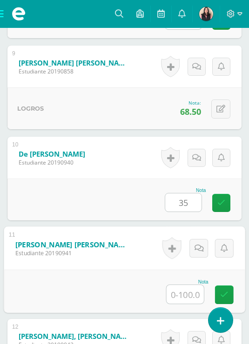
click at [186, 288] on input "text" at bounding box center [184, 294] width 37 height 19
click at [187, 295] on input "text" at bounding box center [184, 294] width 37 height 19
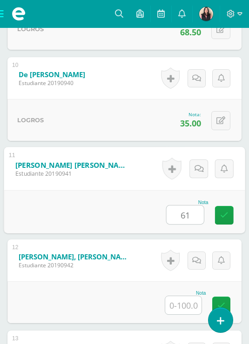
scroll to position [1220, 0]
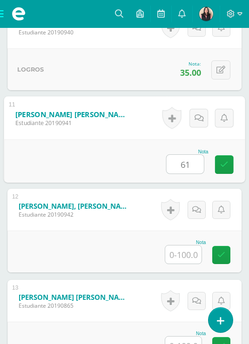
type input "61"
click at [187, 256] on input "text" at bounding box center [183, 254] width 36 height 18
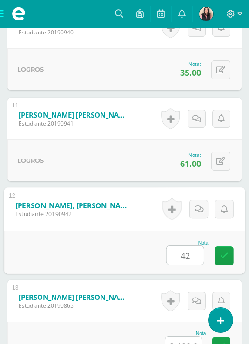
scroll to position [1300, 0]
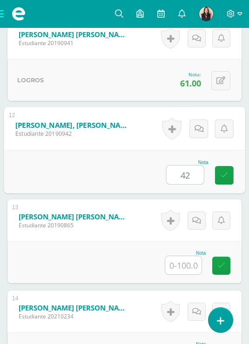
type input "42"
click at [186, 277] on div "Nota" at bounding box center [124, 262] width 234 height 42
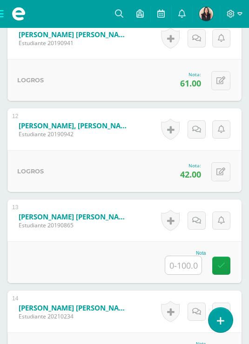
click at [190, 268] on input "text" at bounding box center [183, 265] width 36 height 18
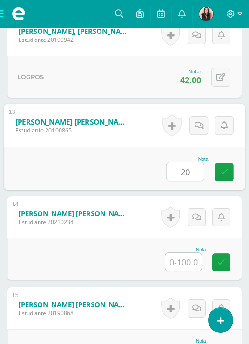
scroll to position [1412, 0]
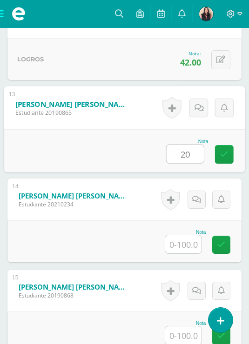
type input "20"
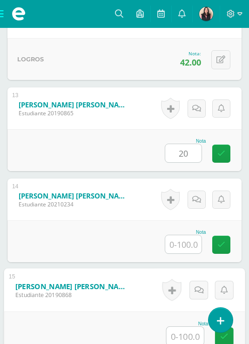
click at [187, 337] on input "text" at bounding box center [184, 336] width 37 height 19
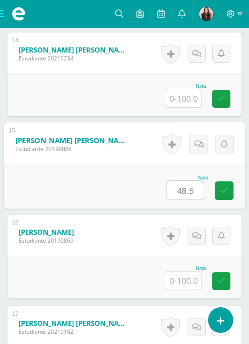
scroll to position [1584, 0]
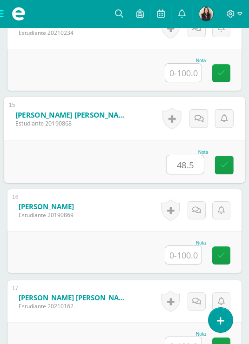
type input "48.5"
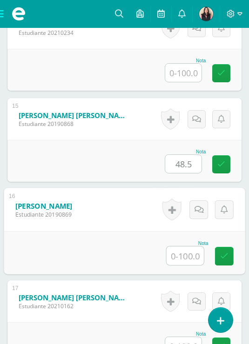
click at [182, 256] on input "text" at bounding box center [184, 255] width 37 height 19
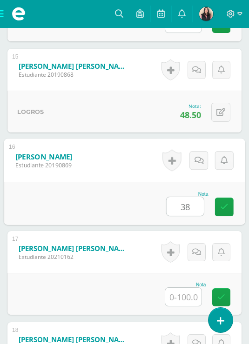
scroll to position [1653, 0]
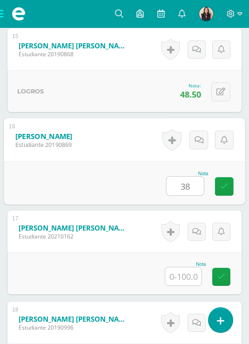
type input "38"
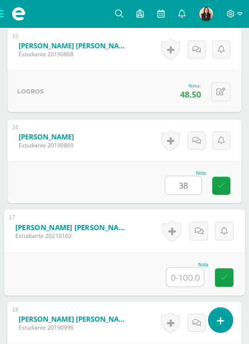
click at [191, 278] on input "text" at bounding box center [184, 277] width 37 height 19
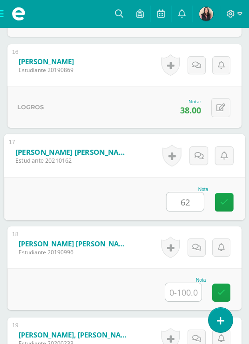
scroll to position [1755, 0]
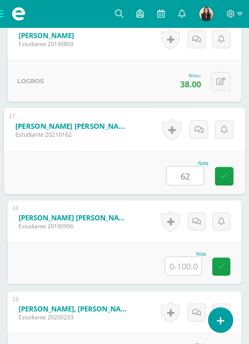
type input "62"
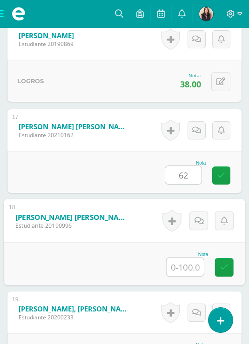
click at [183, 269] on input "text" at bounding box center [184, 267] width 37 height 19
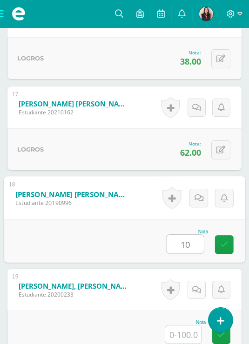
scroll to position [1799, 0]
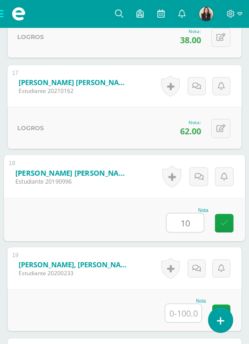
type input "10"
click at [191, 321] on input "text" at bounding box center [183, 313] width 36 height 18
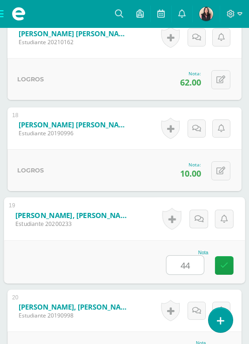
scroll to position [1897, 0]
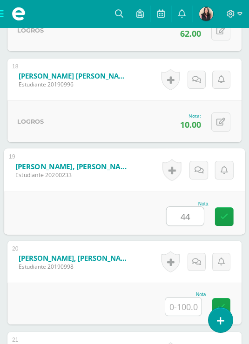
type input "44"
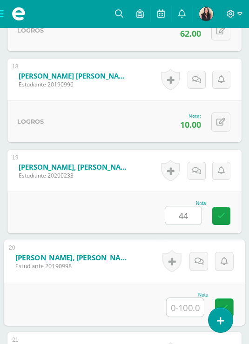
drag, startPoint x: 192, startPoint y: 309, endPoint x: 186, endPoint y: 309, distance: 5.1
click at [192, 309] on input "text" at bounding box center [184, 307] width 37 height 19
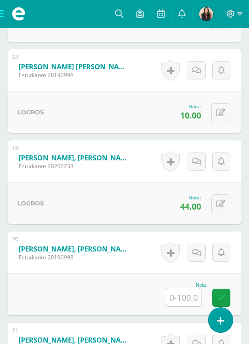
scroll to position [1915, 0]
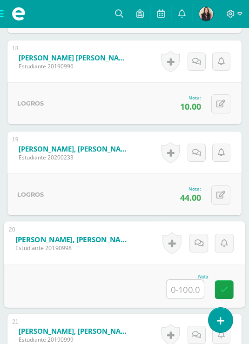
click at [184, 288] on input "text" at bounding box center [184, 289] width 37 height 19
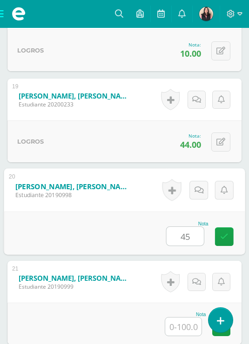
scroll to position [2016, 0]
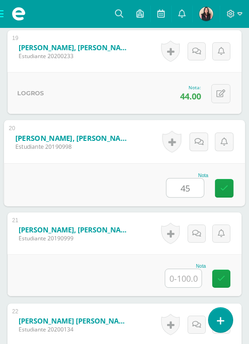
type input "45"
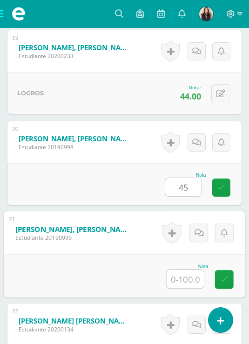
click at [183, 286] on input "text" at bounding box center [184, 279] width 37 height 19
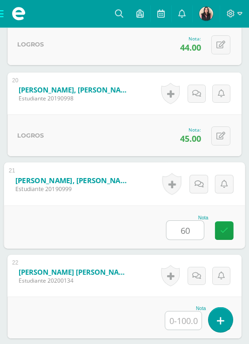
scroll to position [2091, 0]
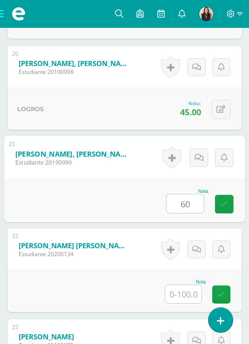
type input "60"
click at [181, 302] on input "text" at bounding box center [183, 294] width 36 height 18
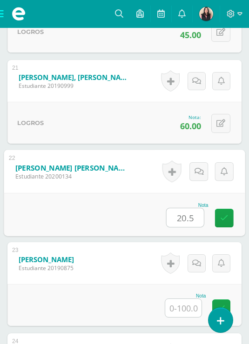
scroll to position [2191, 0]
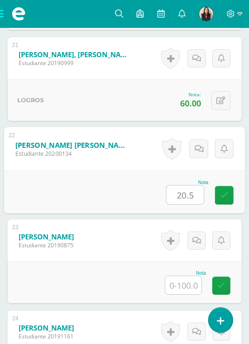
type input "20.5"
click at [188, 287] on input "text" at bounding box center [183, 285] width 36 height 18
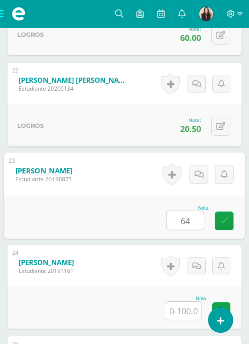
scroll to position [2280, 0]
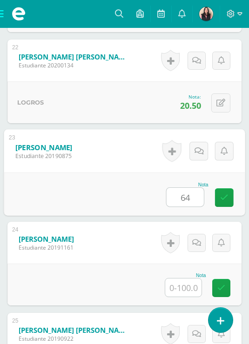
type input "64"
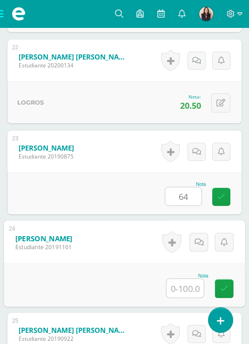
click at [184, 290] on input "text" at bounding box center [184, 288] width 37 height 19
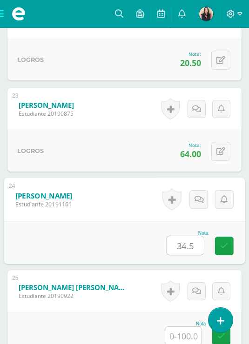
scroll to position [2368, 0]
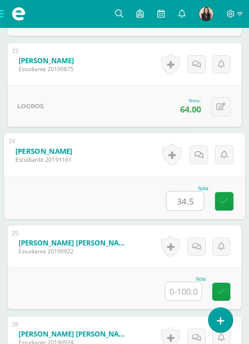
type input "34.5"
click at [190, 299] on input "text" at bounding box center [183, 291] width 36 height 18
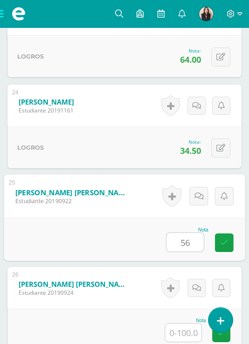
scroll to position [2445, 0]
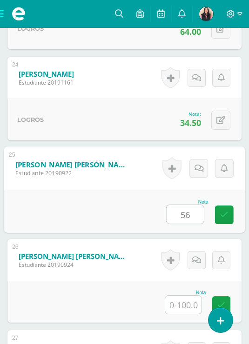
type input "56"
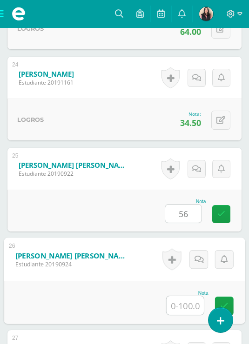
click at [188, 306] on input "text" at bounding box center [184, 305] width 37 height 19
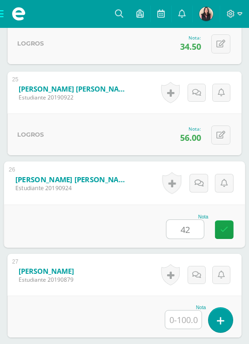
scroll to position [2542, 0]
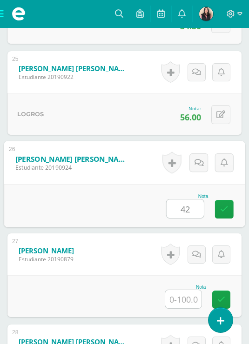
type input "42"
click at [189, 301] on input "text" at bounding box center [183, 299] width 36 height 18
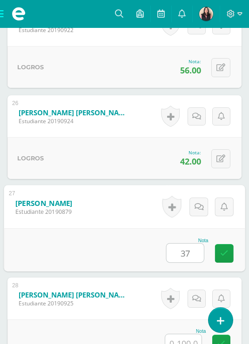
scroll to position [2619, 0]
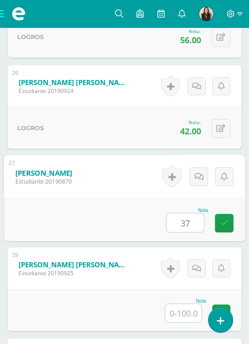
type input "37"
click at [184, 315] on input "text" at bounding box center [183, 313] width 36 height 18
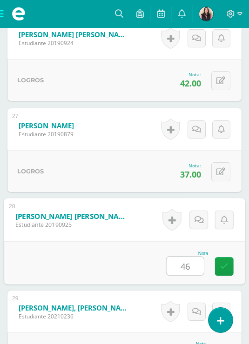
scroll to position [2718, 0]
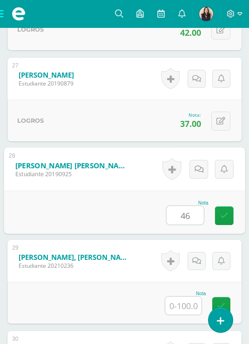
type input "46"
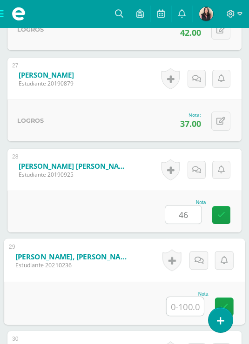
click at [184, 313] on input "text" at bounding box center [184, 306] width 37 height 19
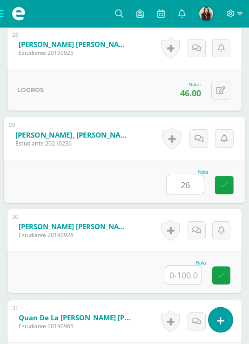
scroll to position [2873, 0]
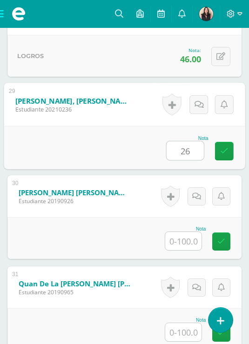
type input "26"
click at [187, 250] on input "text" at bounding box center [183, 241] width 36 height 18
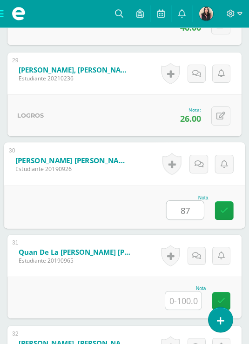
scroll to position [2951, 0]
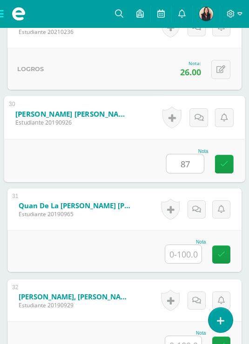
type input "87"
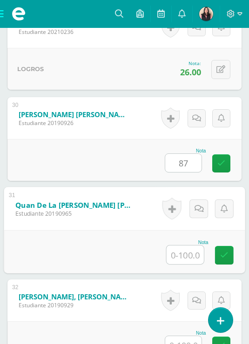
click at [187, 263] on input "text" at bounding box center [184, 254] width 37 height 19
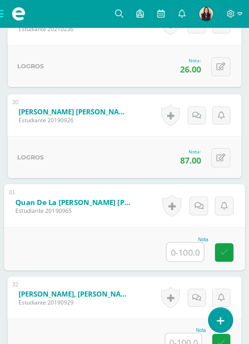
scroll to position [3001, 0]
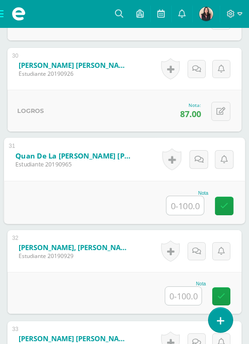
click at [194, 297] on input "text" at bounding box center [183, 296] width 36 height 18
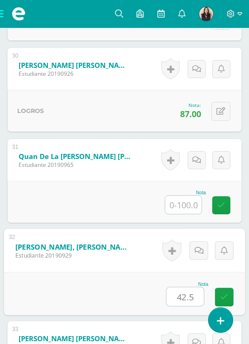
scroll to position [3080, 0]
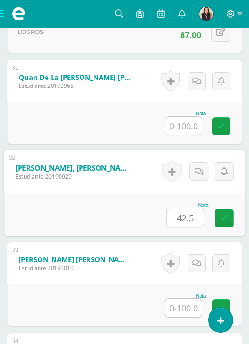
type input "42.5"
click at [188, 310] on input "text" at bounding box center [183, 308] width 36 height 18
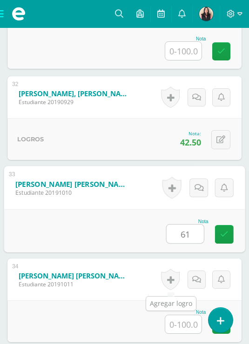
scroll to position [3176, 0]
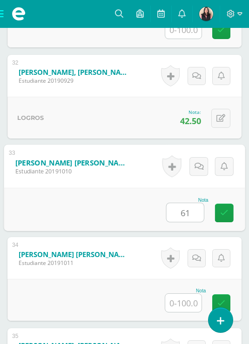
type input "61"
click at [193, 305] on input "text" at bounding box center [183, 303] width 36 height 18
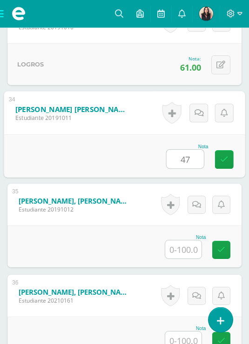
scroll to position [3354, 0]
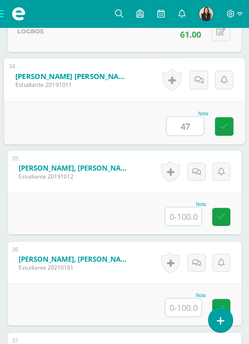
type input "47"
click at [189, 307] on input "text" at bounding box center [183, 307] width 36 height 18
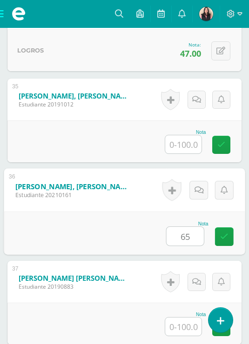
scroll to position [3444, 0]
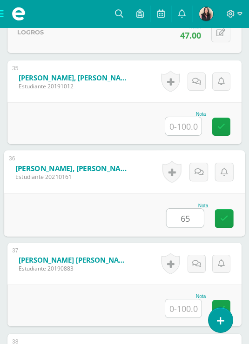
type input "65"
click at [186, 309] on input "text" at bounding box center [183, 308] width 36 height 18
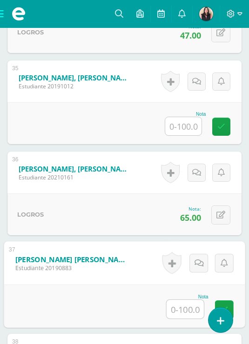
click at [191, 310] on input "text" at bounding box center [184, 309] width 37 height 19
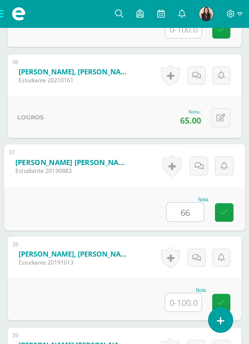
scroll to position [3568, 0]
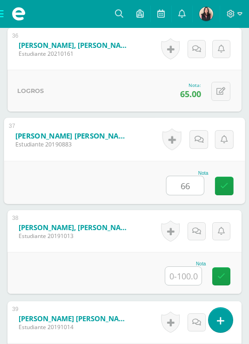
type input "66"
click at [177, 278] on input "text" at bounding box center [183, 276] width 36 height 18
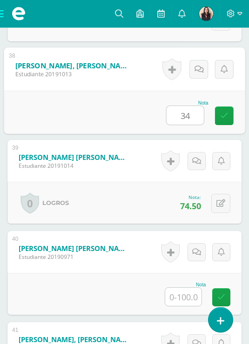
scroll to position [3736, 0]
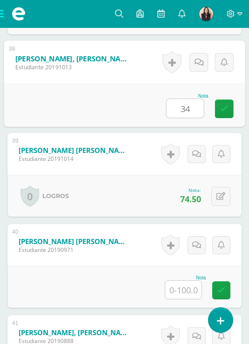
type input "34"
click at [179, 299] on input "text" at bounding box center [183, 290] width 36 height 18
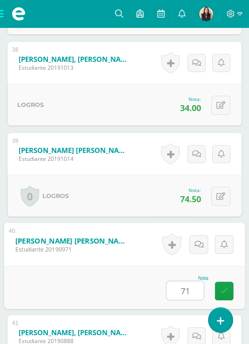
scroll to position [3815, 0]
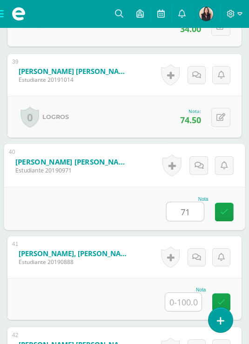
type input "71"
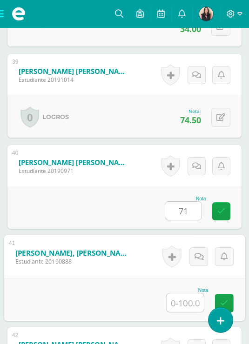
click at [180, 304] on input "text" at bounding box center [184, 302] width 37 height 19
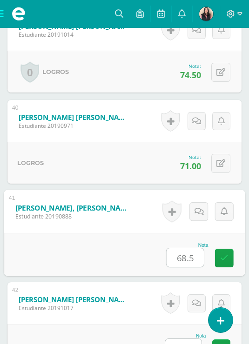
scroll to position [3911, 0]
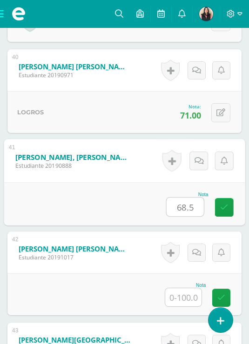
type input "68.5"
click at [181, 299] on input "text" at bounding box center [183, 297] width 36 height 18
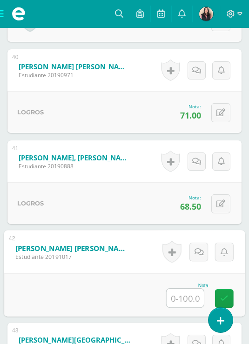
type input "0"
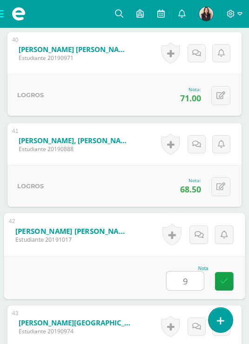
scroll to position [3979, 0]
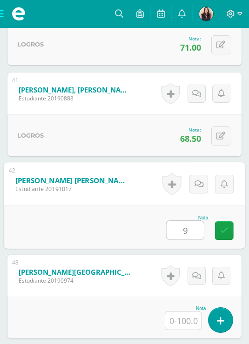
type input "9"
click at [183, 321] on input "text" at bounding box center [183, 321] width 36 height 18
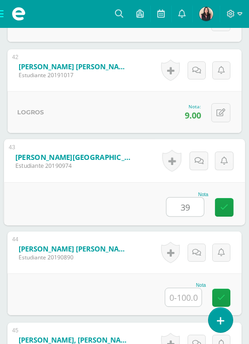
scroll to position [4099, 0]
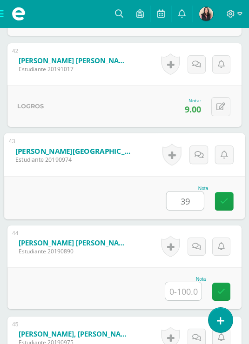
type input "39"
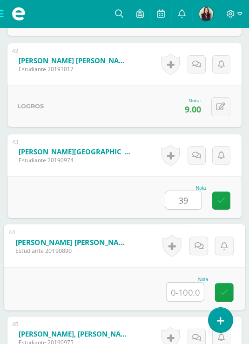
click at [187, 301] on input "text" at bounding box center [184, 292] width 37 height 19
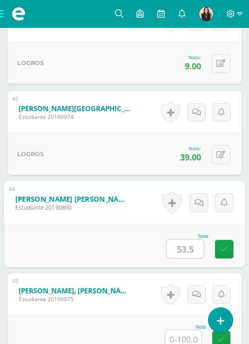
scroll to position [4189, 0]
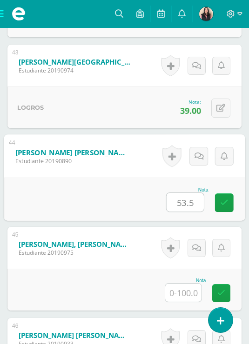
type input "53.5"
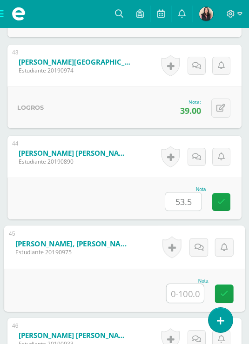
click at [185, 303] on input "text" at bounding box center [184, 293] width 37 height 19
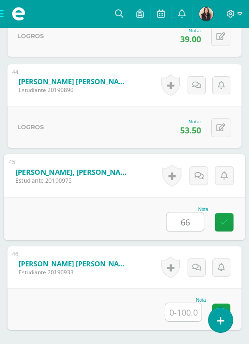
scroll to position [4281, 0]
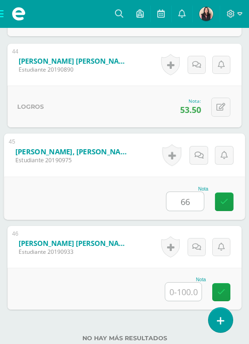
type input "66"
click at [190, 295] on input "text" at bounding box center [183, 292] width 36 height 18
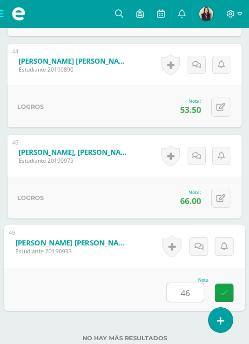
scroll to position [4304, 0]
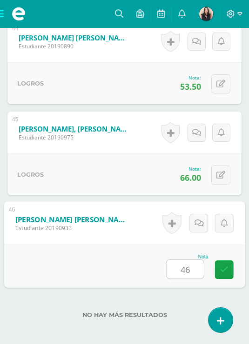
type input "46"
click at [186, 299] on div "No hay más resultados" at bounding box center [124, 307] width 234 height 43
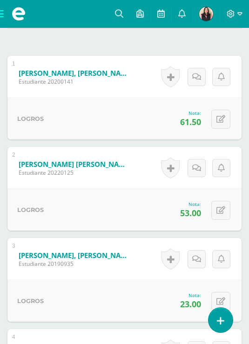
scroll to position [0, 0]
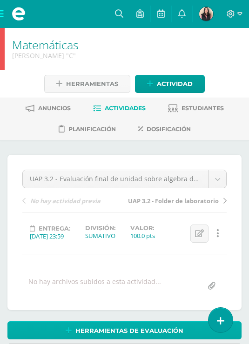
click at [131, 334] on span "Herramientas de evaluación" at bounding box center [129, 330] width 108 height 17
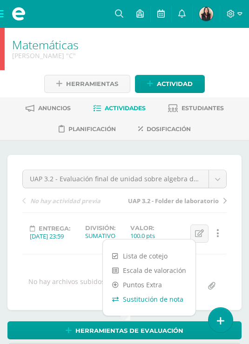
click at [141, 300] on link "Sustitución de nota" at bounding box center [149, 299] width 93 height 14
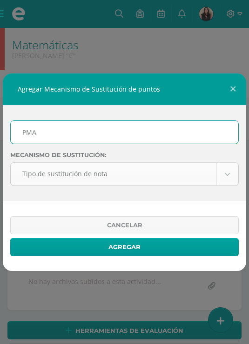
type input "PMA"
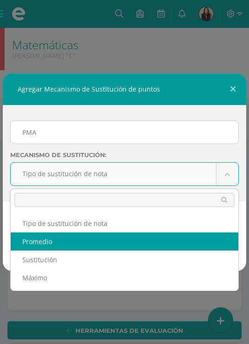
select select "average"
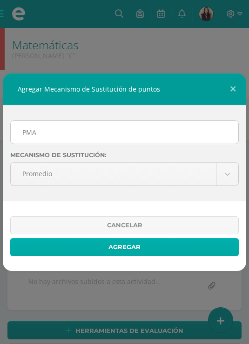
click at [138, 246] on button "Agregar" at bounding box center [124, 247] width 228 height 18
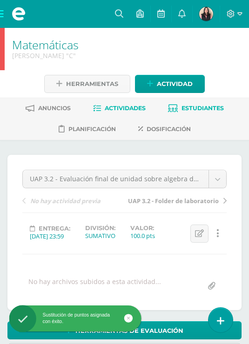
click at [203, 106] on span "Estudiantes" at bounding box center [202, 108] width 42 height 7
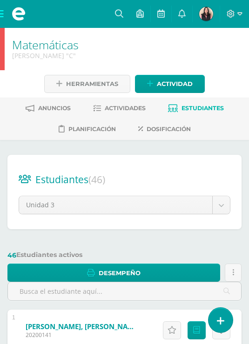
click at [7, 22] on span at bounding box center [18, 14] width 37 height 28
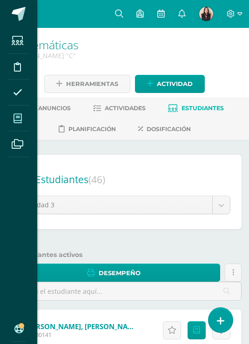
click at [20, 113] on span at bounding box center [17, 118] width 21 height 21
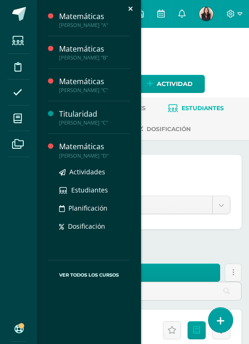
click at [87, 156] on div "[PERSON_NAME] "D"" at bounding box center [94, 156] width 71 height 7
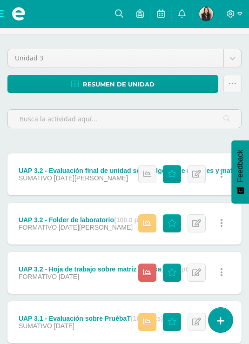
scroll to position [135, 0]
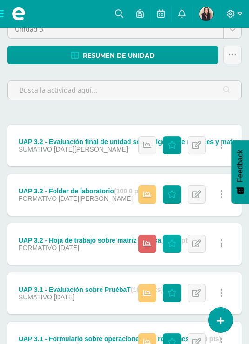
click at [175, 247] on icon at bounding box center [171, 244] width 9 height 8
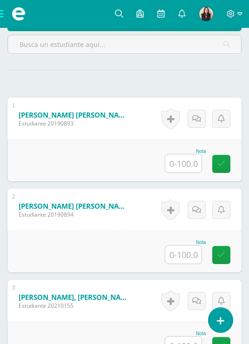
scroll to position [342, 0]
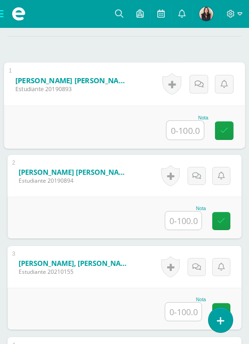
click at [192, 139] on input "text" at bounding box center [184, 130] width 37 height 19
type input "66"
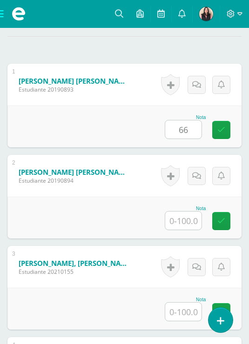
click at [180, 230] on div at bounding box center [183, 220] width 37 height 19
click at [180, 230] on input "text" at bounding box center [183, 221] width 36 height 18
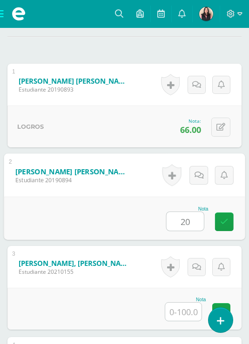
scroll to position [392, 0]
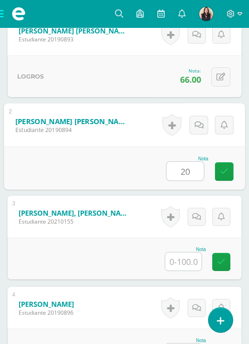
type input "20"
click at [180, 271] on input "text" at bounding box center [183, 261] width 36 height 18
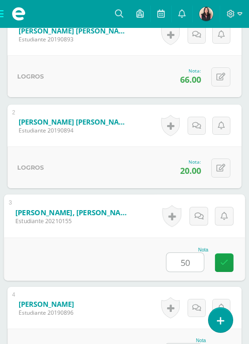
scroll to position [443, 0]
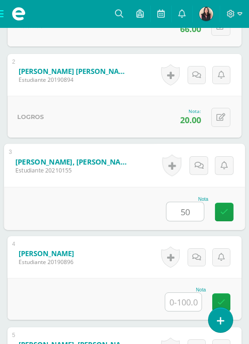
type input "50"
click at [183, 311] on input "text" at bounding box center [183, 302] width 36 height 18
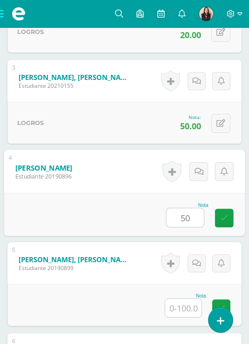
scroll to position [559, 0]
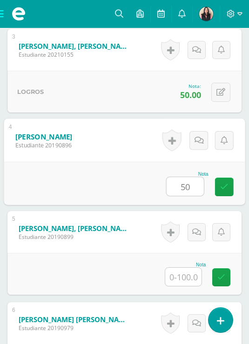
type input "50"
click at [185, 286] on input "text" at bounding box center [183, 277] width 36 height 18
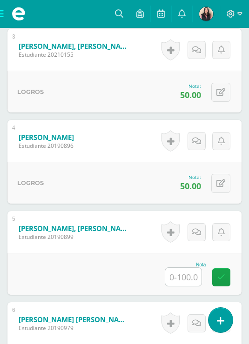
scroll to position [640, 0]
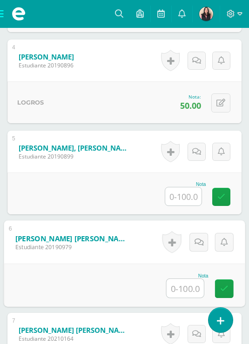
click at [187, 298] on input "text" at bounding box center [184, 288] width 37 height 19
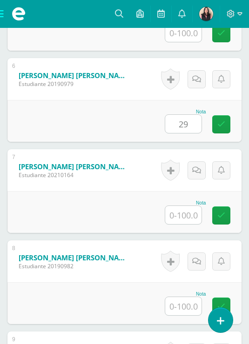
scroll to position [819, 0]
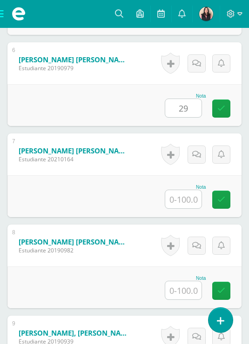
type input "29"
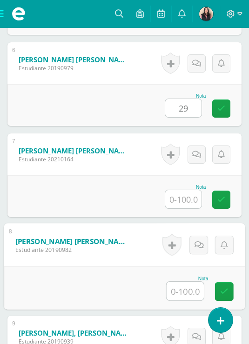
click at [189, 300] on input "text" at bounding box center [184, 291] width 37 height 19
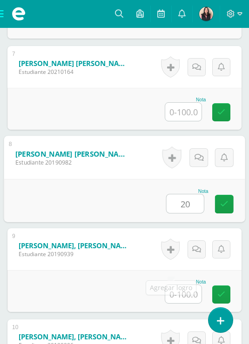
scroll to position [956, 0]
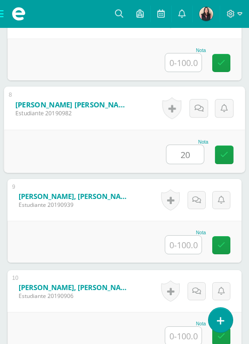
type input "20"
click at [176, 254] on input "text" at bounding box center [183, 245] width 36 height 18
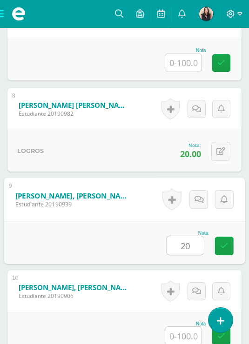
scroll to position [1032, 0]
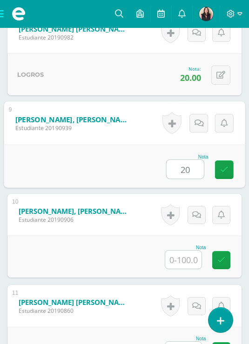
type input "20"
click at [178, 269] on input "text" at bounding box center [183, 260] width 36 height 18
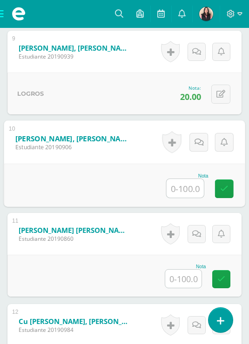
scroll to position [1125, 0]
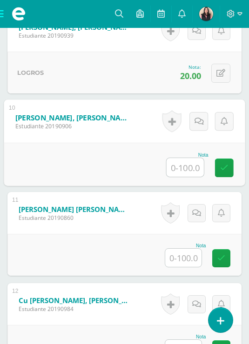
click at [182, 267] on input "text" at bounding box center [183, 258] width 36 height 18
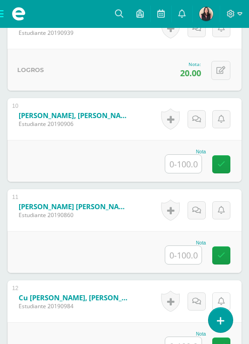
scroll to position [1170, 0]
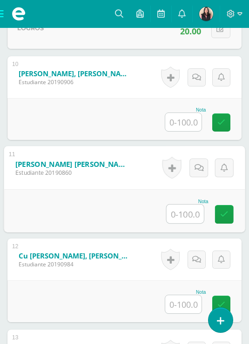
click at [193, 223] on input "text" at bounding box center [184, 214] width 37 height 19
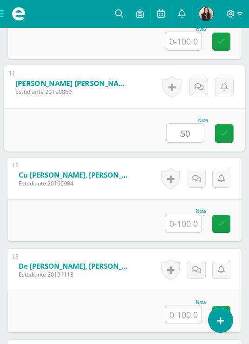
type input "50"
click at [190, 232] on input "text" at bounding box center [183, 223] width 36 height 18
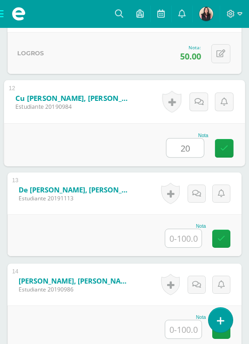
scroll to position [1350, 0]
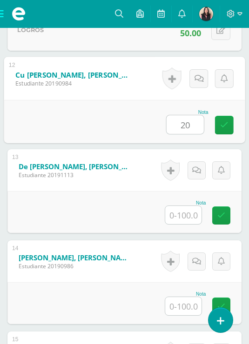
type input "20"
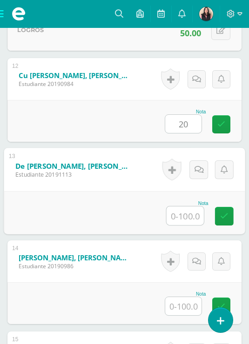
click at [189, 225] on input "text" at bounding box center [184, 215] width 37 height 19
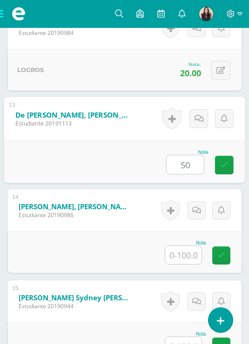
type input "50"
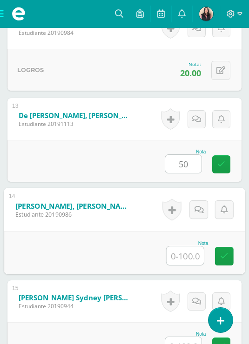
click at [190, 265] on input "text" at bounding box center [184, 255] width 37 height 19
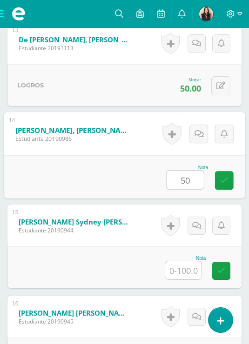
type input "50"
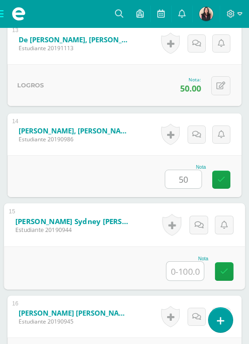
click at [171, 280] on input "text" at bounding box center [184, 271] width 37 height 19
type input "50"
click at [194, 290] on div "Nota 50" at bounding box center [124, 267] width 241 height 43
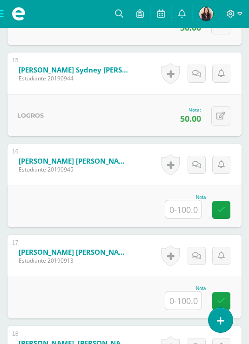
scroll to position [1680, 0]
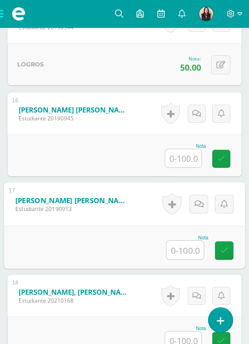
click at [192, 259] on input "text" at bounding box center [184, 250] width 37 height 19
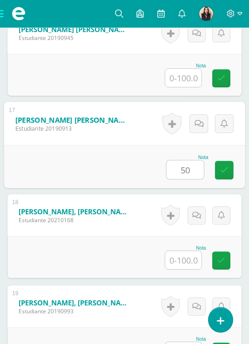
scroll to position [1761, 0]
type input "50"
click at [187, 269] on input "text" at bounding box center [183, 260] width 36 height 18
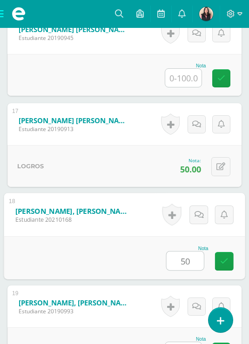
scroll to position [1837, 0]
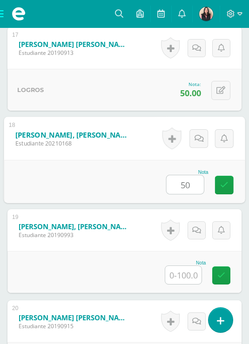
type input "50"
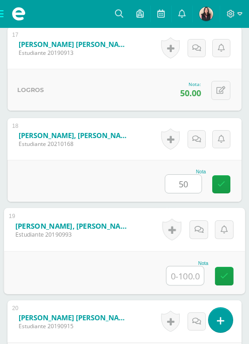
click at [185, 285] on input "text" at bounding box center [184, 275] width 37 height 19
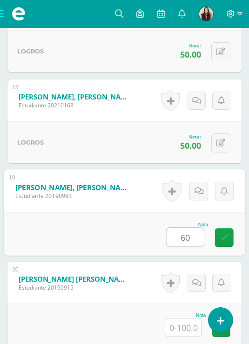
scroll to position [1913, 0]
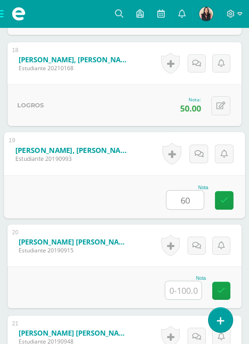
type input "60"
click at [175, 299] on input "text" at bounding box center [183, 290] width 36 height 18
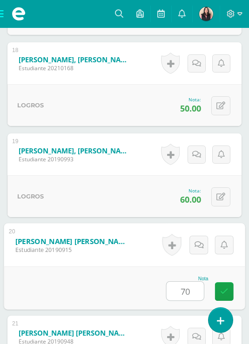
scroll to position [1994, 0]
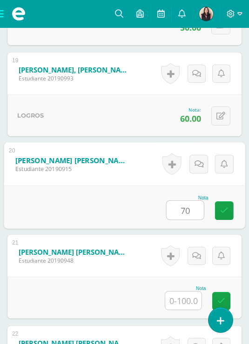
type input "70"
click at [179, 310] on input "text" at bounding box center [183, 301] width 36 height 18
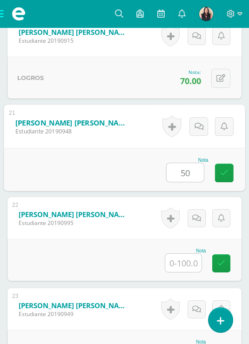
scroll to position [2142, 0]
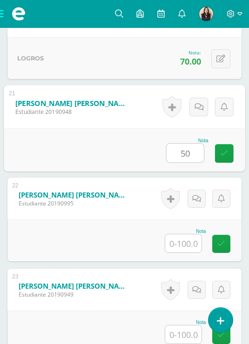
type input "50"
click at [186, 252] on input "text" at bounding box center [183, 243] width 36 height 18
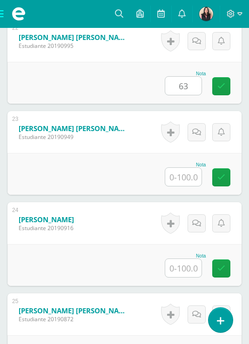
scroll to position [2317, 0]
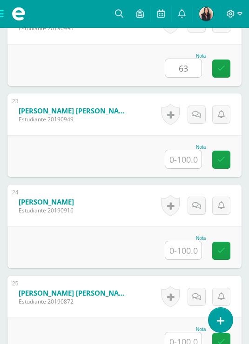
type input "63"
click at [178, 259] on input "text" at bounding box center [183, 250] width 36 height 18
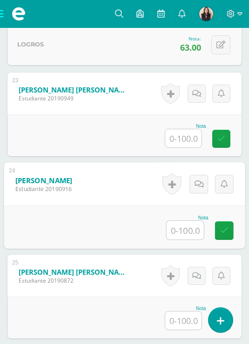
click at [174, 239] on input "text" at bounding box center [184, 230] width 37 height 19
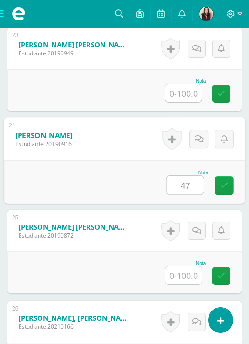
type input "47"
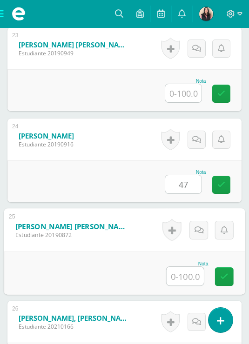
click at [195, 285] on input "text" at bounding box center [184, 276] width 37 height 19
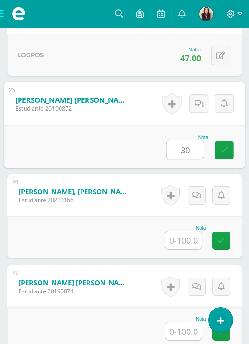
scroll to position [2529, 0]
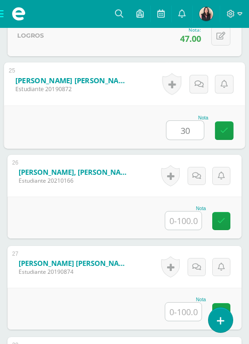
type input "30"
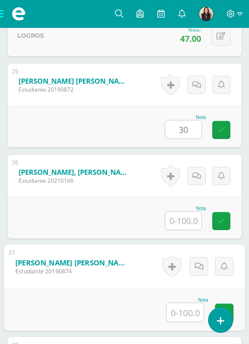
click at [191, 322] on input "text" at bounding box center [184, 312] width 37 height 19
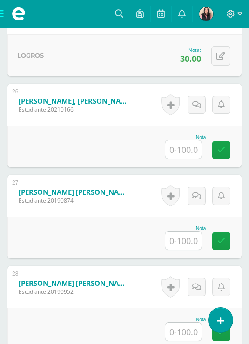
scroll to position [2620, 0]
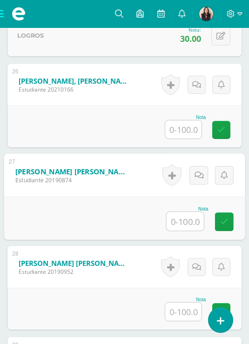
click at [192, 231] on input "text" at bounding box center [184, 221] width 37 height 19
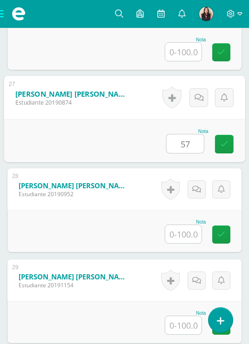
type input "57"
click at [190, 243] on input "text" at bounding box center [183, 234] width 36 height 18
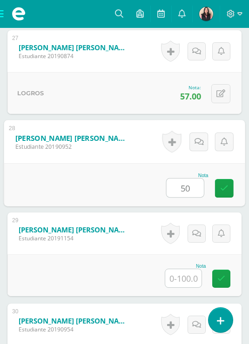
scroll to position [2772, 0]
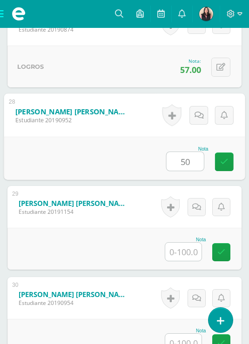
type input "50"
click at [186, 261] on input "text" at bounding box center [183, 252] width 36 height 18
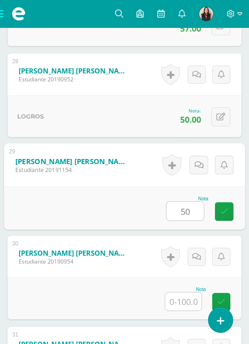
scroll to position [2827, 0]
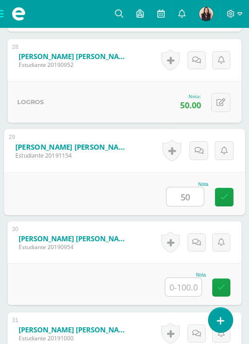
type input "50"
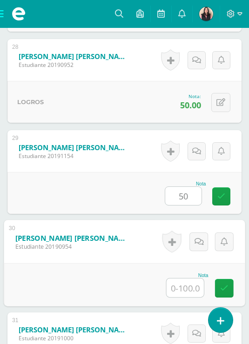
click at [184, 297] on input "text" at bounding box center [184, 288] width 37 height 19
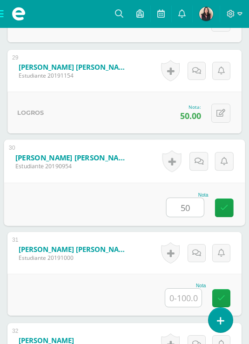
scroll to position [2913, 0]
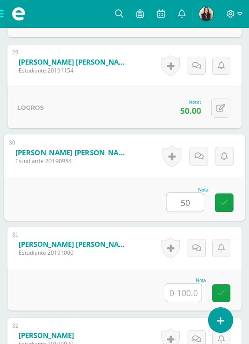
type input "50"
click at [190, 302] on input "text" at bounding box center [183, 293] width 36 height 18
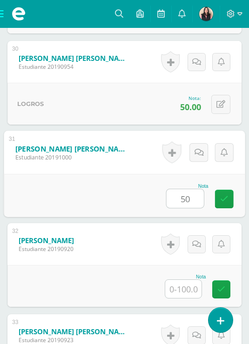
scroll to position [3034, 0]
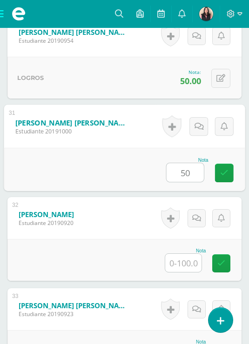
type input "50"
click at [188, 272] on input "text" at bounding box center [183, 263] width 36 height 18
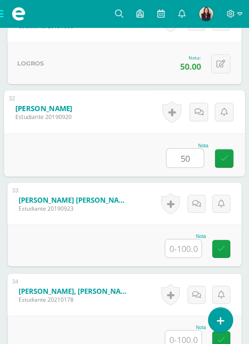
scroll to position [3179, 0]
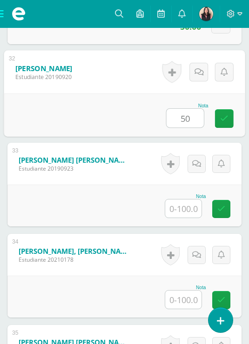
type input "50"
click at [182, 309] on input "text" at bounding box center [183, 300] width 36 height 18
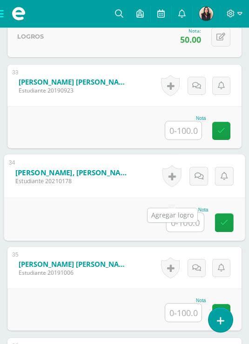
scroll to position [3266, 0]
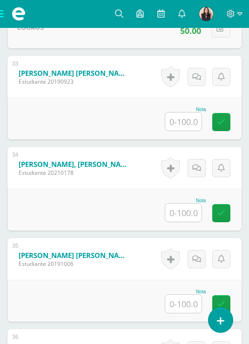
click at [189, 222] on input "text" at bounding box center [183, 213] width 36 height 18
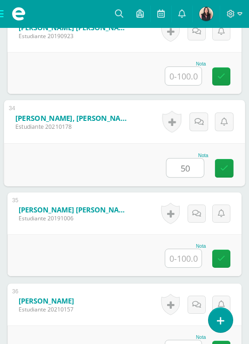
scroll to position [3337, 0]
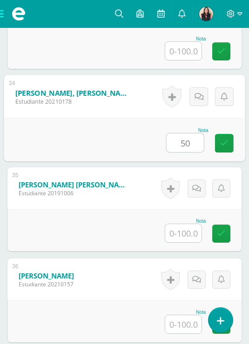
type input "50"
click at [190, 242] on input "text" at bounding box center [183, 233] width 36 height 18
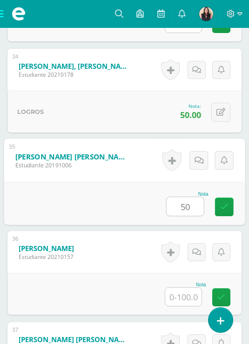
scroll to position [3408, 0]
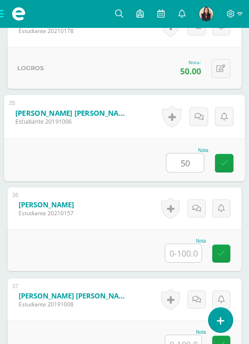
type input "50"
click at [189, 262] on input "text" at bounding box center [183, 253] width 36 height 18
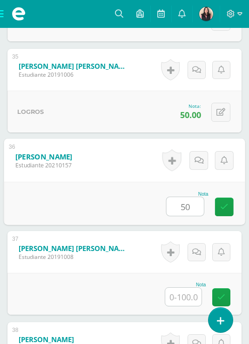
scroll to position [3462, 0]
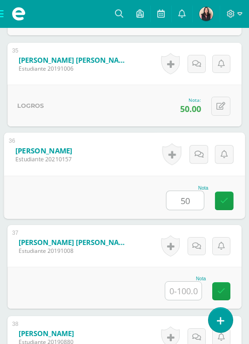
type input "50"
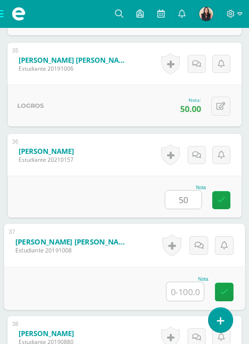
click at [181, 301] on input "text" at bounding box center [184, 291] width 37 height 19
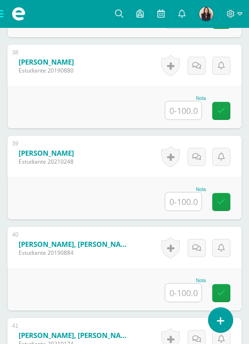
scroll to position [3737, 0]
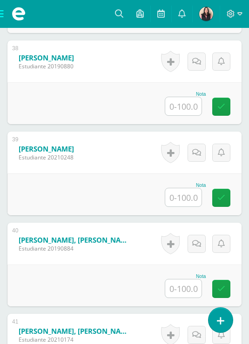
type input "56"
click at [180, 298] on input "text" at bounding box center [183, 288] width 36 height 18
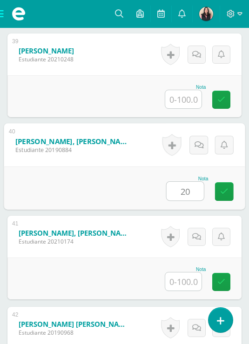
scroll to position [3839, 0]
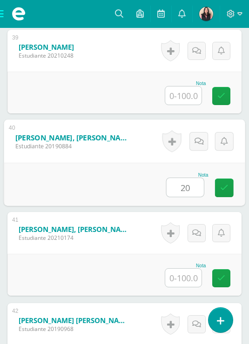
type input "20"
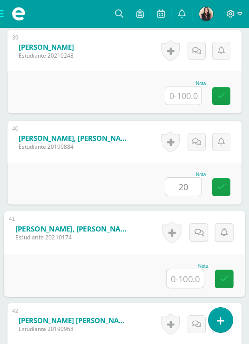
click at [188, 288] on input "text" at bounding box center [184, 278] width 37 height 19
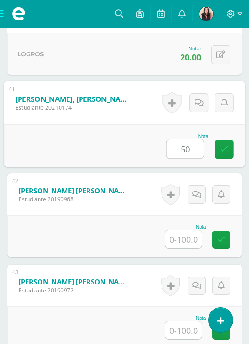
scroll to position [3990, 0]
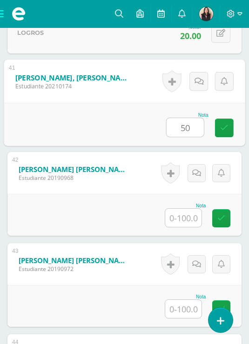
type input "50"
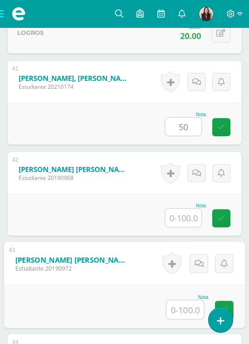
click at [188, 319] on input "text" at bounding box center [184, 309] width 37 height 19
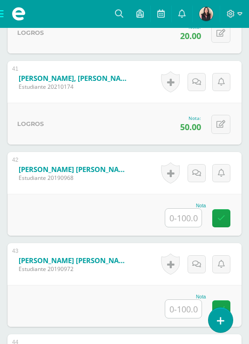
scroll to position [4038, 0]
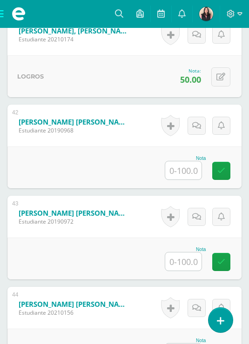
click at [188, 271] on input "text" at bounding box center [183, 261] width 36 height 18
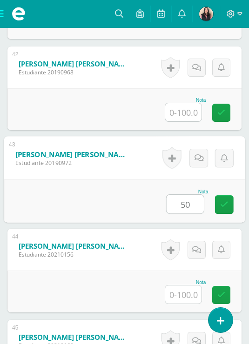
scroll to position [4144, 0]
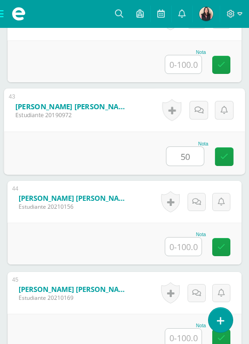
type input "50"
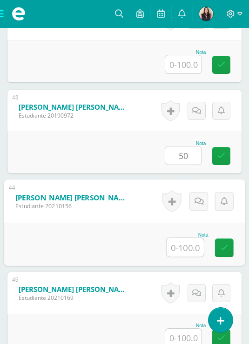
click at [194, 257] on input "text" at bounding box center [184, 247] width 37 height 19
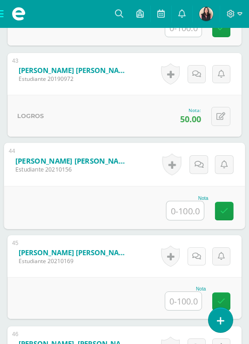
scroll to position [4199, 0]
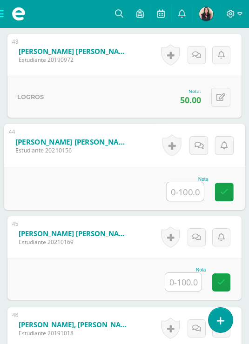
click at [197, 291] on input "text" at bounding box center [183, 282] width 36 height 18
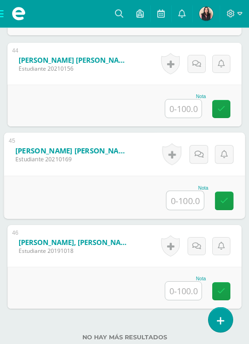
scroll to position [4314, 0]
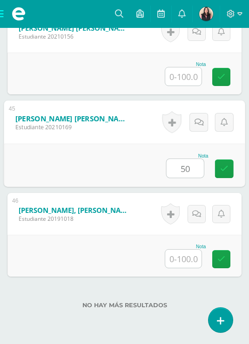
type input "50"
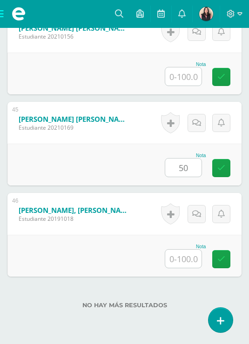
click at [177, 315] on div "No hay más resultados" at bounding box center [124, 298] width 234 height 43
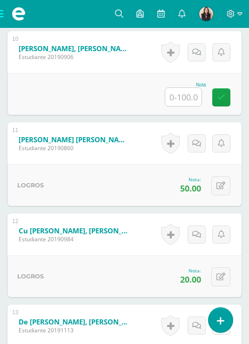
scroll to position [0, 0]
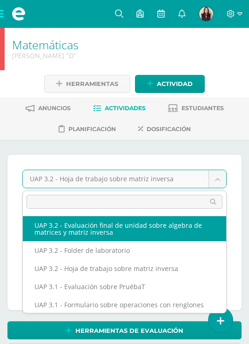
select select "/dashboard/teacher/grade-activity/222723/"
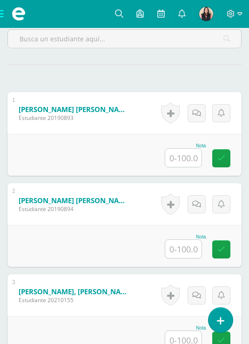
scroll to position [315, 0]
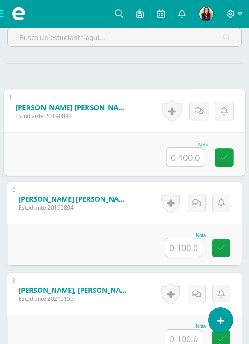
click at [186, 156] on input "text" at bounding box center [184, 157] width 37 height 19
type input "61"
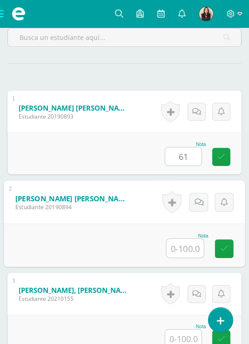
click at [188, 249] on input "text" at bounding box center [184, 248] width 37 height 19
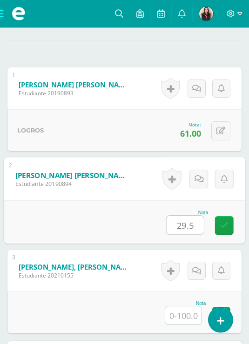
scroll to position [361, 0]
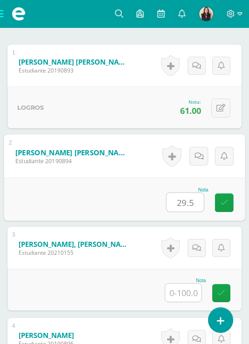
type input "29.5"
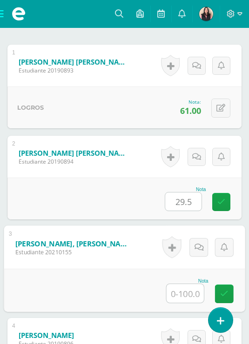
click at [189, 294] on input "text" at bounding box center [184, 293] width 37 height 19
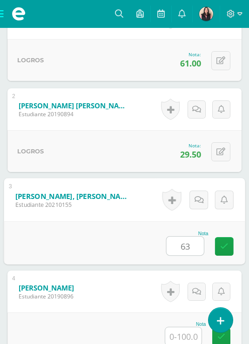
scroll to position [429, 0]
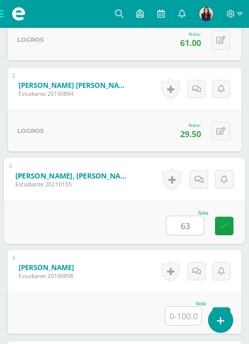
type input "63"
click at [180, 318] on input "text" at bounding box center [183, 316] width 36 height 18
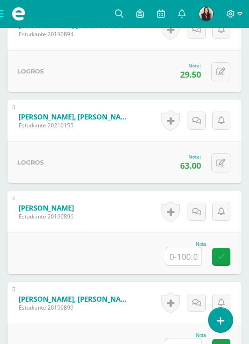
scroll to position [506, 0]
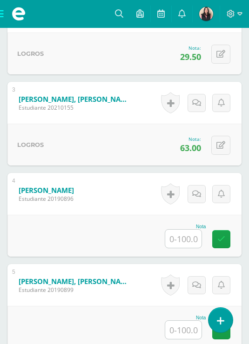
click at [175, 239] on input "text" at bounding box center [183, 239] width 36 height 18
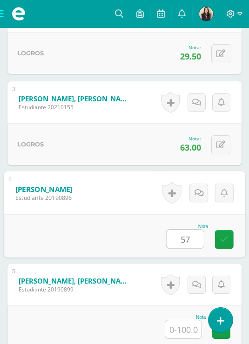
scroll to position [613, 0]
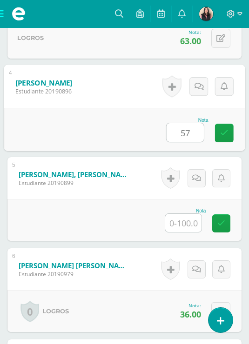
type input "57"
click at [187, 225] on input "text" at bounding box center [183, 223] width 36 height 18
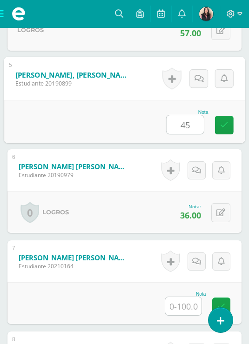
scroll to position [760, 0]
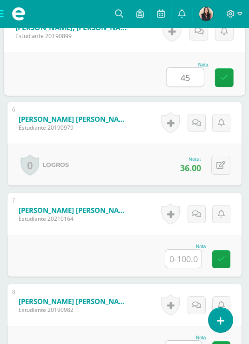
type input "45"
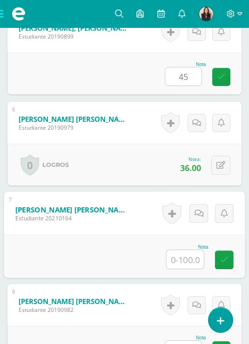
click at [188, 266] on input "text" at bounding box center [184, 259] width 37 height 19
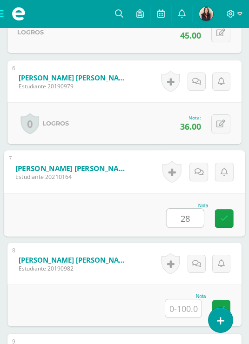
scroll to position [823, 0]
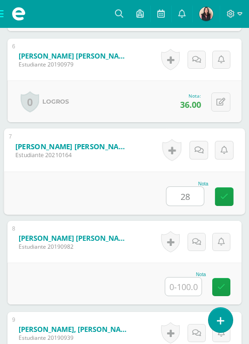
type input "28"
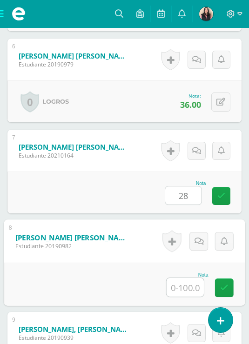
click at [190, 288] on input "text" at bounding box center [184, 287] width 37 height 19
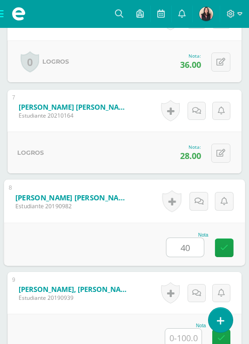
scroll to position [898, 0]
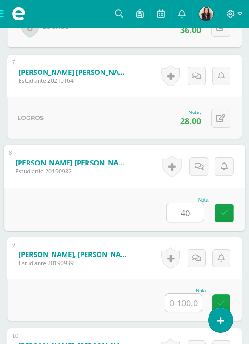
type input "40"
click at [188, 306] on input "text" at bounding box center [183, 303] width 36 height 18
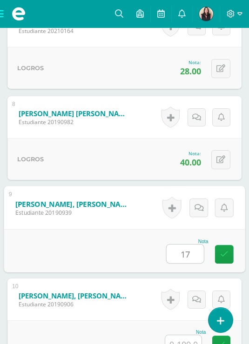
scroll to position [971, 0]
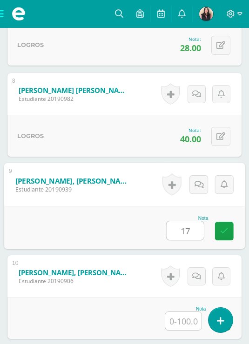
type input "17"
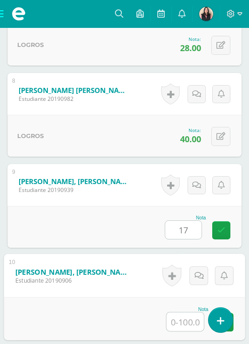
click at [189, 323] on input "text" at bounding box center [184, 321] width 37 height 19
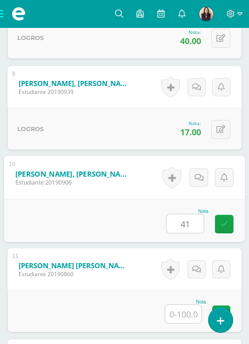
scroll to position [1091, 0]
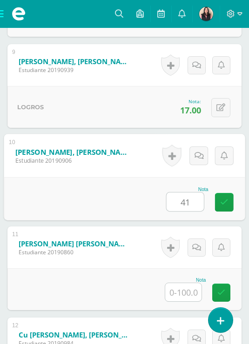
type input "41"
click at [186, 301] on input "text" at bounding box center [183, 292] width 36 height 18
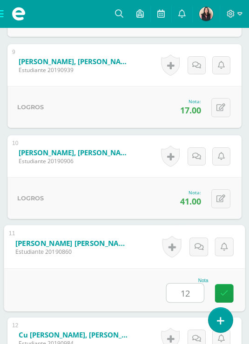
scroll to position [1169, 0]
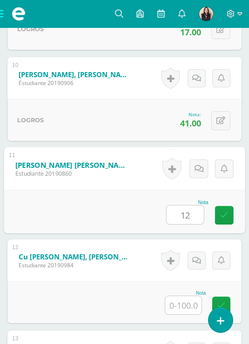
type input "12"
click at [187, 307] on input "text" at bounding box center [183, 305] width 36 height 18
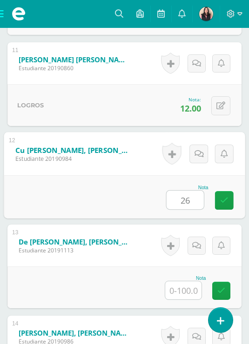
scroll to position [1293, 0]
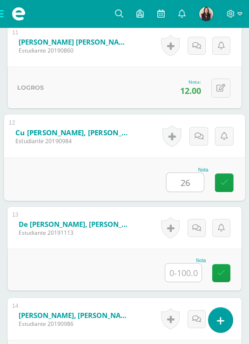
type input "26"
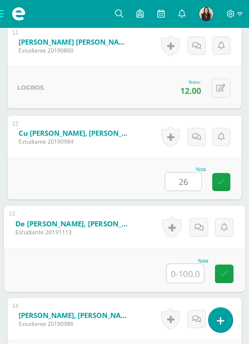
click at [188, 283] on input "text" at bounding box center [184, 273] width 37 height 19
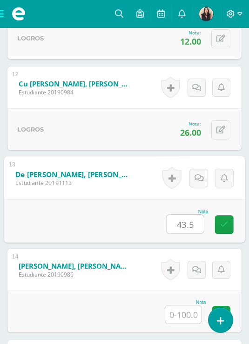
scroll to position [1366, 0]
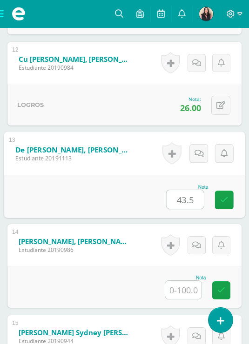
type input "43.5"
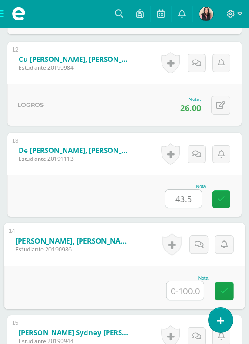
click at [190, 292] on input "text" at bounding box center [184, 290] width 37 height 19
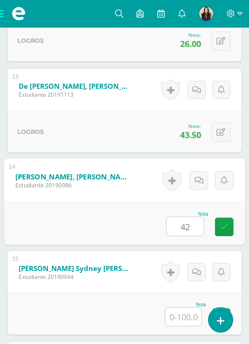
scroll to position [1445, 0]
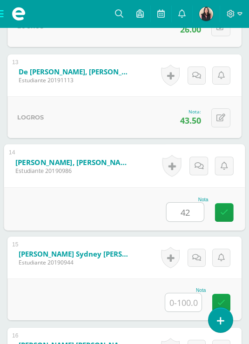
type input "42"
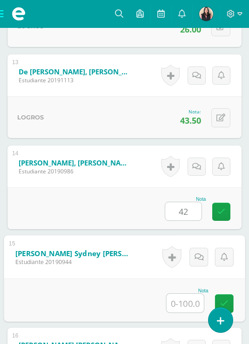
click at [191, 304] on input "text" at bounding box center [184, 303] width 37 height 19
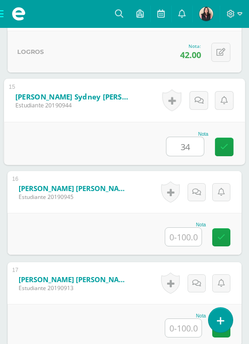
scroll to position [1625, 0]
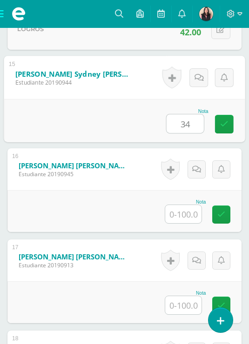
type input "34"
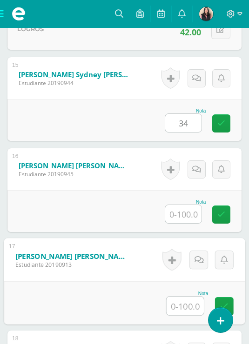
click at [190, 306] on input "text" at bounding box center [184, 306] width 37 height 19
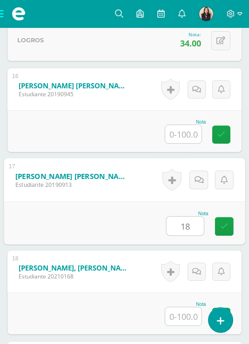
type input "18"
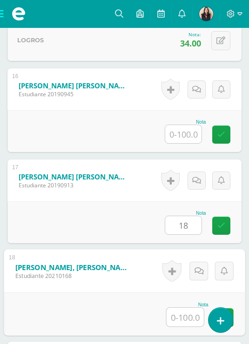
click at [190, 318] on input "text" at bounding box center [184, 317] width 37 height 19
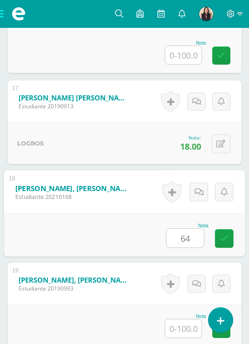
type input "64"
click at [189, 330] on input "text" at bounding box center [183, 328] width 36 height 18
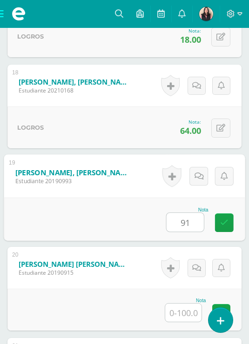
scroll to position [1902, 0]
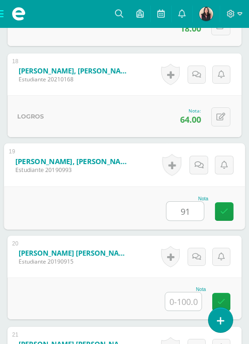
type input "91"
click at [192, 303] on input "text" at bounding box center [183, 301] width 36 height 18
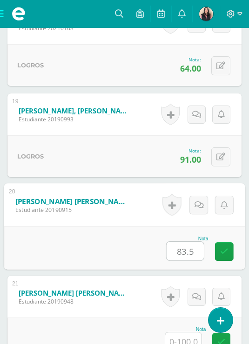
scroll to position [1974, 0]
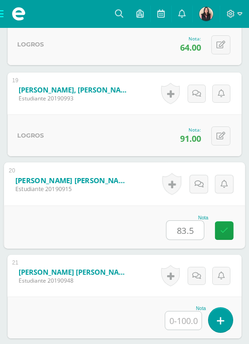
type input "83.5"
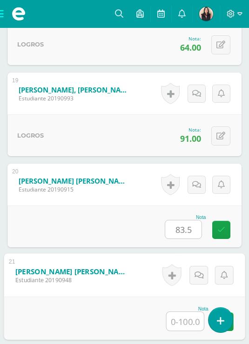
click at [178, 330] on input "text" at bounding box center [184, 321] width 37 height 19
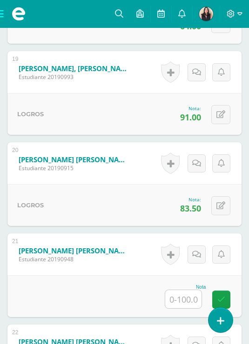
scroll to position [2015, 0]
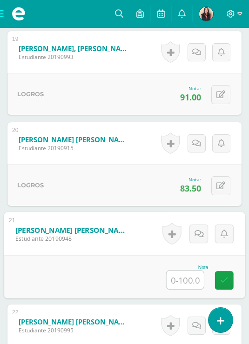
click at [189, 287] on input "text" at bounding box center [184, 280] width 37 height 19
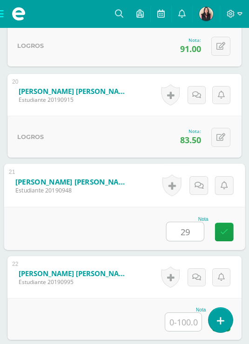
scroll to position [2087, 0]
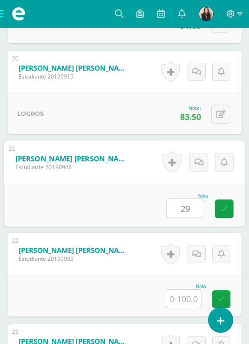
type input "29"
click at [191, 300] on input "text" at bounding box center [183, 299] width 36 height 18
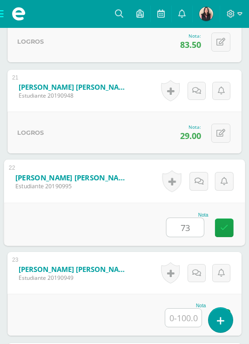
scroll to position [2163, 0]
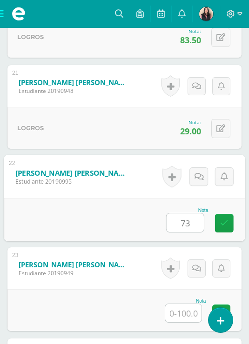
type input "73"
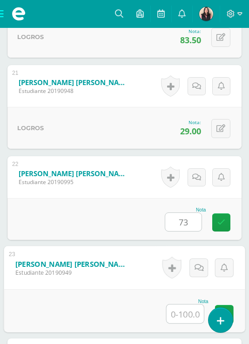
click at [194, 321] on input "text" at bounding box center [184, 314] width 37 height 19
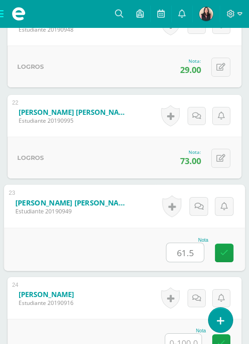
scroll to position [2229, 0]
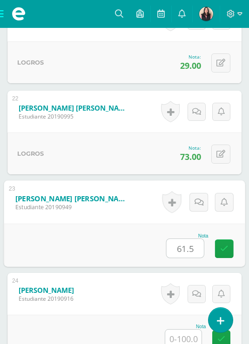
type input "61.5"
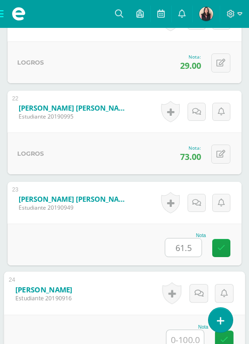
click at [187, 340] on input "text" at bounding box center [184, 339] width 37 height 19
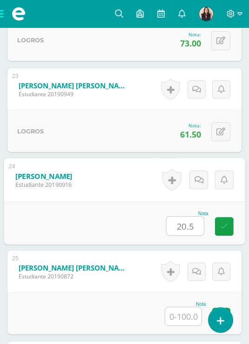
scroll to position [2365, 0]
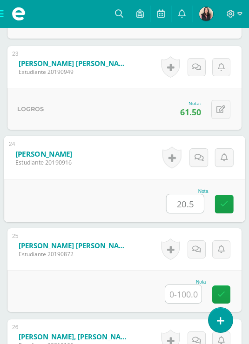
type input "20.5"
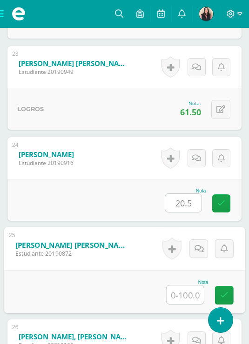
click at [175, 296] on input "text" at bounding box center [184, 294] width 37 height 19
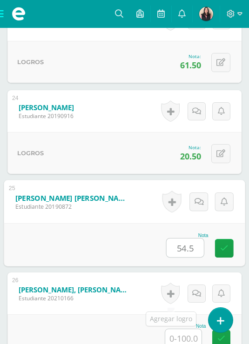
scroll to position [2442, 0]
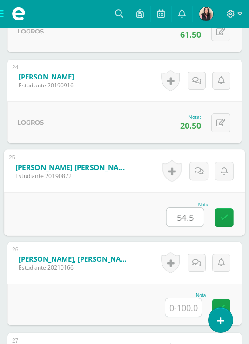
type input "54.5"
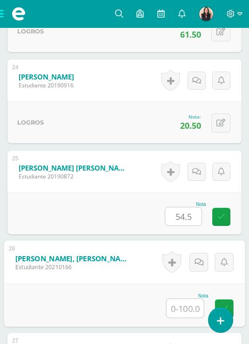
click at [178, 310] on input "text" at bounding box center [184, 308] width 37 height 19
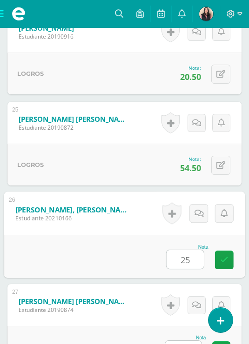
scroll to position [2538, 0]
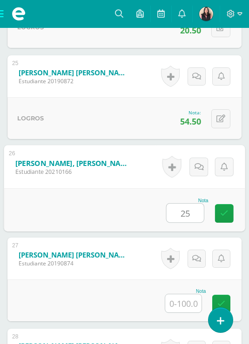
type input "25"
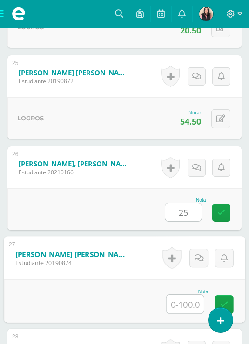
click at [184, 305] on input "text" at bounding box center [184, 304] width 37 height 19
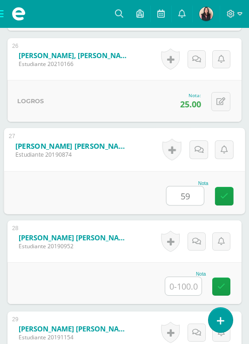
scroll to position [2666, 0]
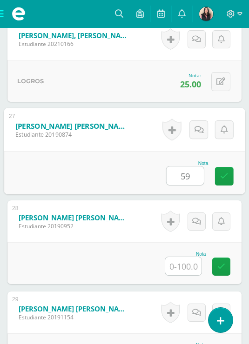
type input "59"
click at [181, 266] on input "text" at bounding box center [183, 266] width 36 height 18
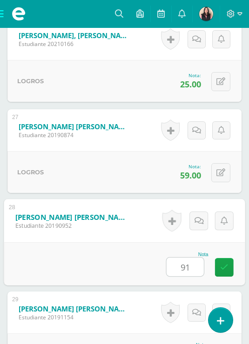
scroll to position [2726, 0]
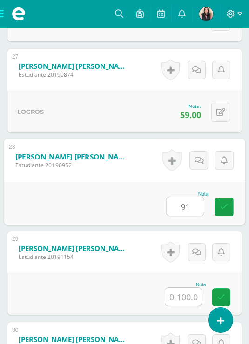
type input "91"
click at [183, 298] on input "text" at bounding box center [183, 297] width 36 height 18
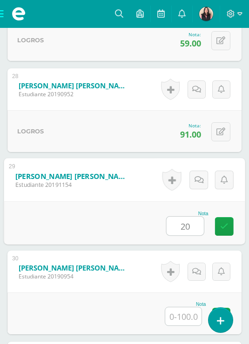
scroll to position [2813, 0]
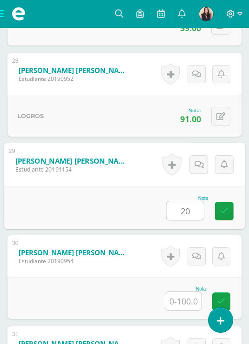
type input "20"
click at [186, 302] on input "text" at bounding box center [183, 301] width 36 height 18
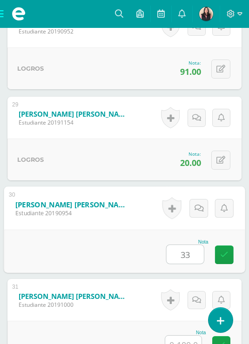
scroll to position [2883, 0]
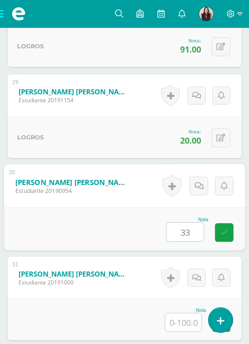
type input "33"
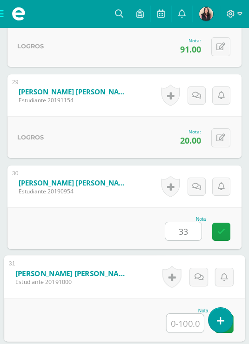
click at [186, 325] on input "text" at bounding box center [184, 323] width 37 height 19
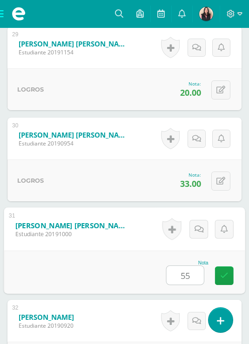
scroll to position [2979, 0]
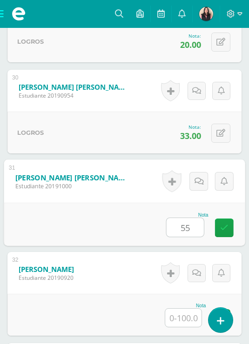
type input "55"
click at [185, 314] on input "text" at bounding box center [183, 318] width 36 height 18
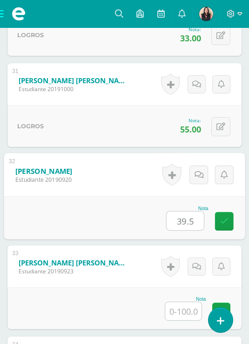
scroll to position [3108, 0]
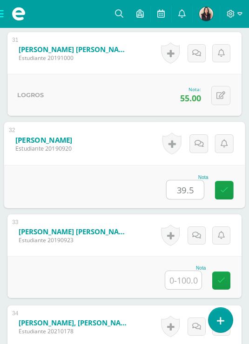
type input "39.5"
click at [186, 282] on input "text" at bounding box center [183, 280] width 36 height 18
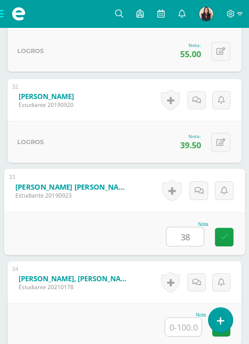
scroll to position [3175, 0]
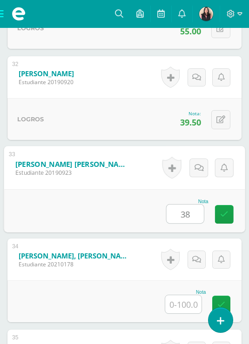
type input "38"
click at [197, 303] on input "text" at bounding box center [183, 304] width 36 height 18
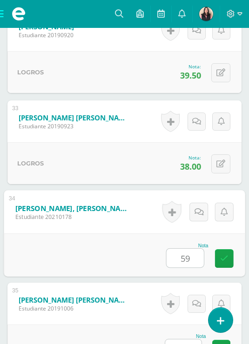
scroll to position [3246, 0]
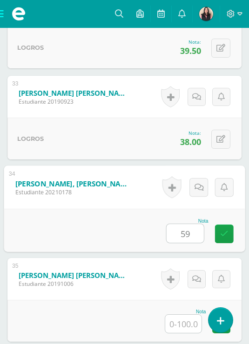
type input "59"
click at [191, 312] on div "Nota" at bounding box center [185, 311] width 41 height 5
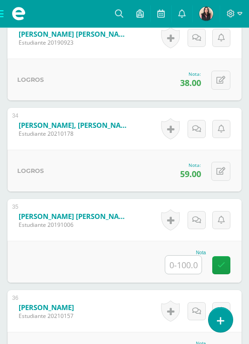
scroll to position [3319, 0]
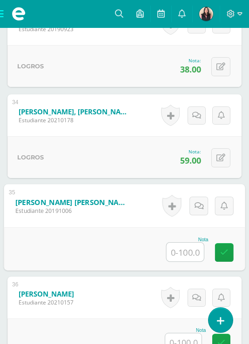
click at [180, 254] on input "text" at bounding box center [184, 252] width 37 height 19
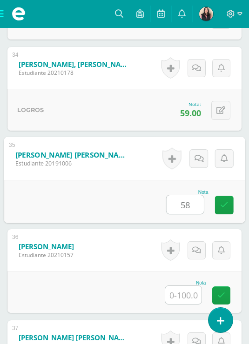
type input "58"
click at [187, 296] on input "text" at bounding box center [183, 295] width 36 height 18
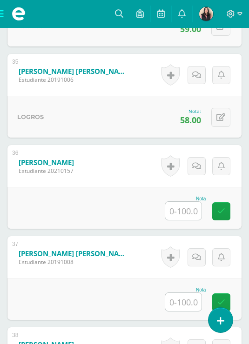
scroll to position [3469, 0]
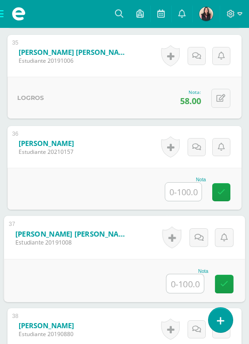
click at [186, 285] on input "text" at bounding box center [184, 283] width 37 height 19
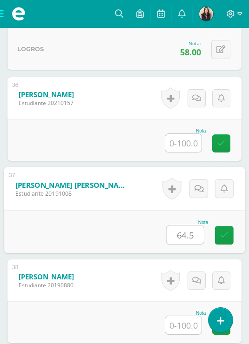
scroll to position [3569, 0]
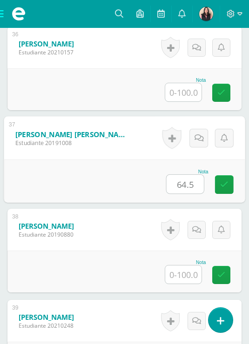
type input "64.5"
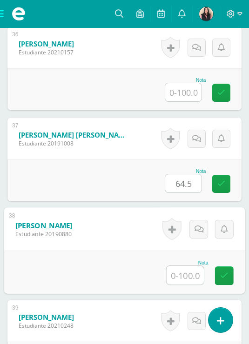
click at [187, 276] on input "text" at bounding box center [184, 275] width 37 height 19
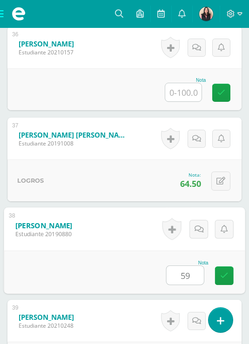
scroll to position [3618, 0]
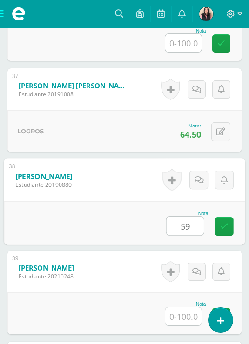
type input "59"
click at [185, 318] on input "text" at bounding box center [183, 316] width 36 height 18
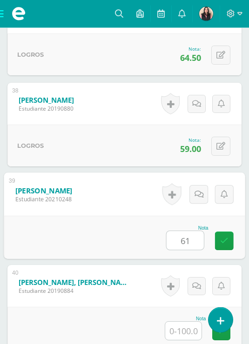
scroll to position [3708, 0]
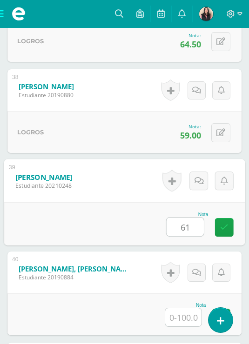
type input "61"
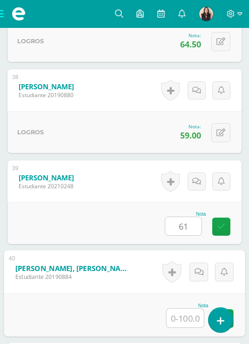
click at [185, 318] on input "text" at bounding box center [184, 318] width 37 height 19
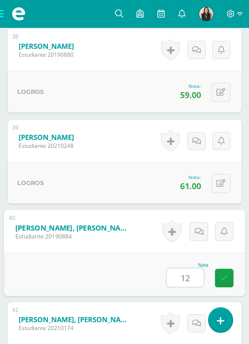
scroll to position [3783, 0]
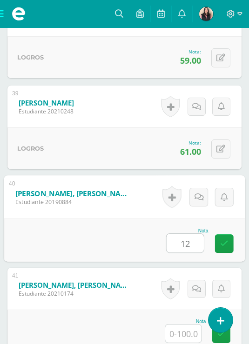
type input "12"
click at [185, 332] on input "text" at bounding box center [183, 334] width 36 height 18
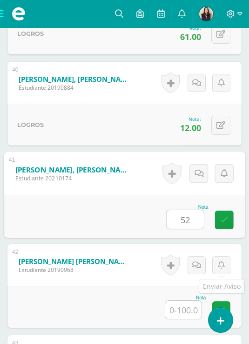
scroll to position [3917, 0]
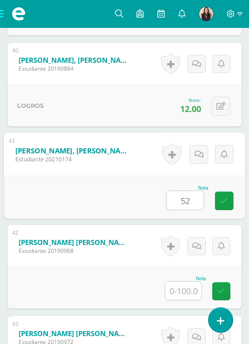
type input "52"
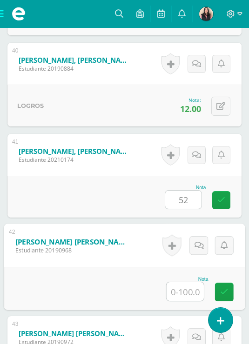
click at [186, 292] on input "text" at bounding box center [184, 291] width 37 height 19
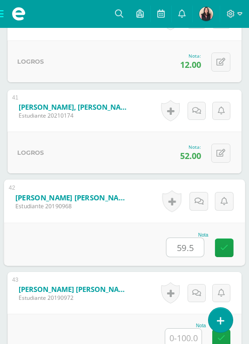
scroll to position [3984, 0]
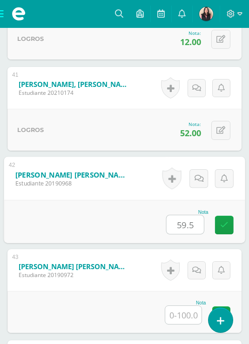
type input "59.5"
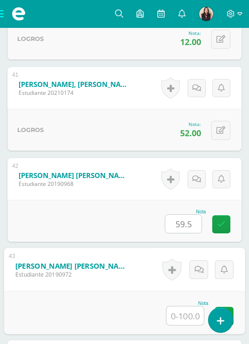
click at [184, 317] on input "text" at bounding box center [184, 315] width 37 height 19
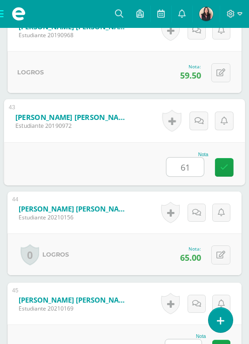
scroll to position [4181, 0]
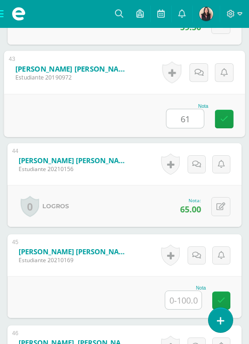
type input "61"
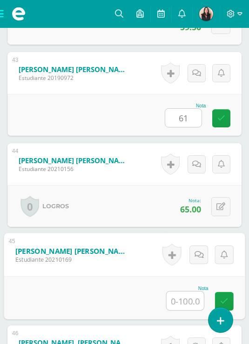
click at [184, 309] on input "text" at bounding box center [184, 301] width 37 height 19
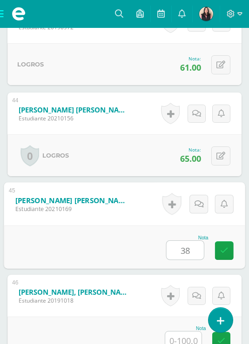
scroll to position [4278, 0]
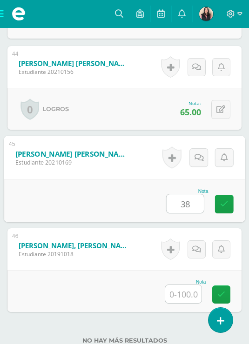
type input "38"
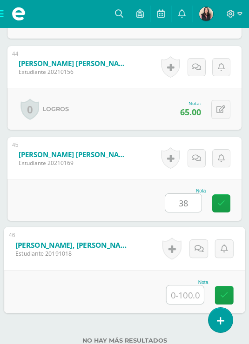
click at [183, 302] on input "text" at bounding box center [184, 294] width 37 height 19
type input "31"
click at [194, 332] on div "No hay más resultados" at bounding box center [124, 333] width 234 height 43
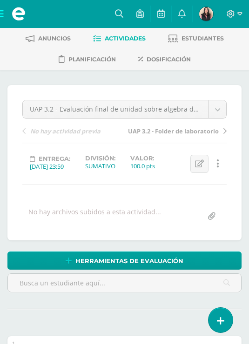
scroll to position [60, 0]
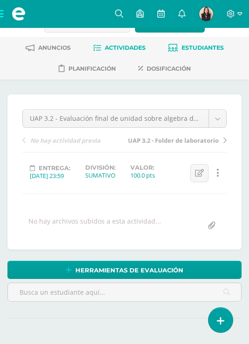
click at [195, 51] on span "Estudiantes" at bounding box center [202, 47] width 42 height 7
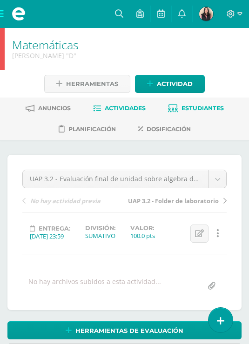
click at [196, 112] on span "Estudiantes" at bounding box center [202, 108] width 42 height 7
